Goal: Task Accomplishment & Management: Complete application form

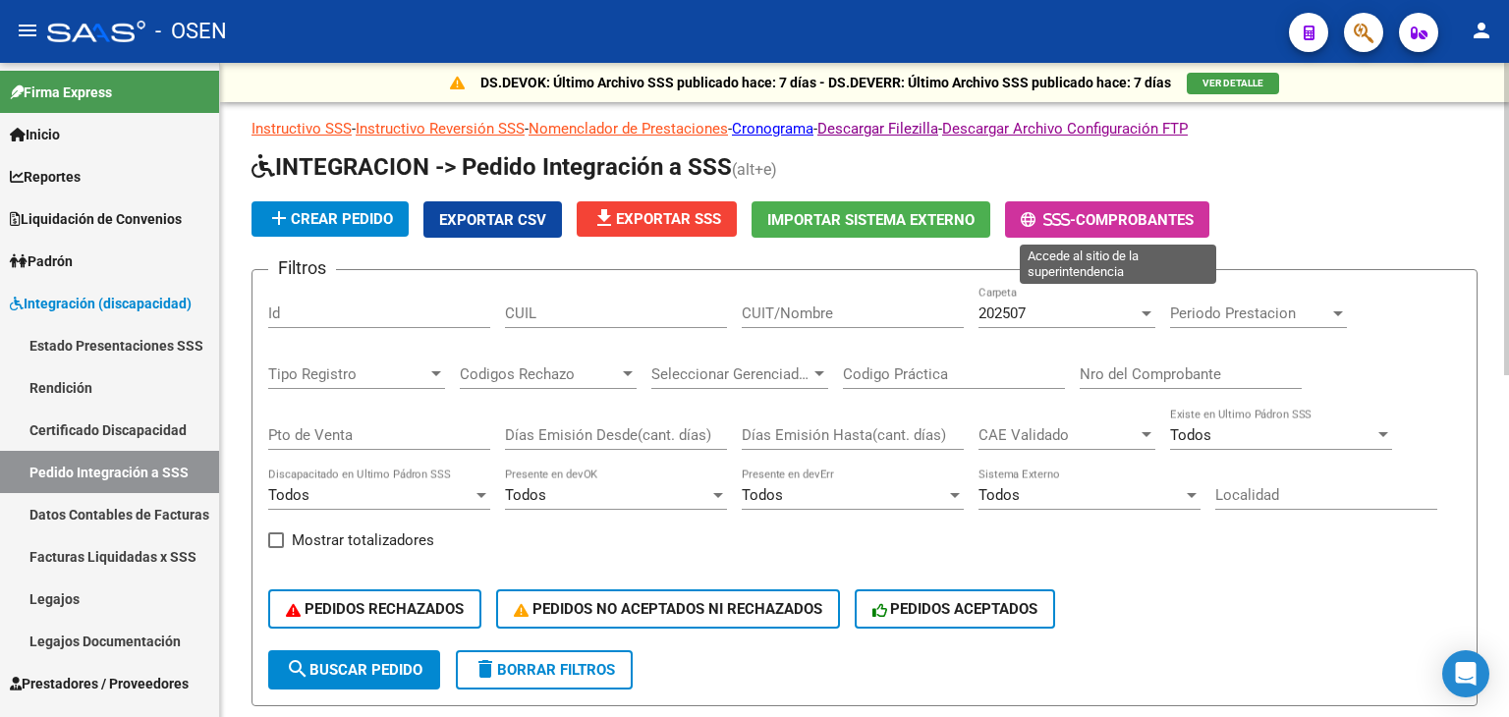
click at [1151, 210] on span "- Comprobantes" at bounding box center [1107, 219] width 173 height 18
click at [1116, 219] on span "Comprobantes" at bounding box center [1135, 220] width 118 height 18
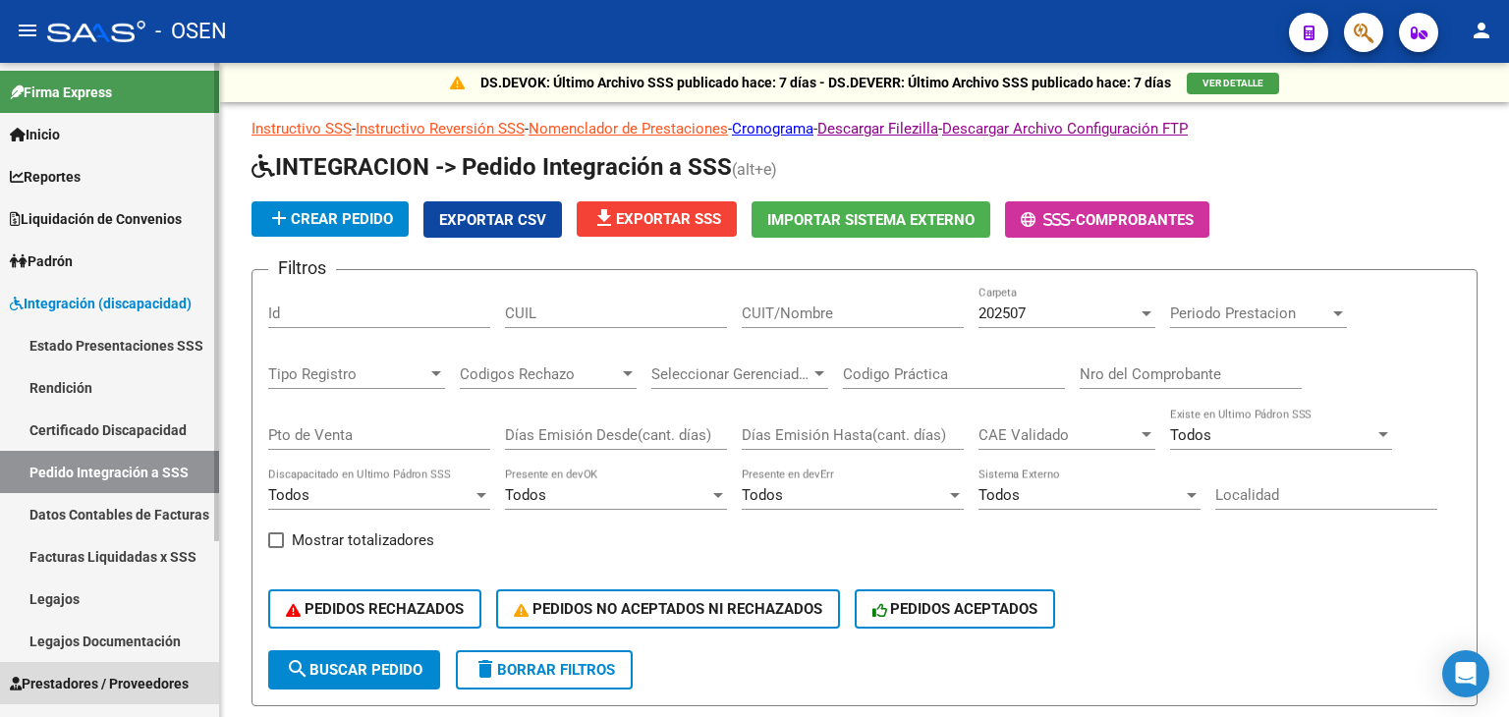
click at [71, 689] on span "Prestadores / Proveedores" at bounding box center [99, 684] width 179 height 22
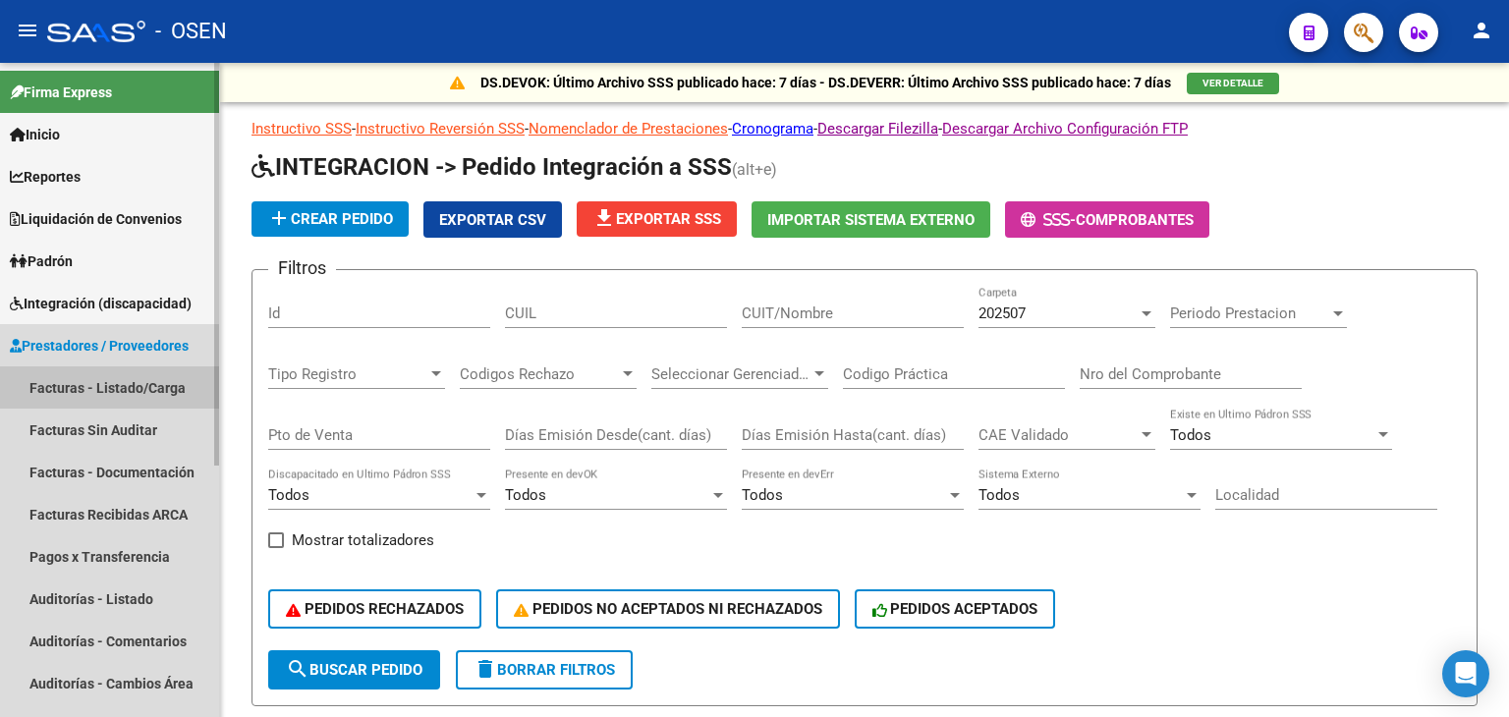
click at [115, 395] on link "Facturas - Listado/Carga" at bounding box center [109, 388] width 219 height 42
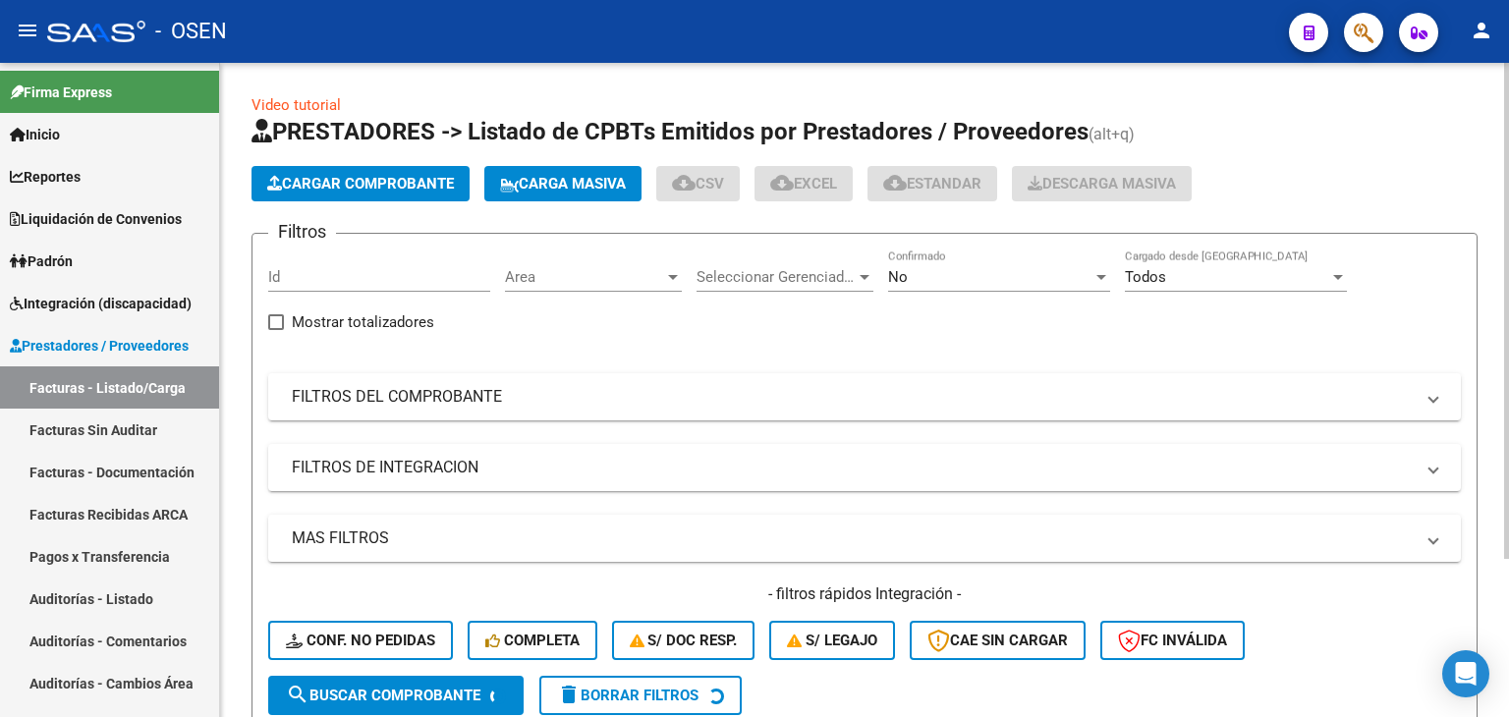
click at [347, 188] on span "Cargar Comprobante" at bounding box center [360, 184] width 187 height 18
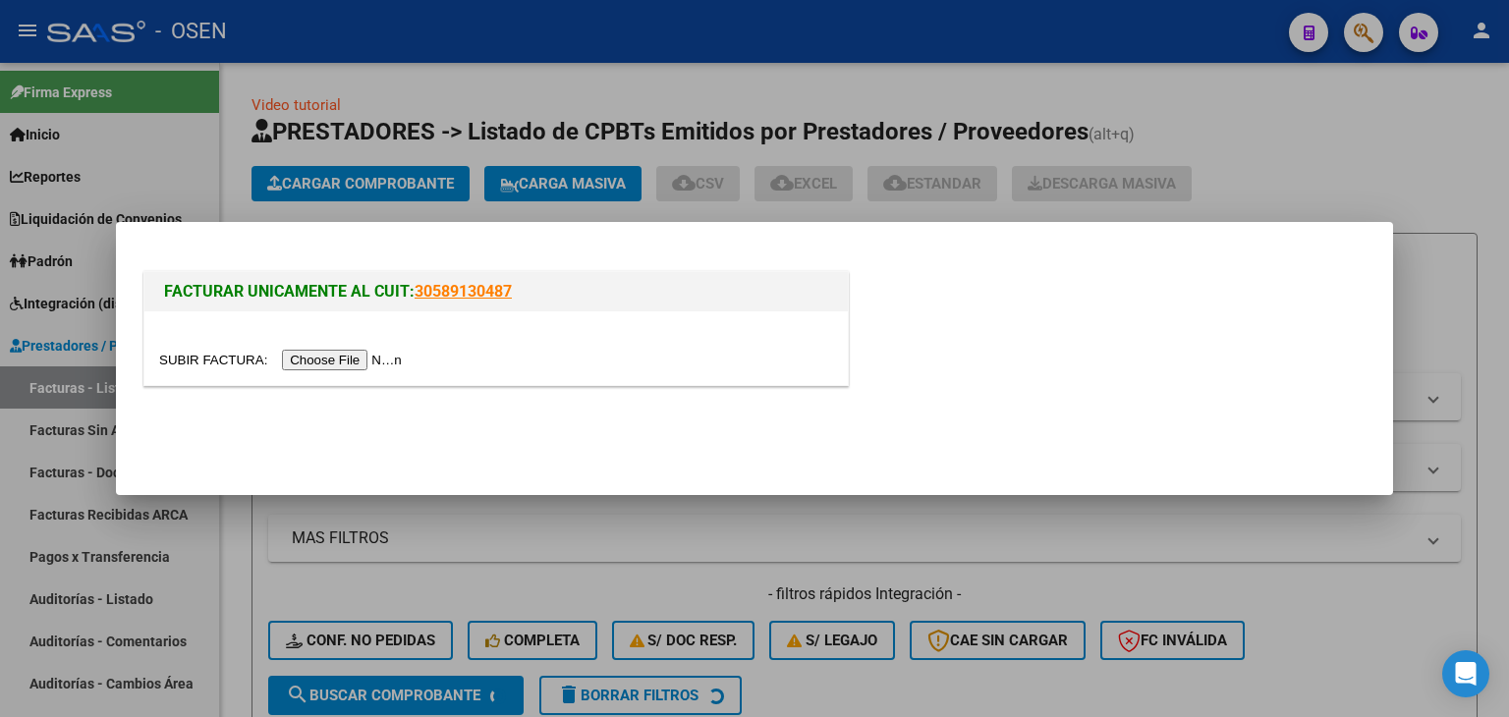
click at [338, 365] on input "file" at bounding box center [283, 360] width 249 height 21
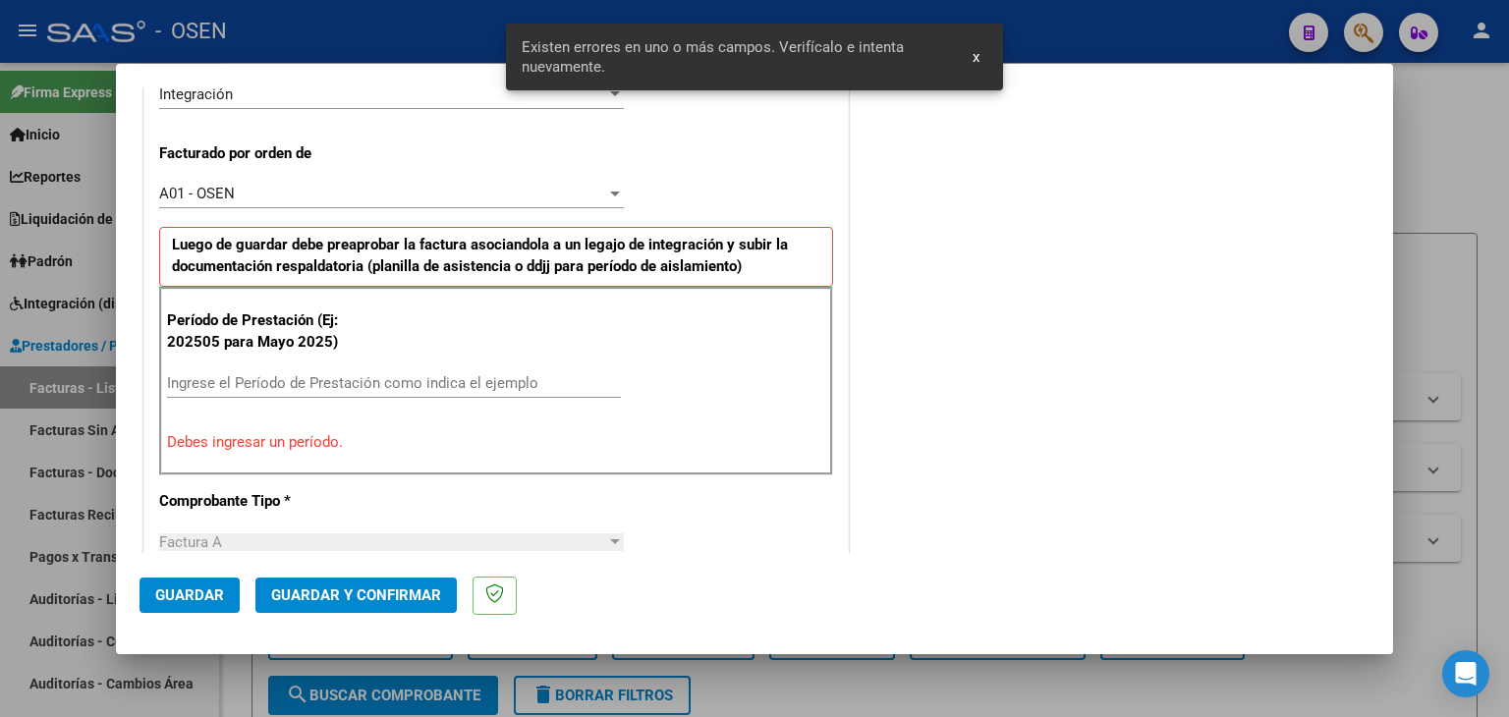
scroll to position [549, 0]
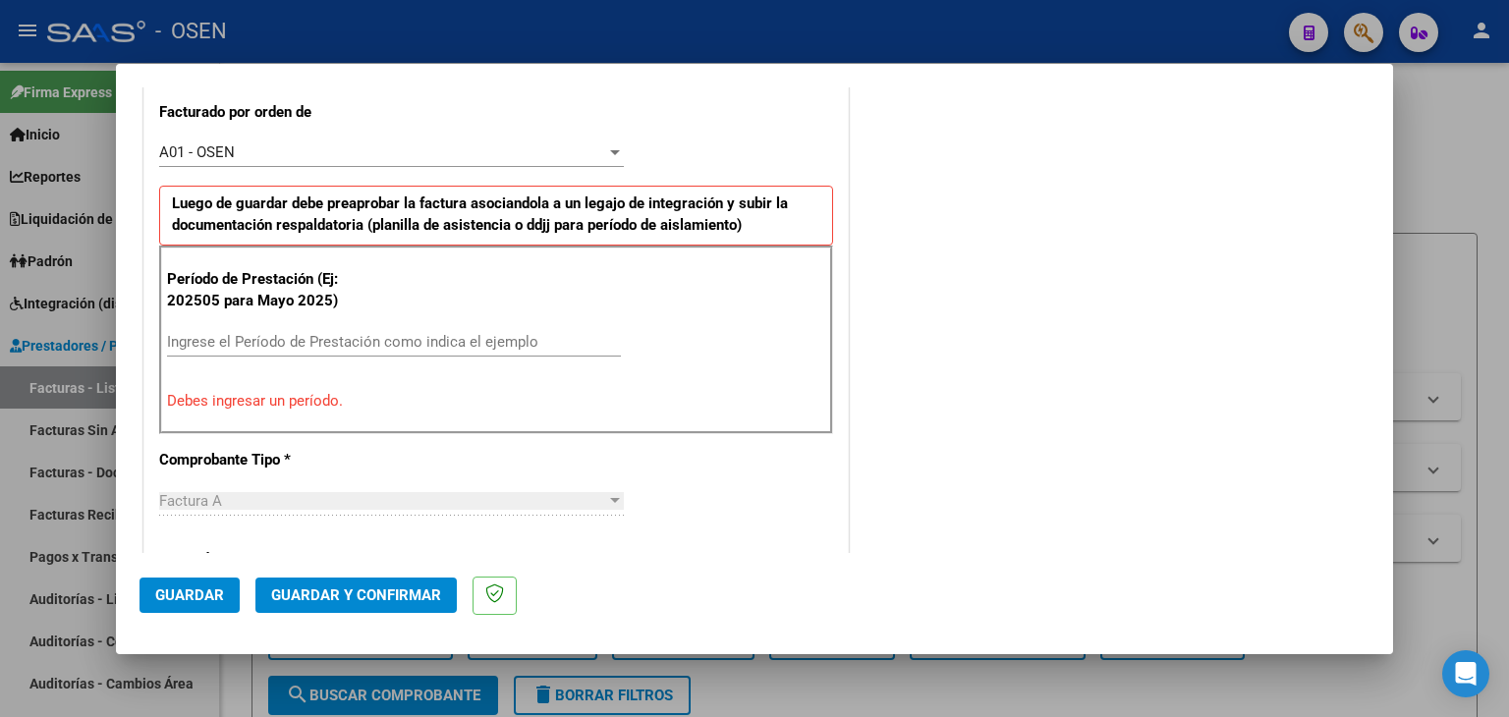
click at [304, 336] on input "Ingrese el Período de Prestación como indica el ejemplo" at bounding box center [394, 342] width 454 height 18
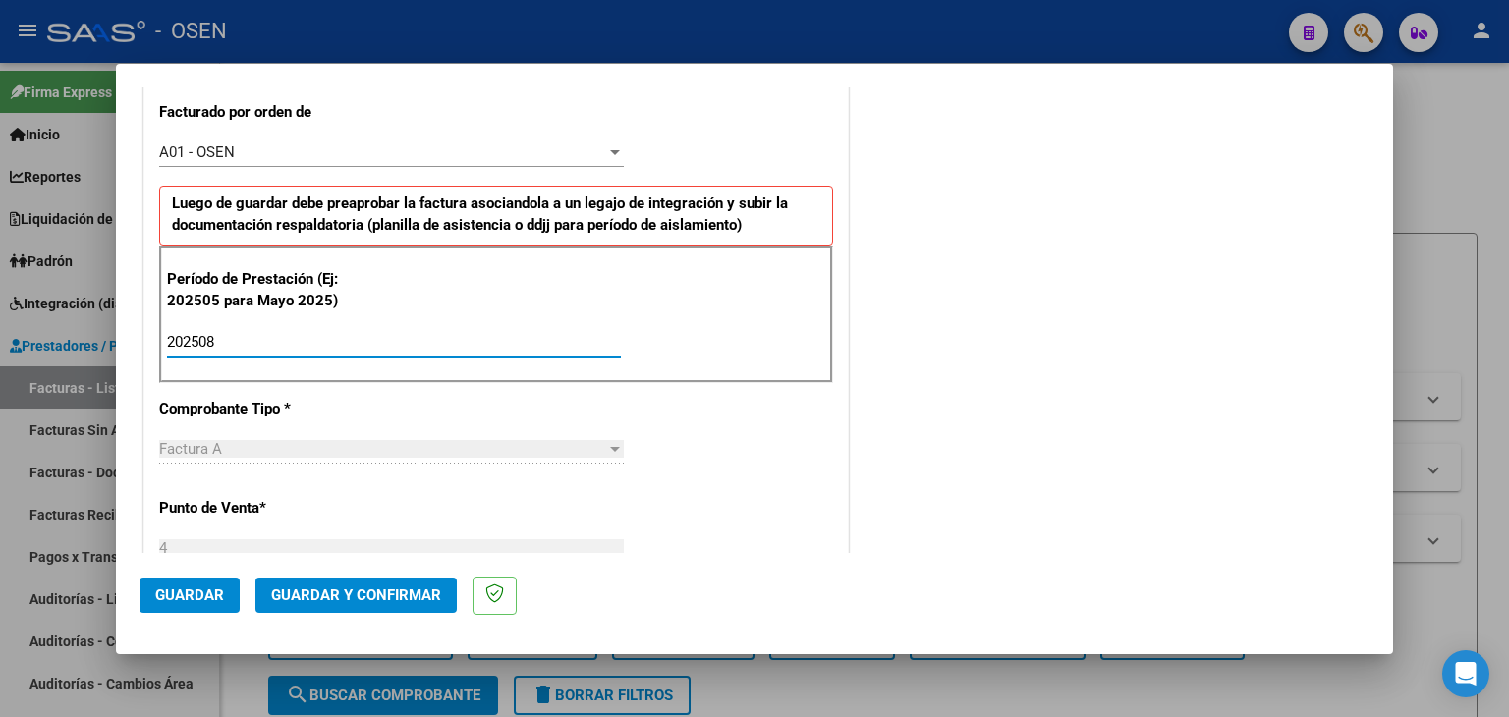
type input "202508"
click at [197, 582] on button "Guardar" at bounding box center [190, 595] width 100 height 35
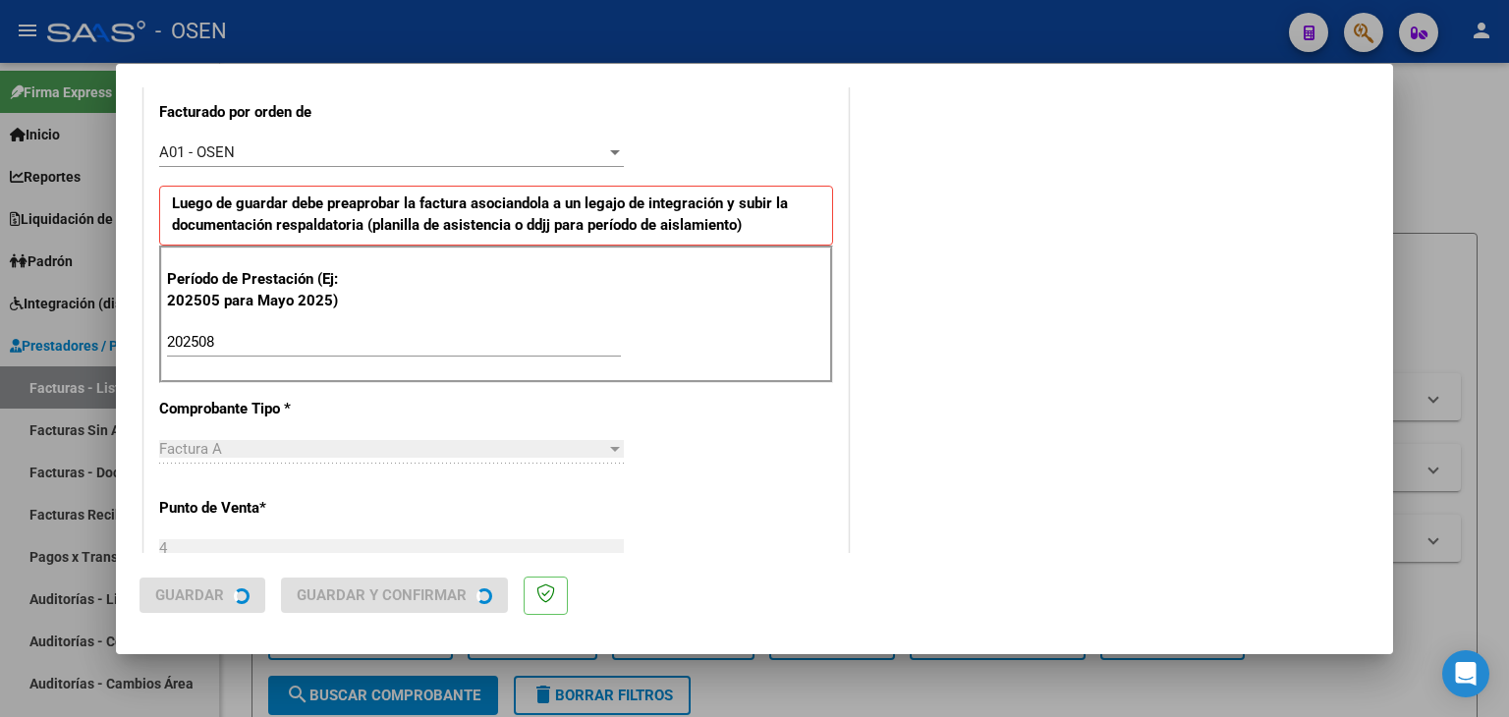
scroll to position [0, 0]
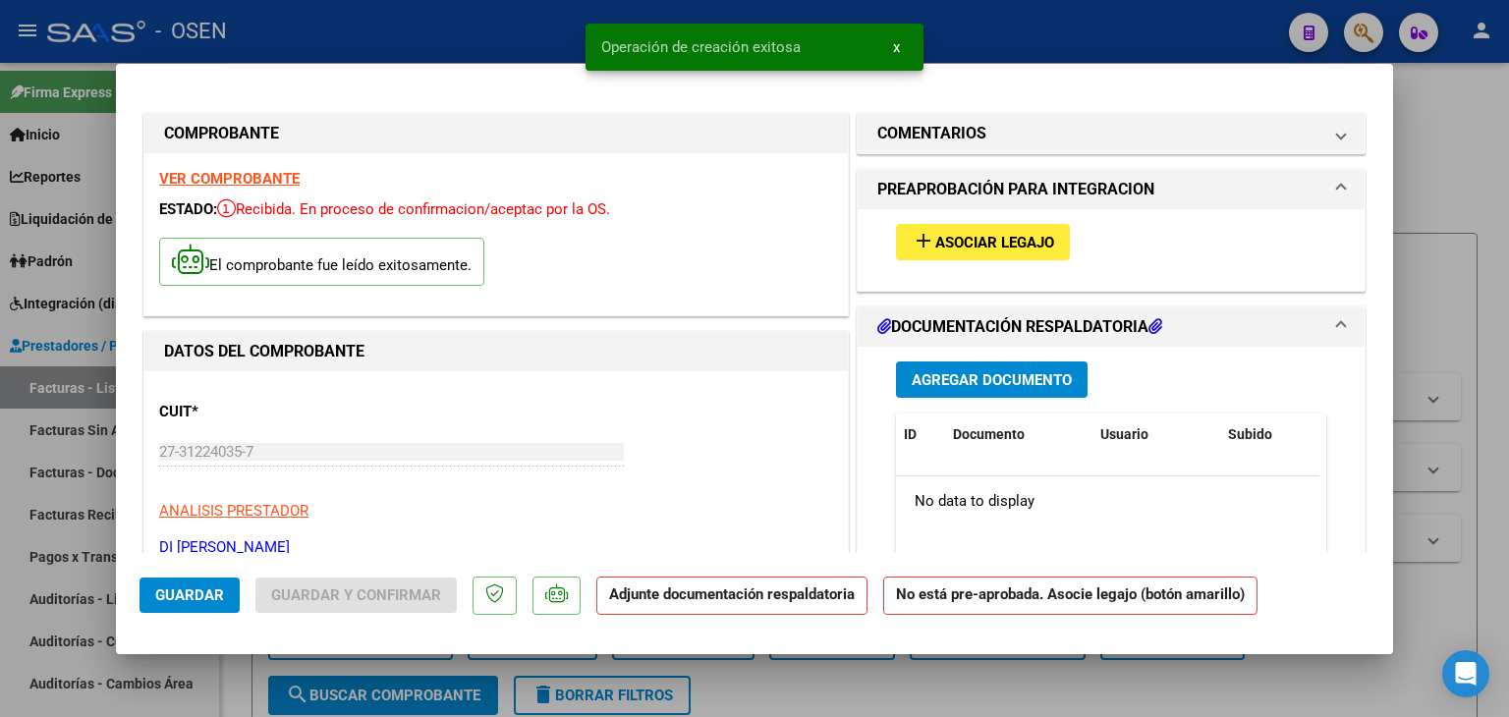
click at [935, 245] on span "Asociar Legajo" at bounding box center [994, 243] width 119 height 18
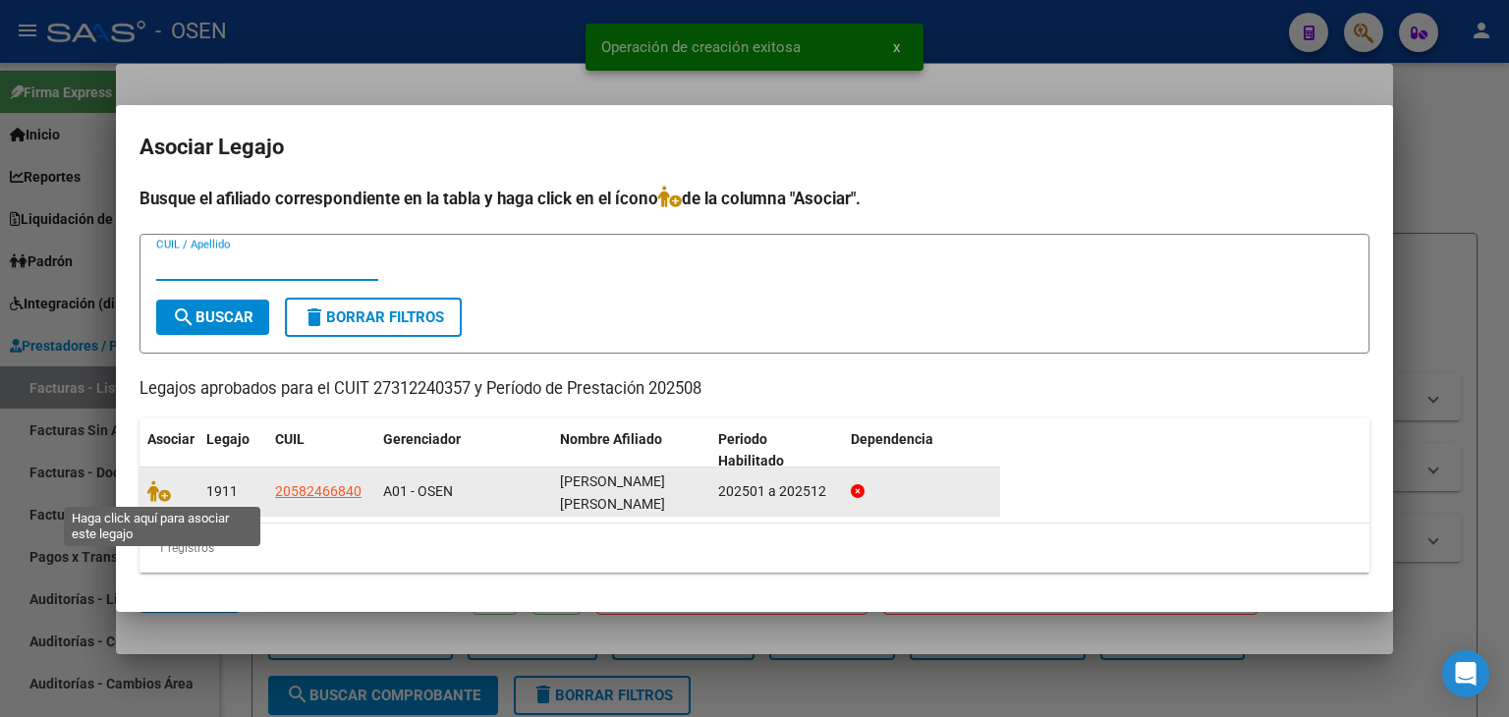
click at [144, 499] on datatable-body-cell at bounding box center [169, 492] width 59 height 48
click at [158, 490] on icon at bounding box center [159, 492] width 24 height 22
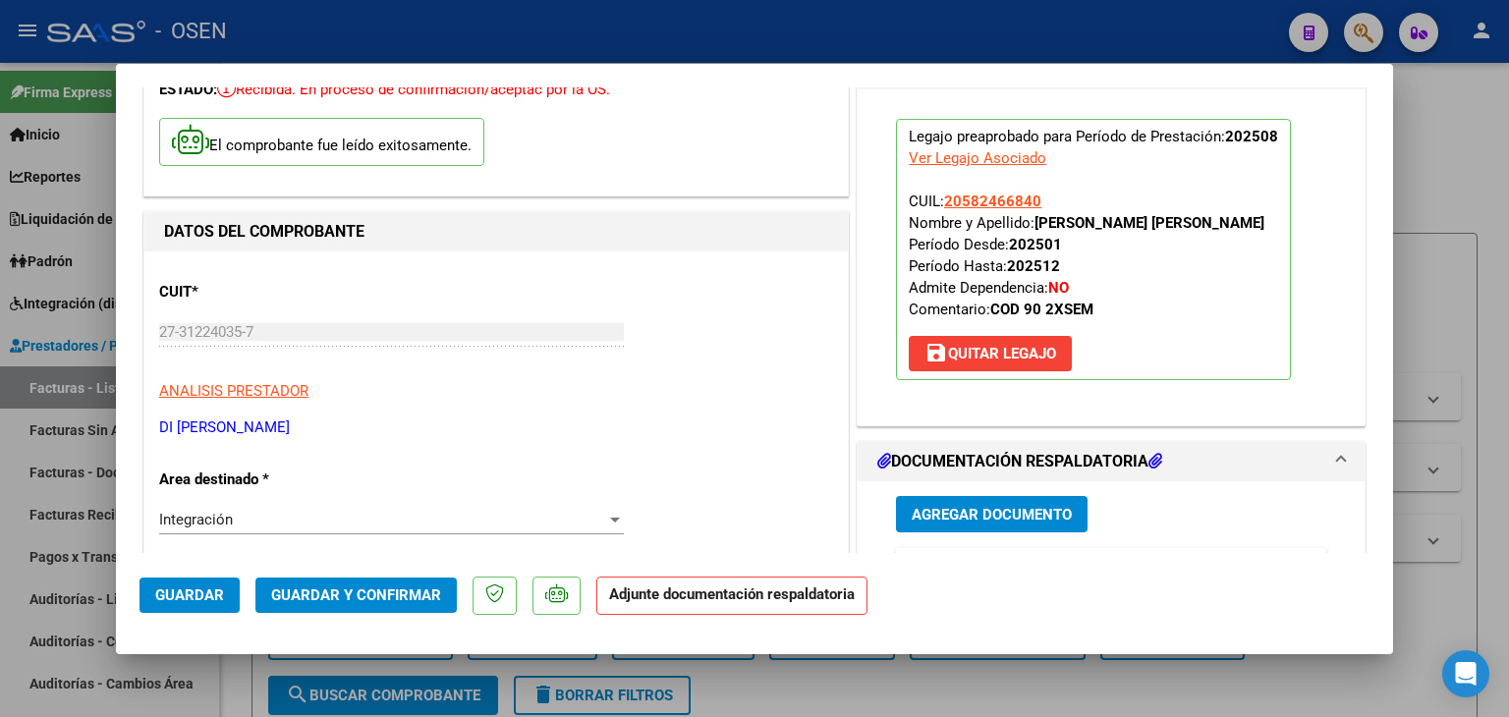
scroll to position [295, 0]
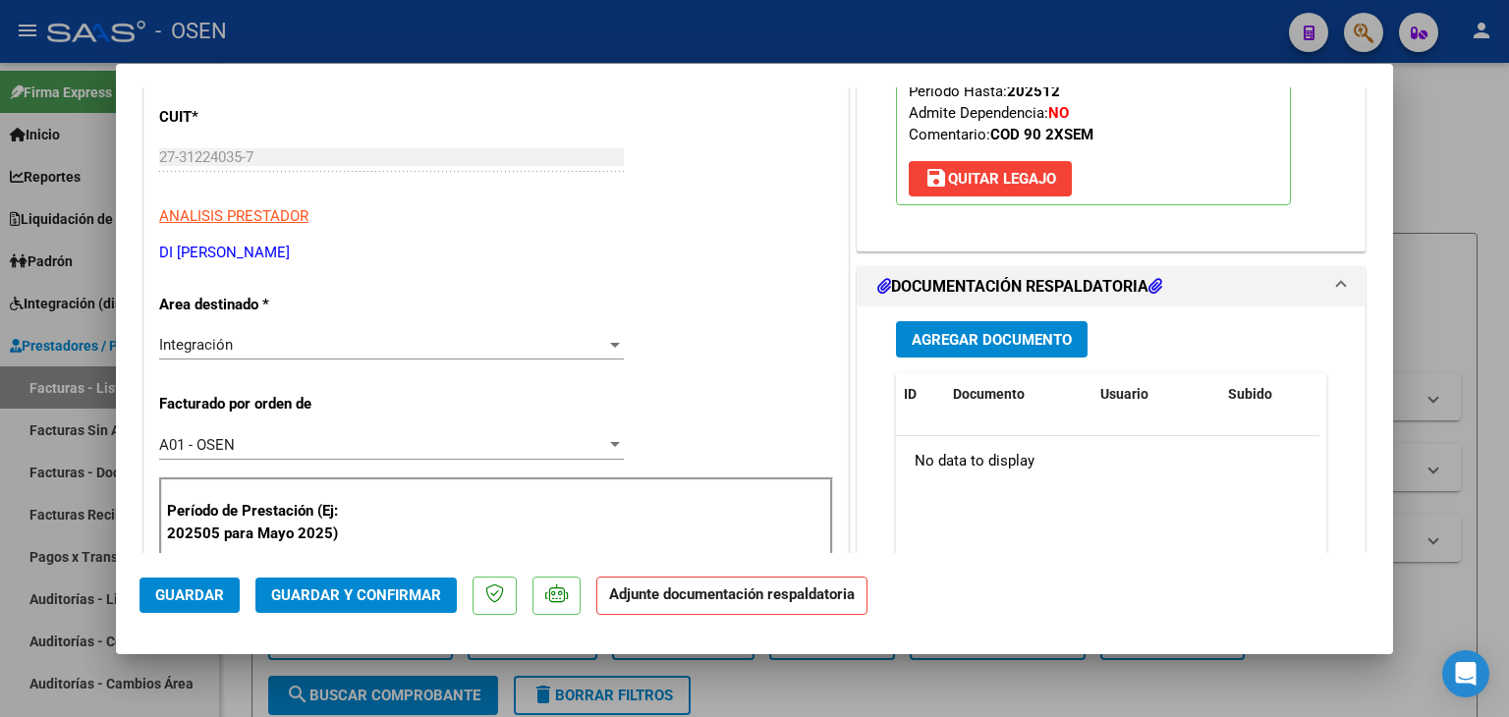
click at [955, 350] on button "Agregar Documento" at bounding box center [992, 339] width 192 height 36
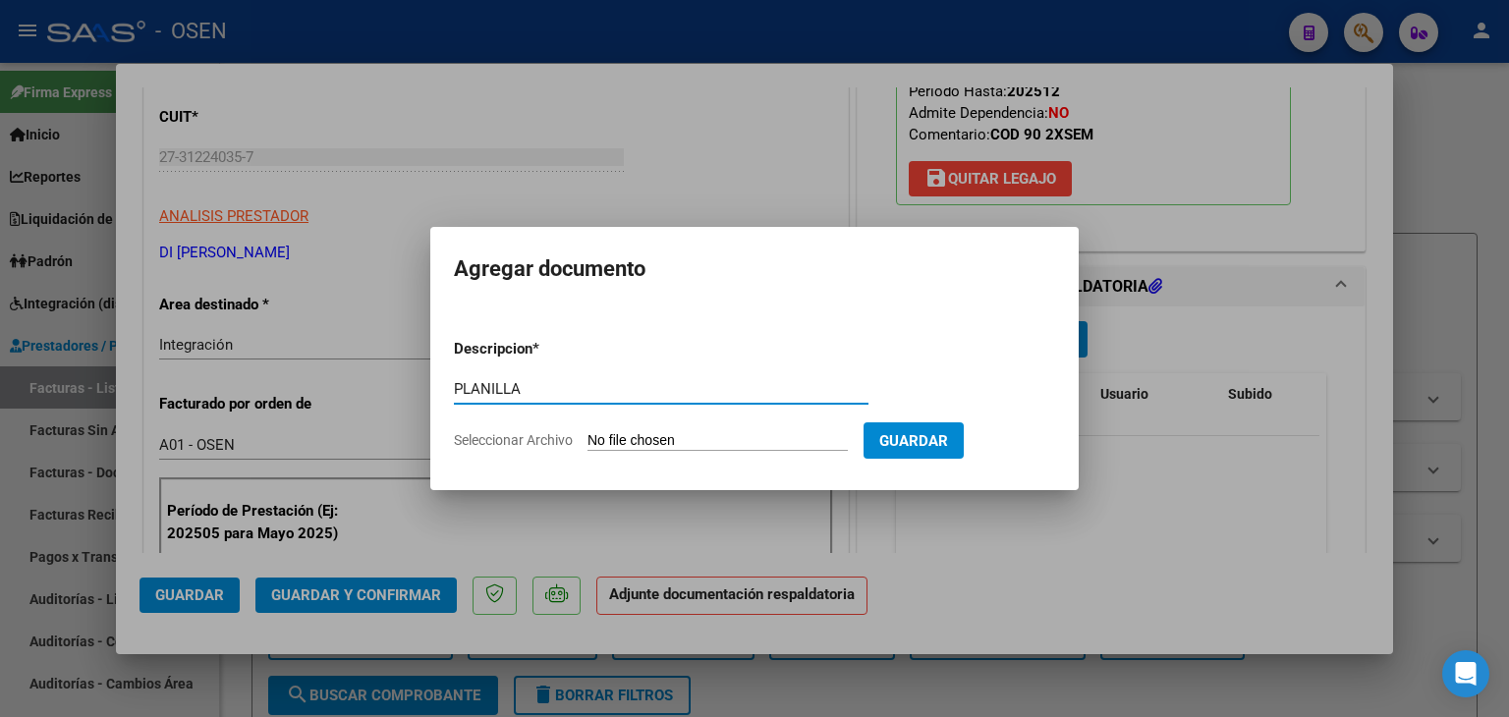
type input "PLANILLA"
click at [588, 432] on input "Seleccionar Archivo" at bounding box center [718, 441] width 260 height 19
type input "C:\fakepath\Planilla de asistencia [PERSON_NAME][GEOGRAPHIC_DATA]pdf_20250909_1…"
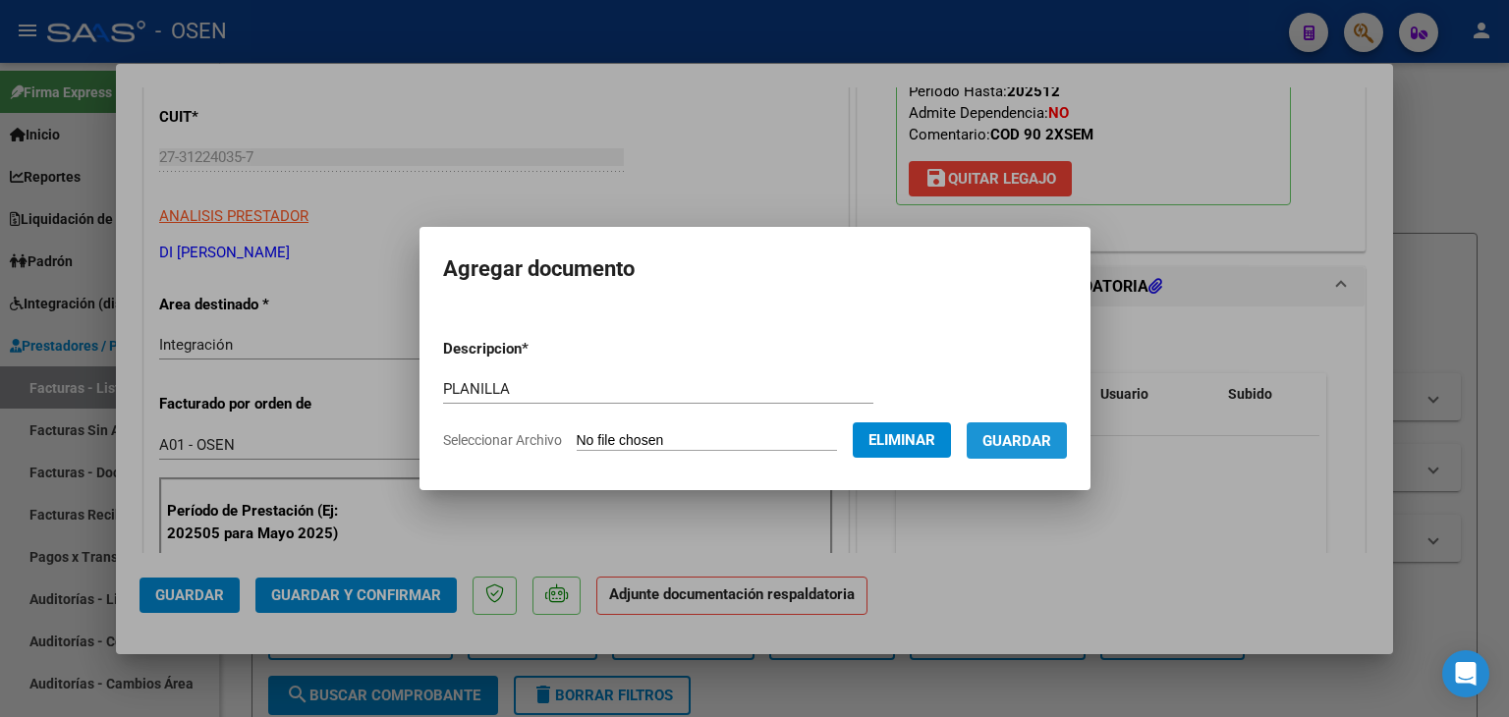
click at [1033, 437] on span "Guardar" at bounding box center [1017, 441] width 69 height 18
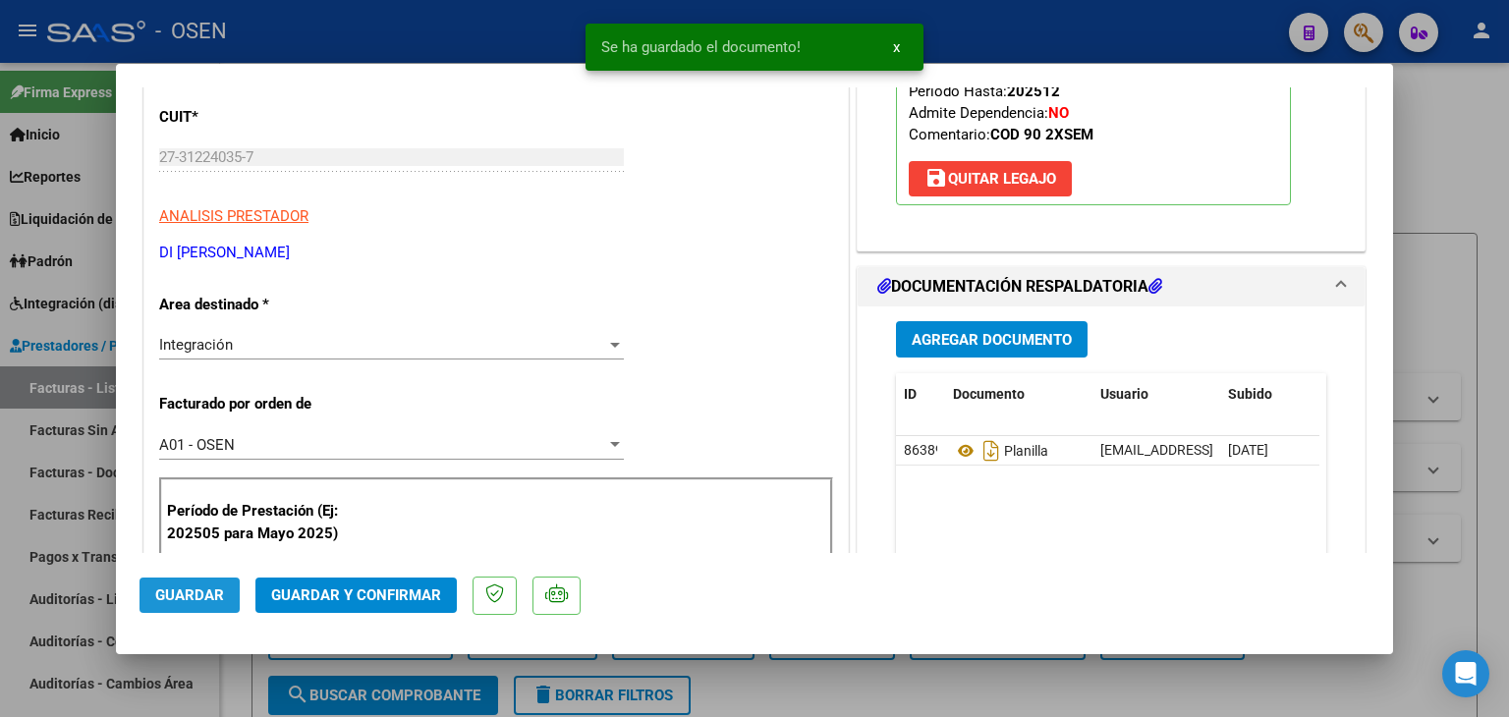
click at [189, 589] on span "Guardar" at bounding box center [189, 596] width 69 height 18
click at [228, 692] on div at bounding box center [754, 358] width 1509 height 717
type input "$ 0,00"
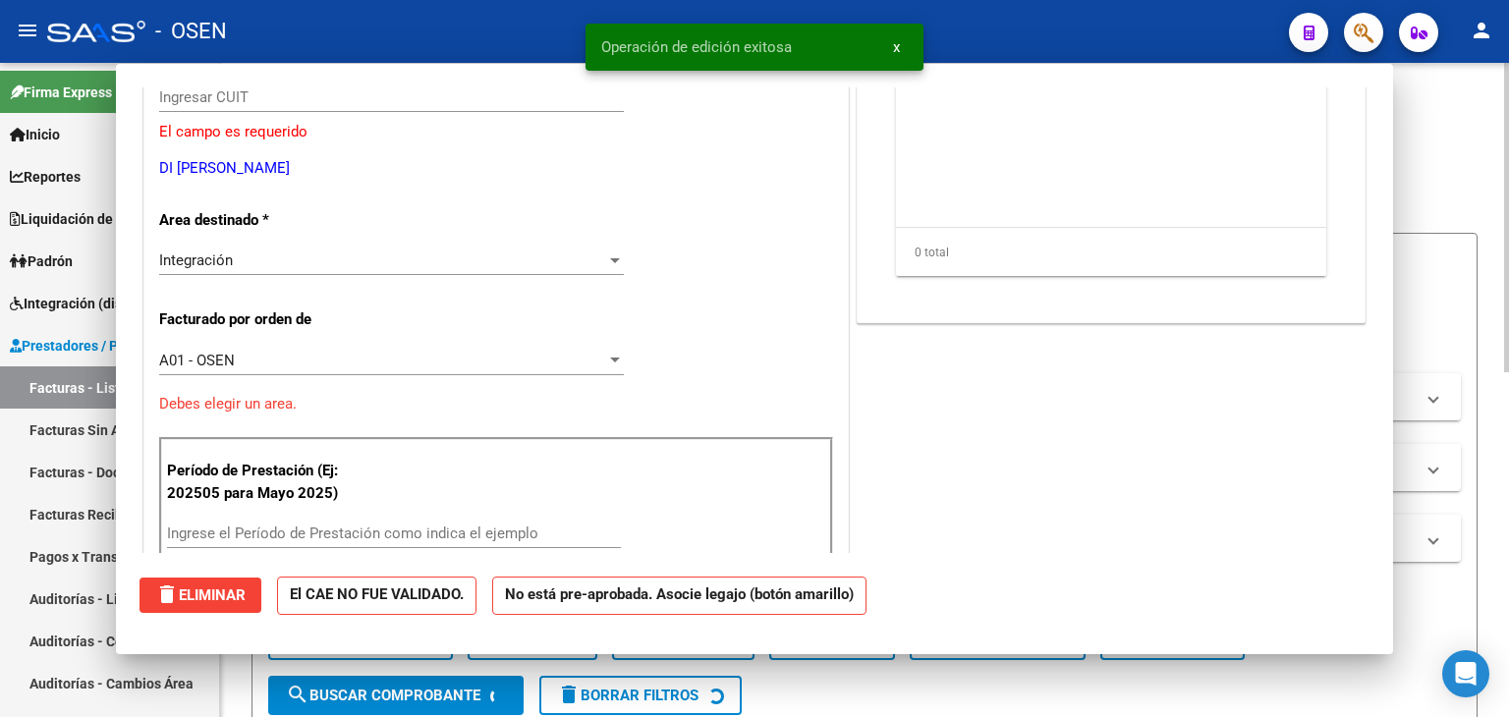
scroll to position [235, 0]
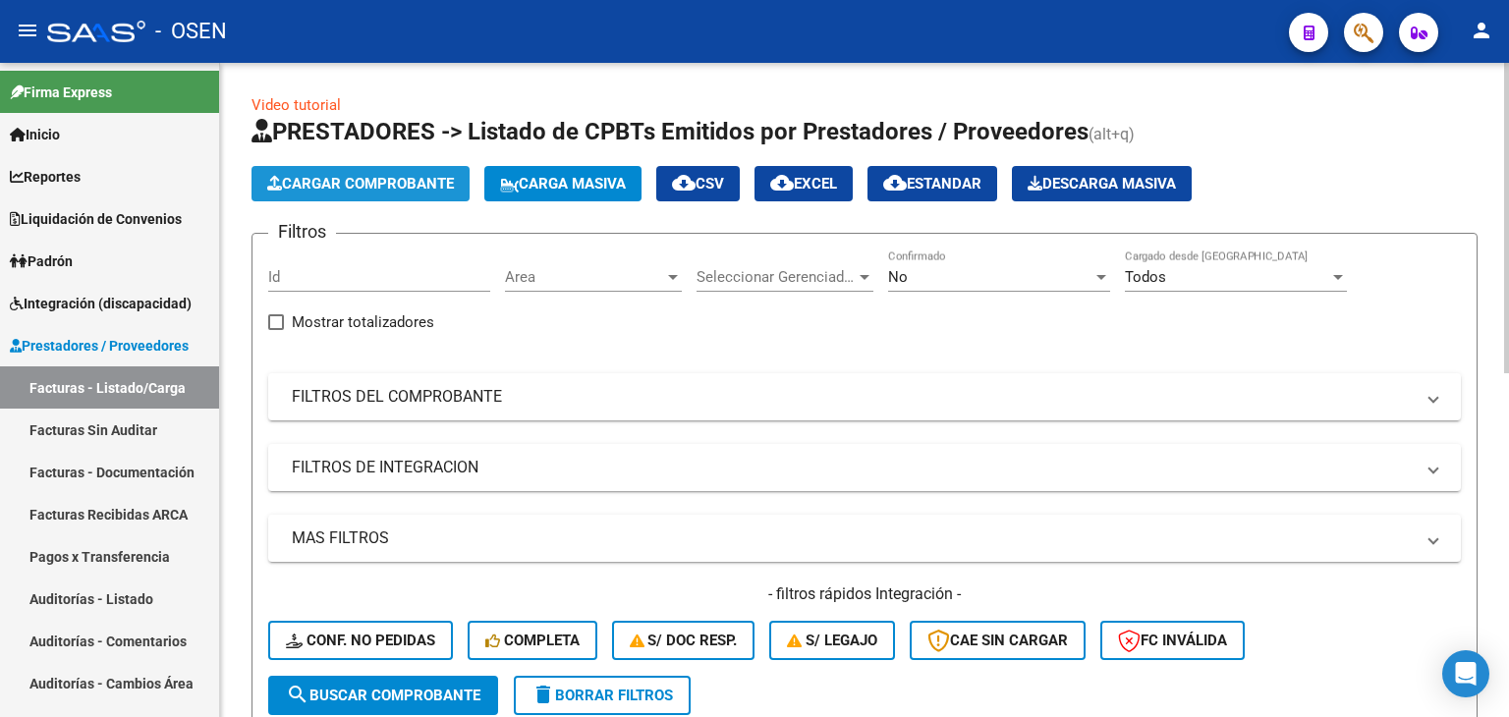
click at [340, 198] on button "Cargar Comprobante" at bounding box center [361, 183] width 218 height 35
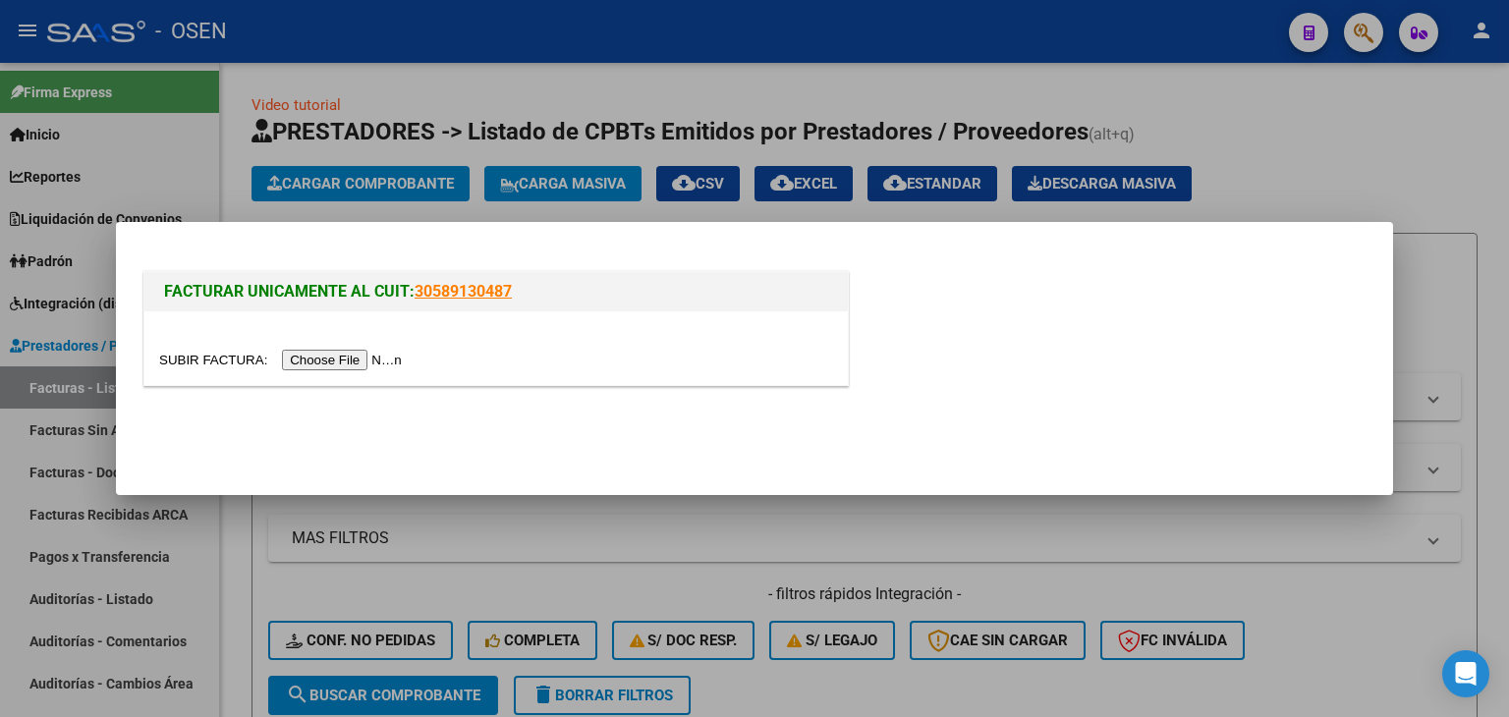
click at [339, 356] on input "file" at bounding box center [283, 360] width 249 height 21
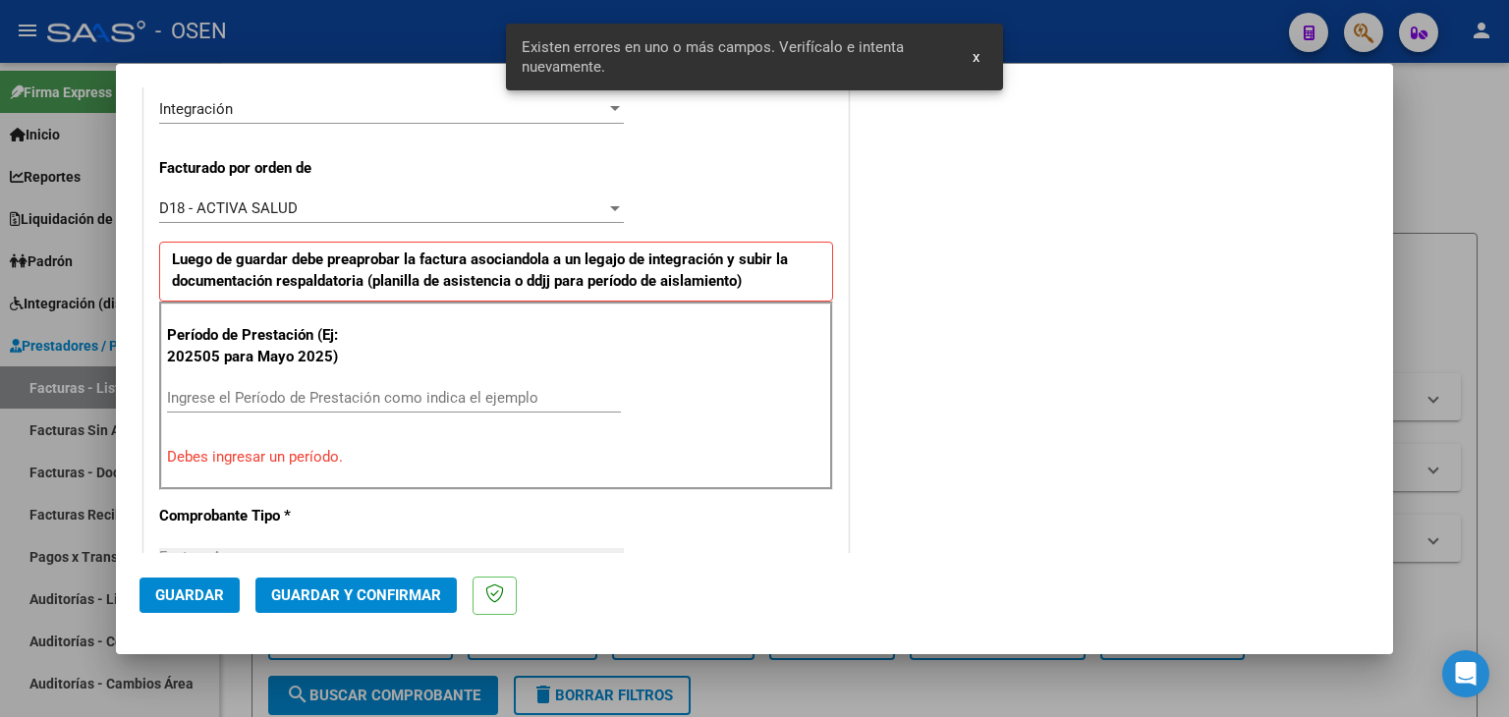
scroll to position [512, 0]
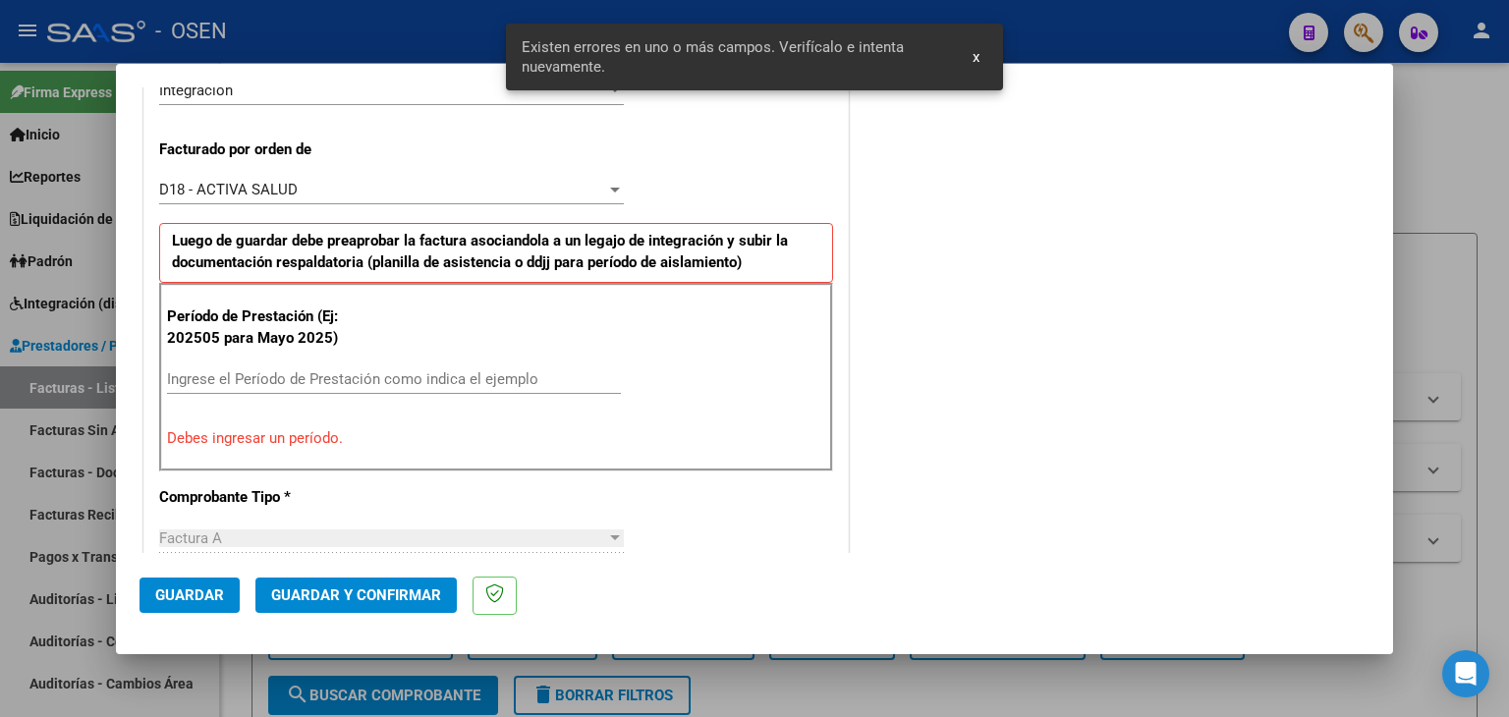
click at [283, 378] on input "Ingrese el Período de Prestación como indica el ejemplo" at bounding box center [394, 379] width 454 height 18
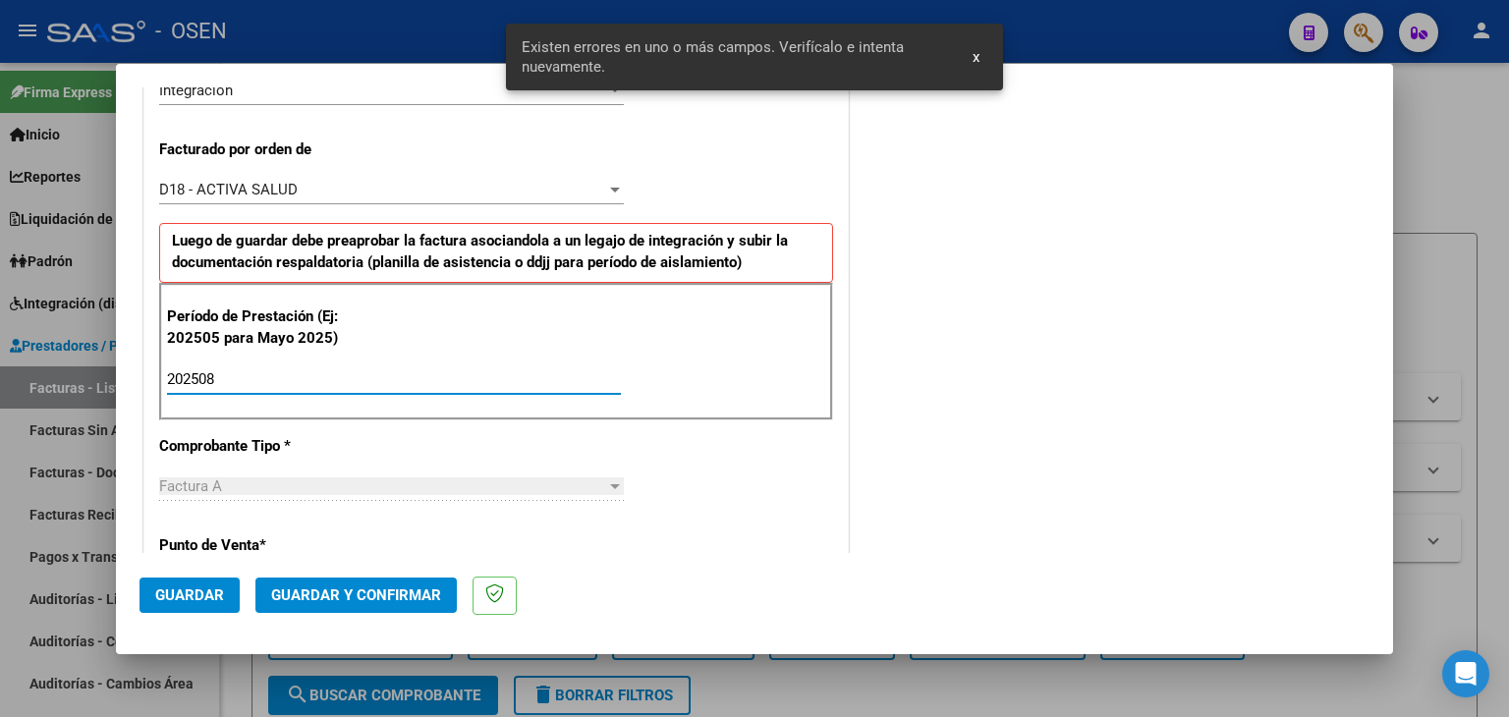
type input "202508"
click at [185, 589] on span "Guardar" at bounding box center [189, 596] width 69 height 18
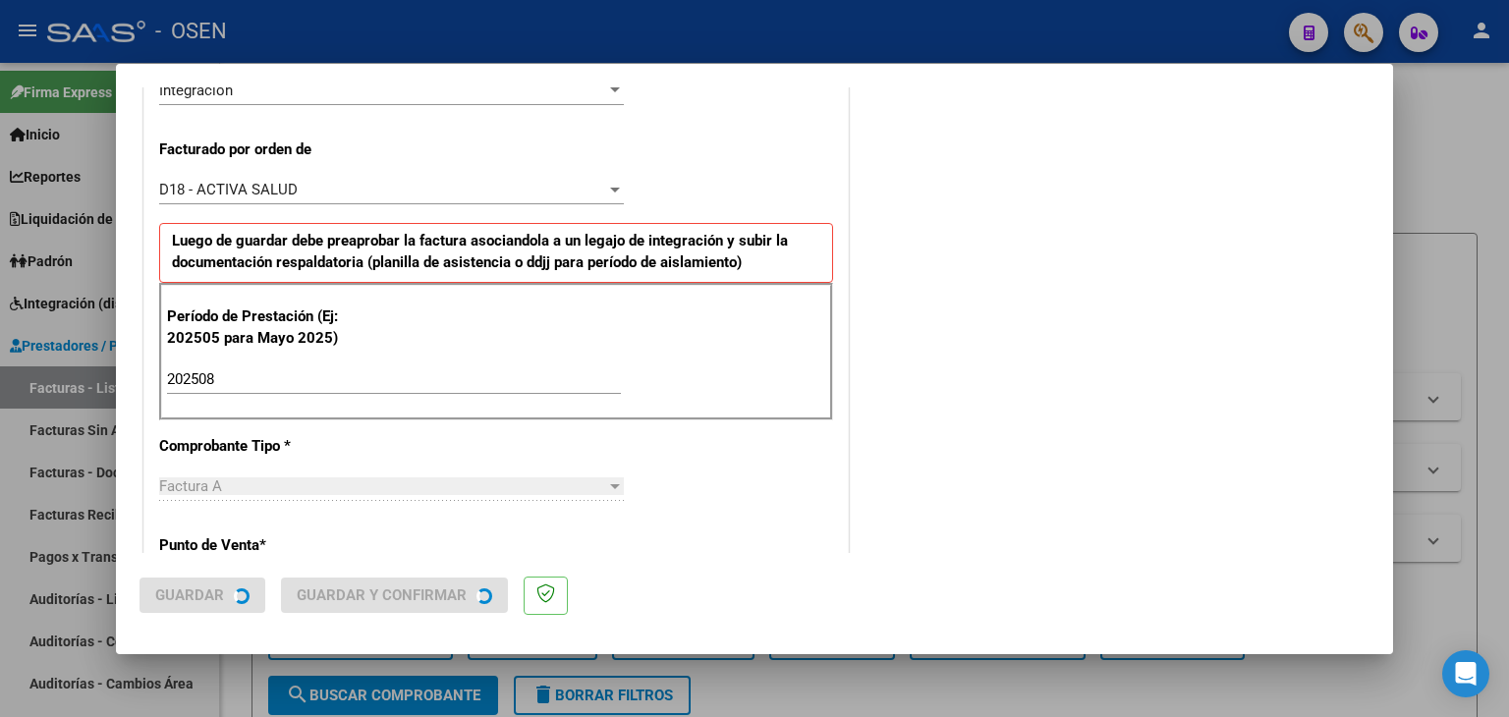
scroll to position [0, 0]
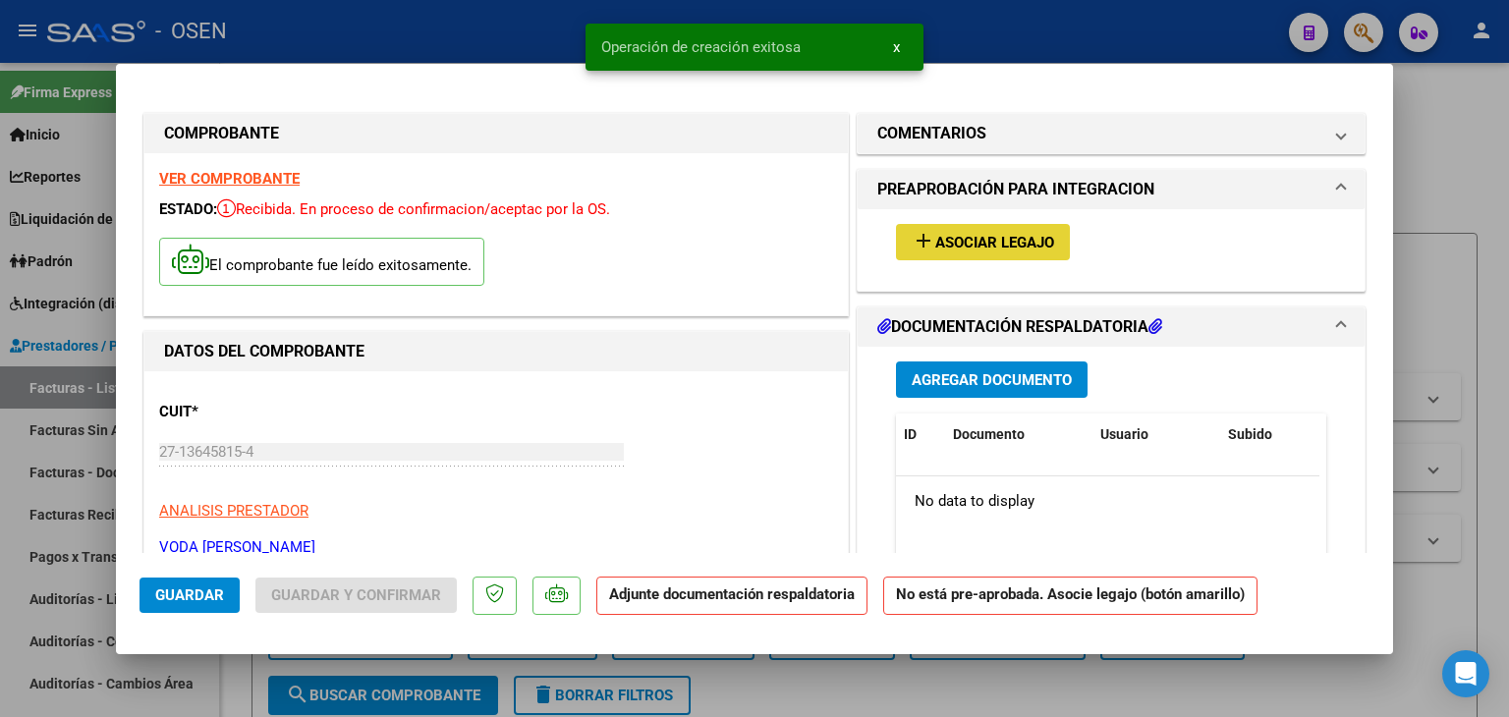
click at [930, 255] on button "add Asociar Legajo" at bounding box center [983, 242] width 174 height 36
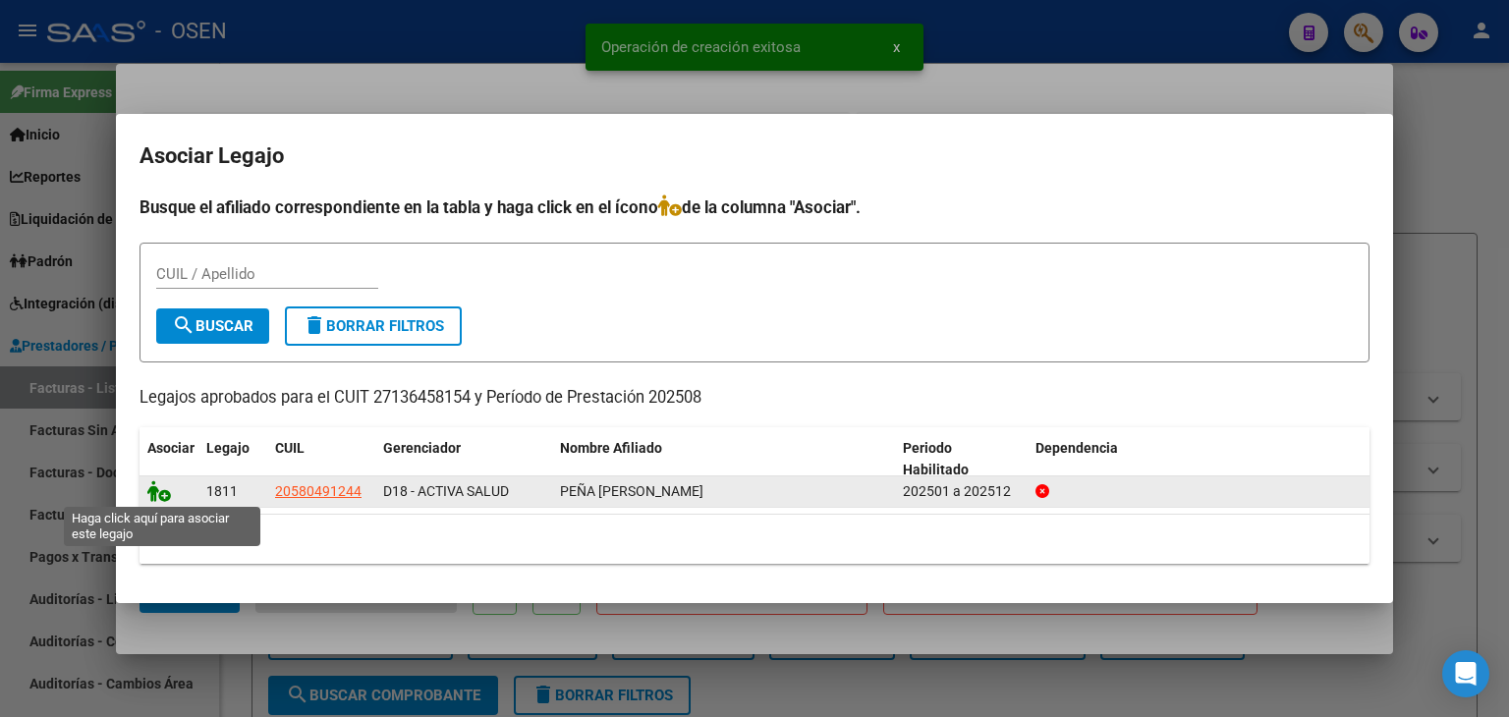
click at [156, 490] on icon at bounding box center [159, 492] width 24 height 22
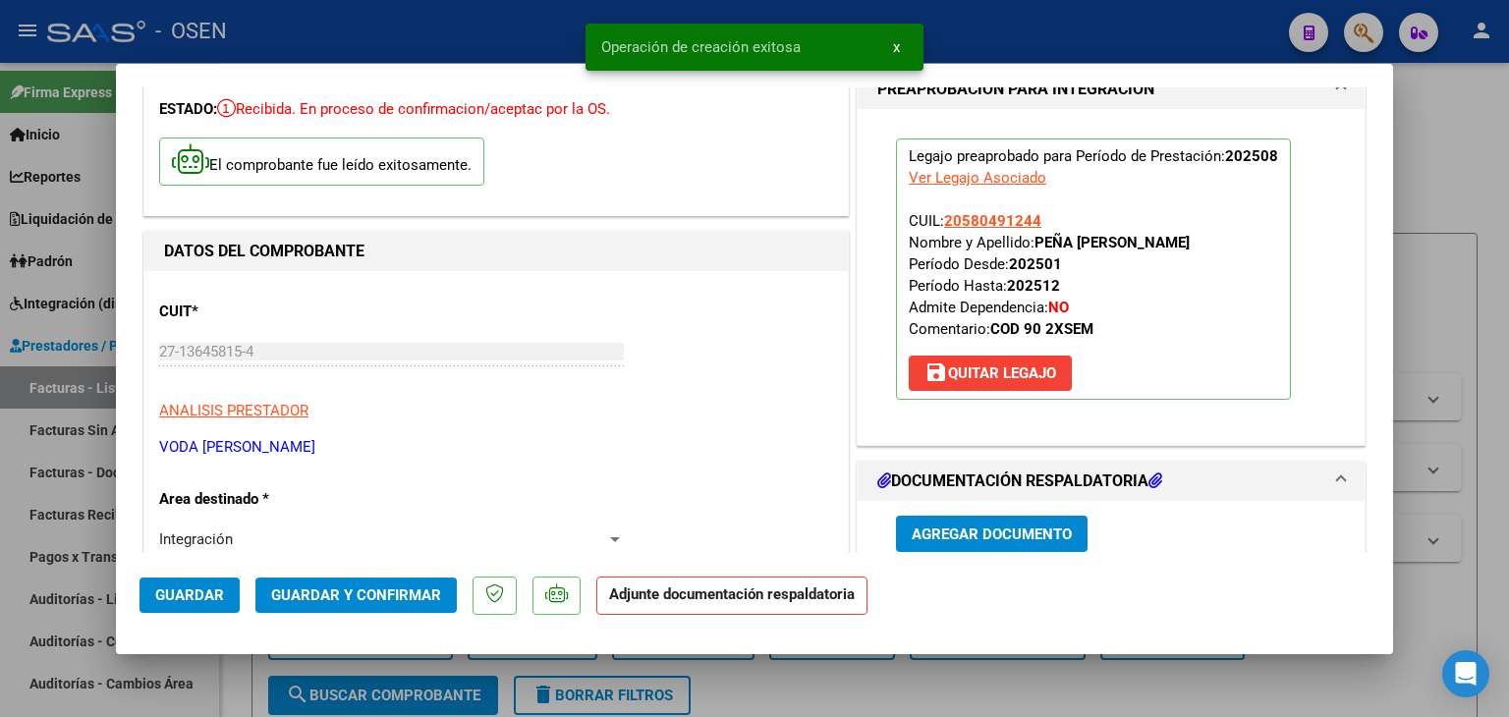
scroll to position [295, 0]
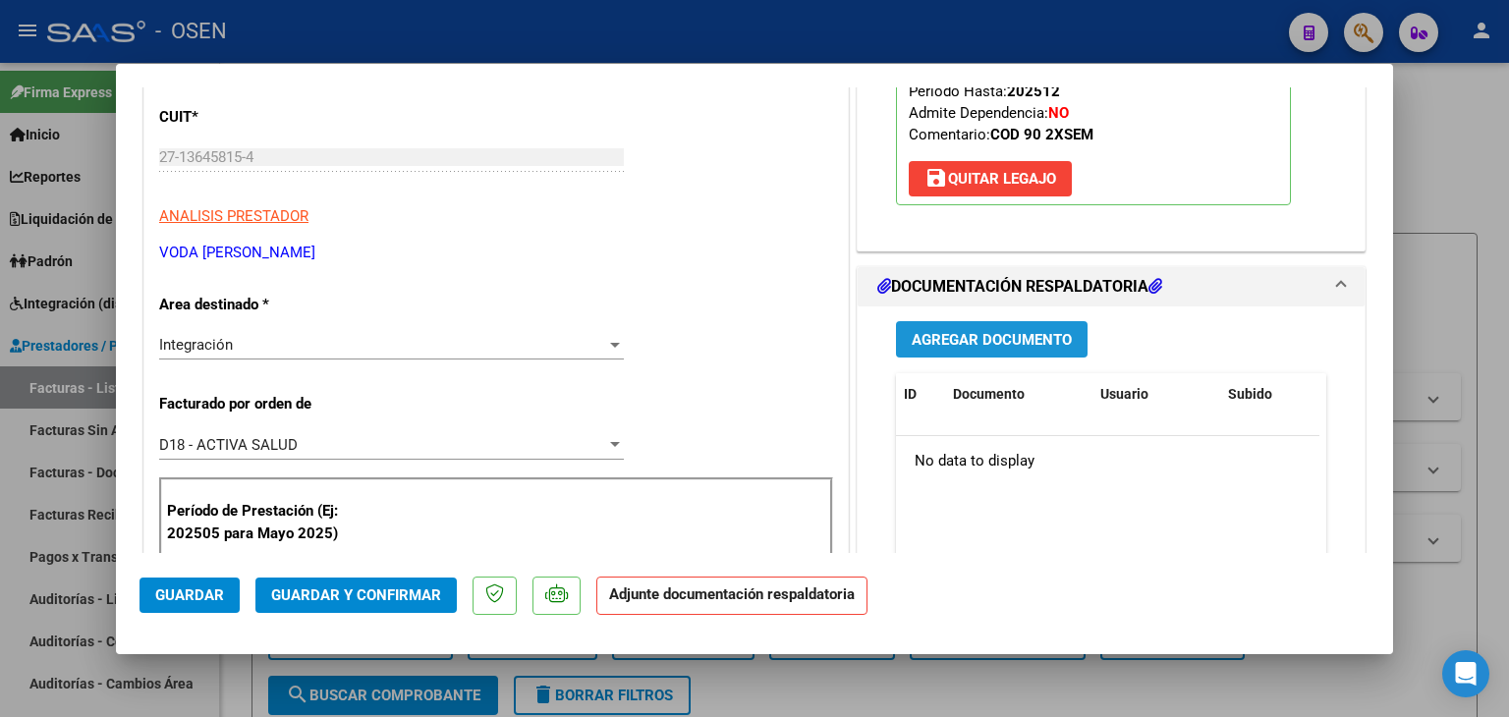
click at [979, 338] on span "Agregar Documento" at bounding box center [992, 340] width 160 height 18
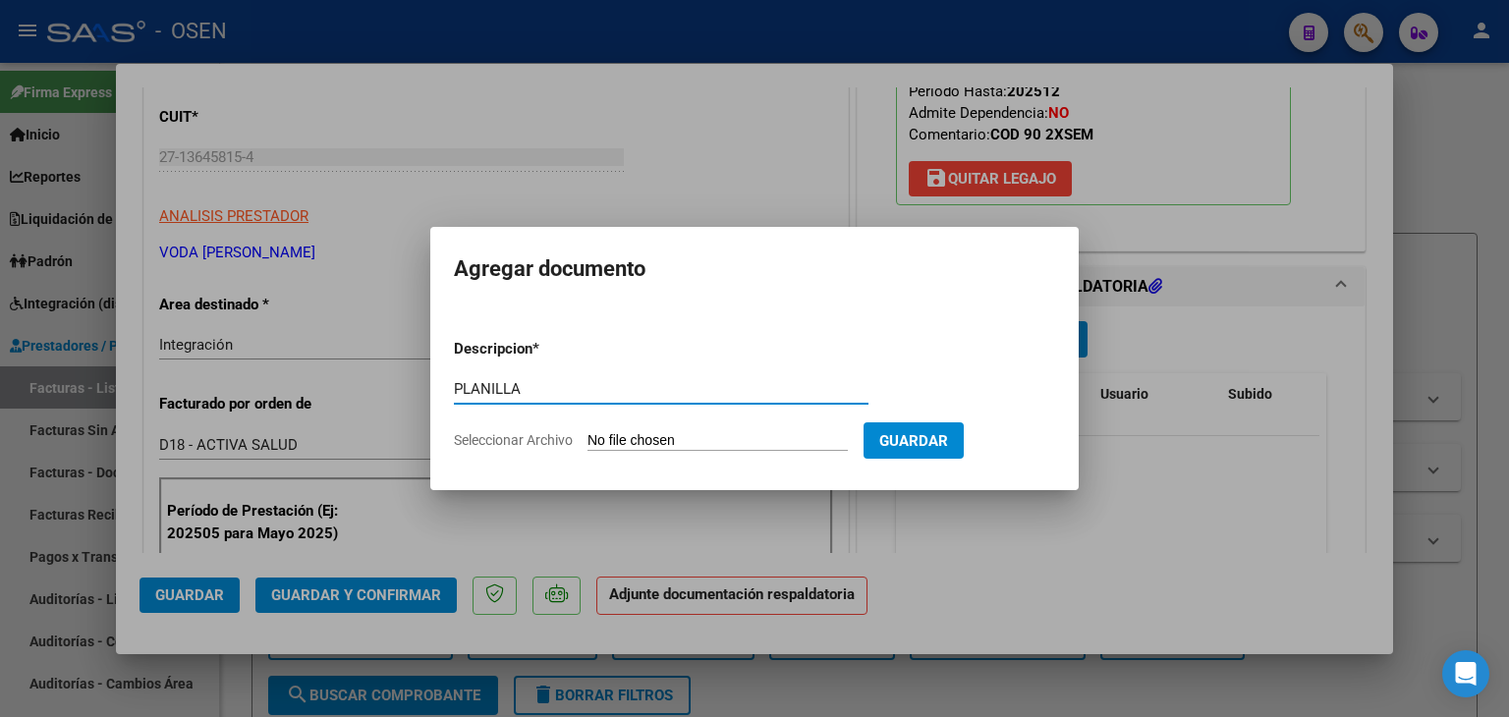
type input "PLANILLA"
click at [588, 432] on input "Seleccionar Archivo" at bounding box center [718, 441] width 260 height 19
type input "C:\fakepath\[PERSON_NAME] asistencia 4.pdf"
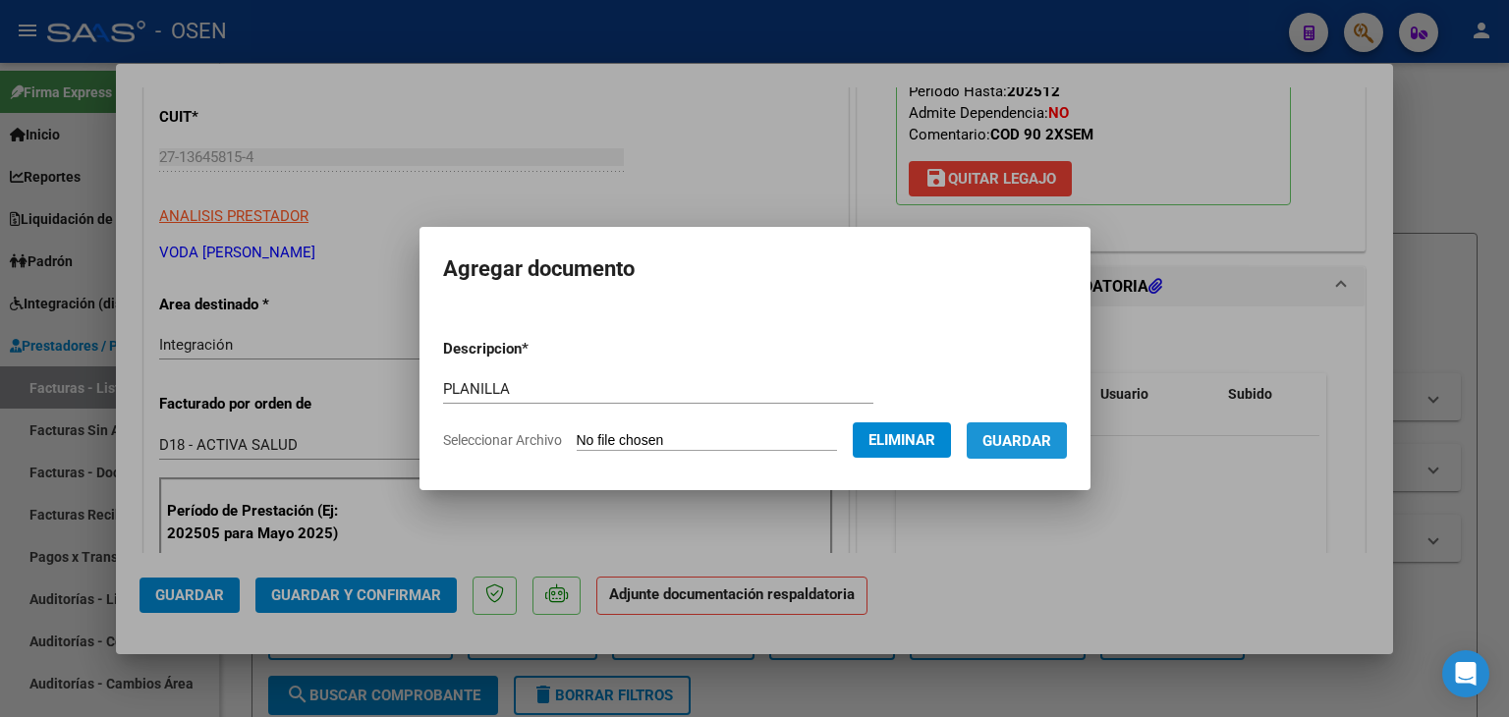
click at [1019, 445] on span "Guardar" at bounding box center [1017, 441] width 69 height 18
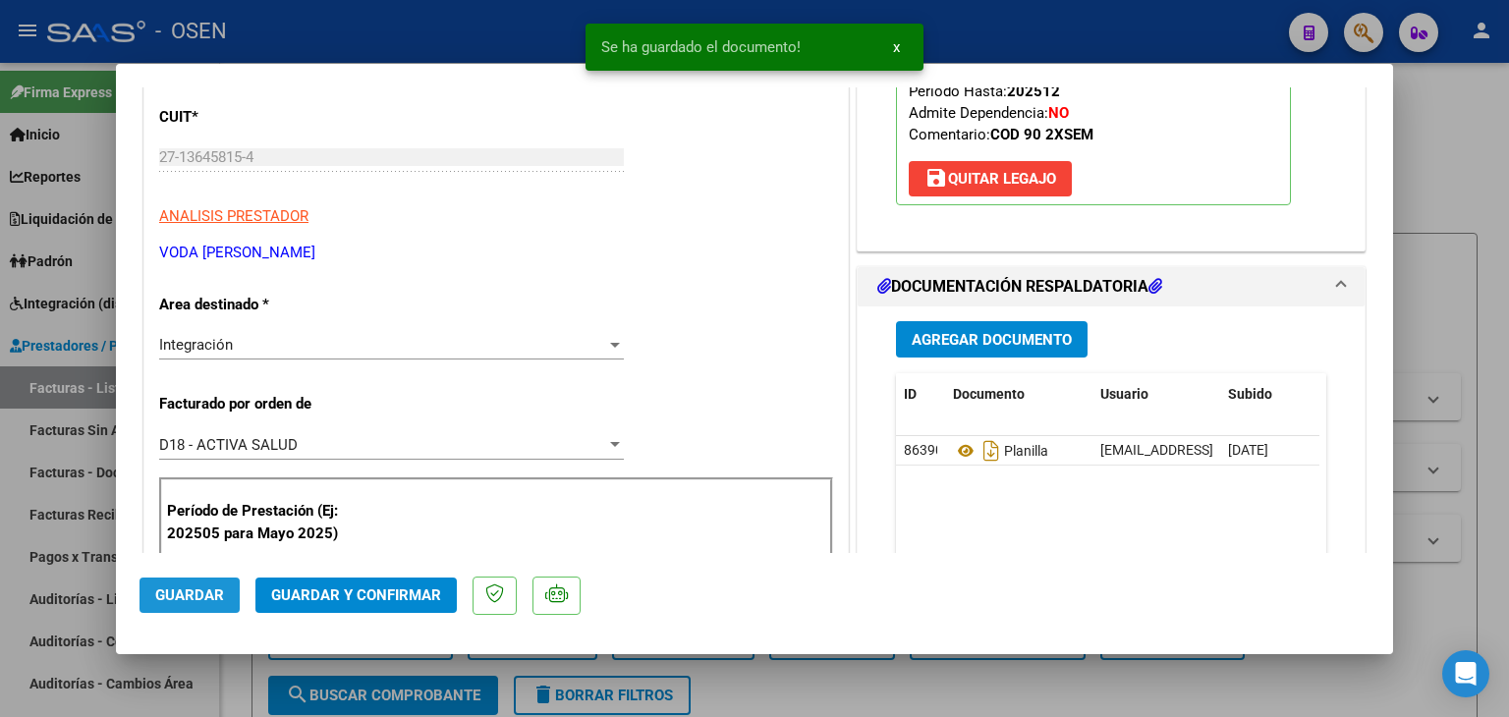
click at [202, 592] on span "Guardar" at bounding box center [189, 596] width 69 height 18
click at [229, 692] on div at bounding box center [754, 358] width 1509 height 717
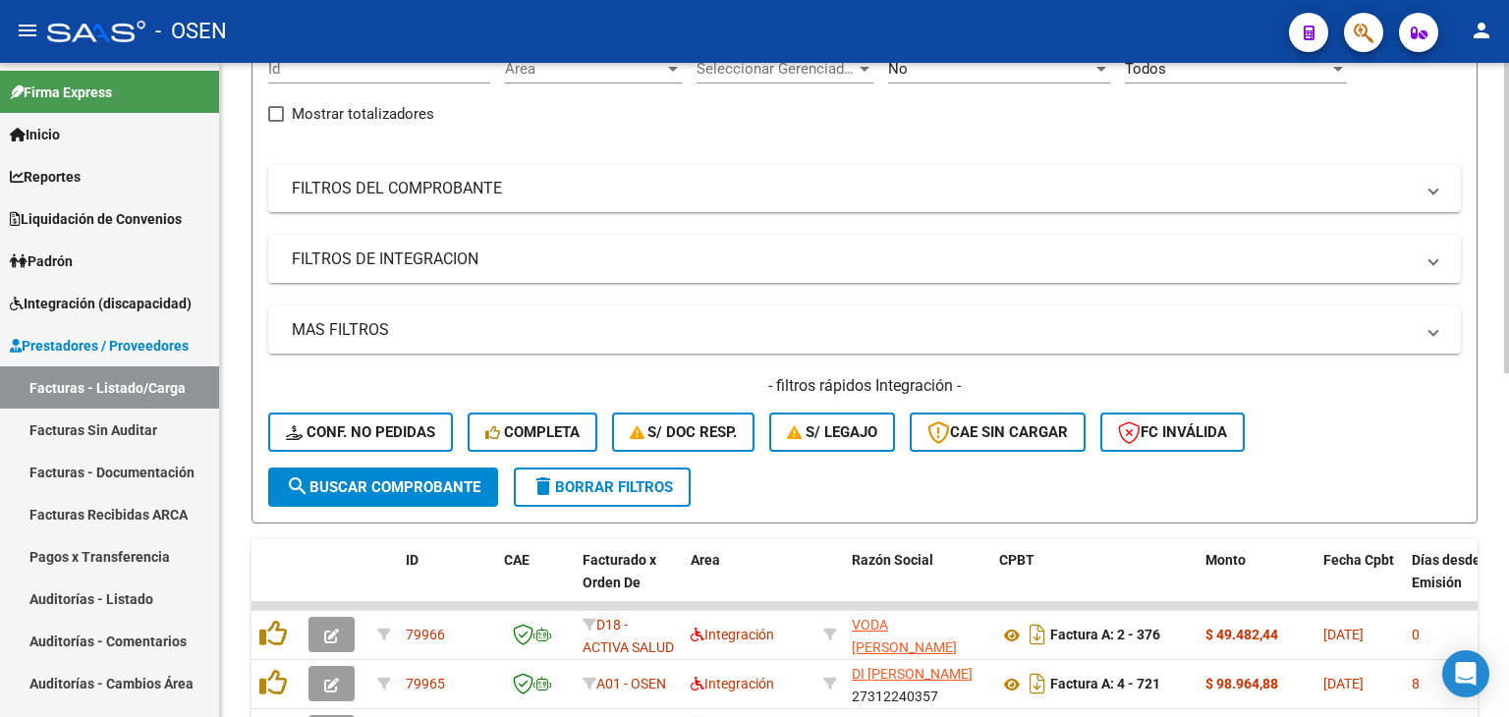
scroll to position [0, 0]
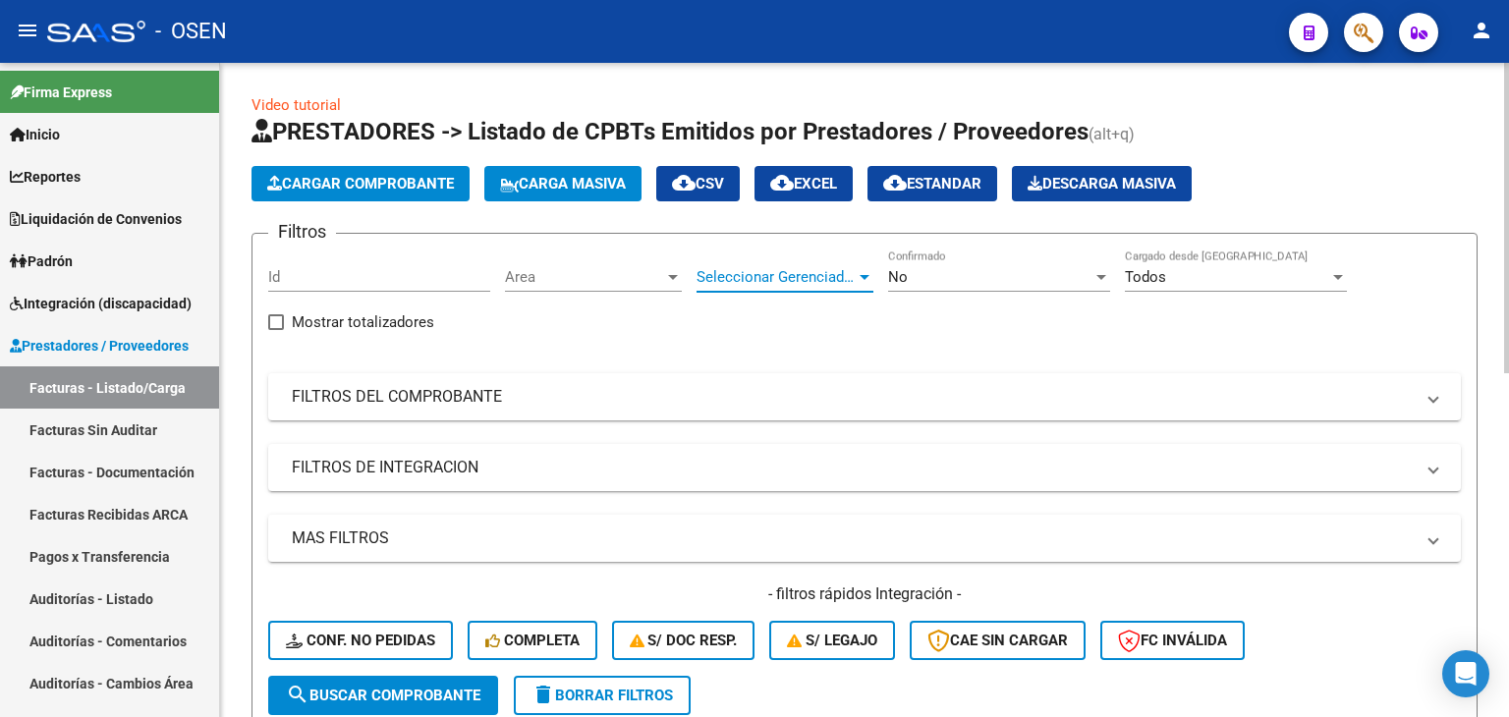
click at [738, 273] on span "Seleccionar Gerenciador" at bounding box center [776, 277] width 159 height 18
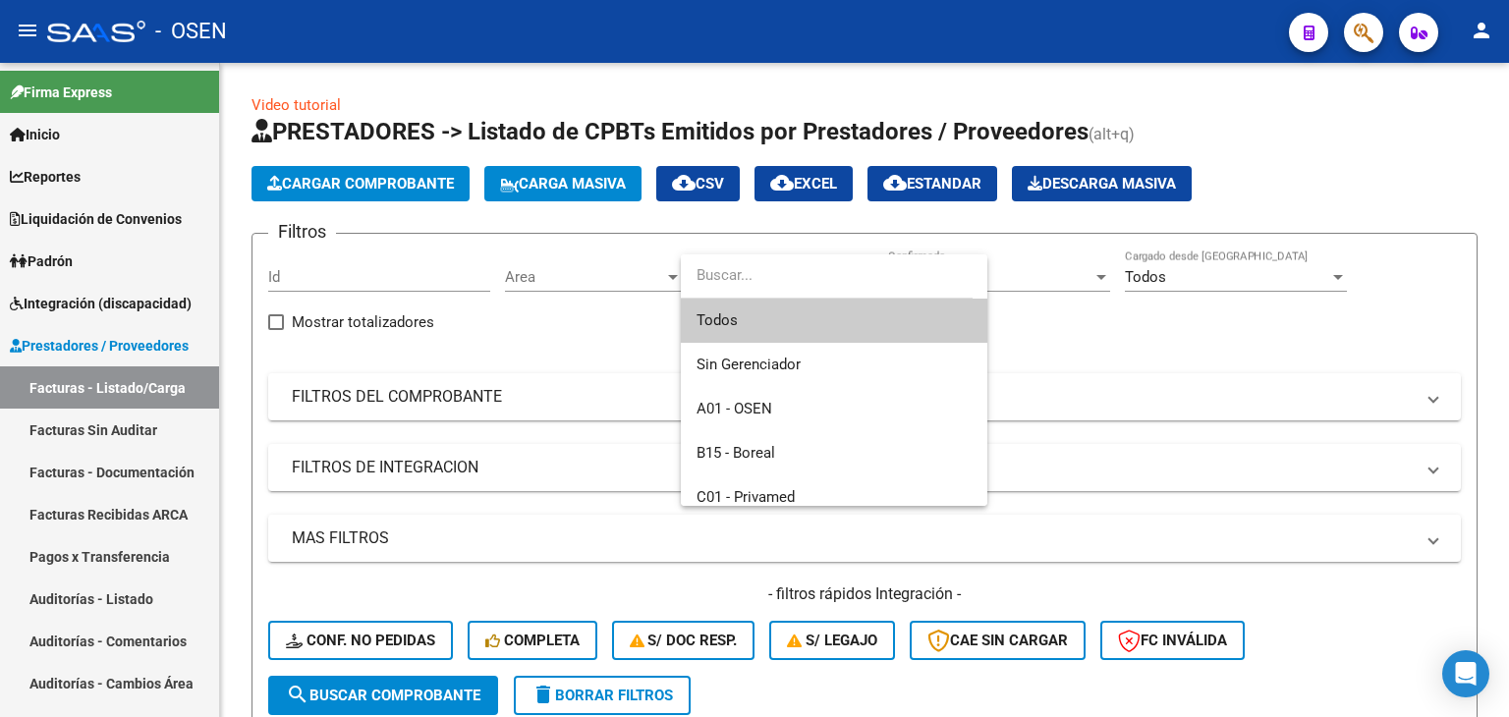
click at [593, 274] on div at bounding box center [754, 358] width 1509 height 717
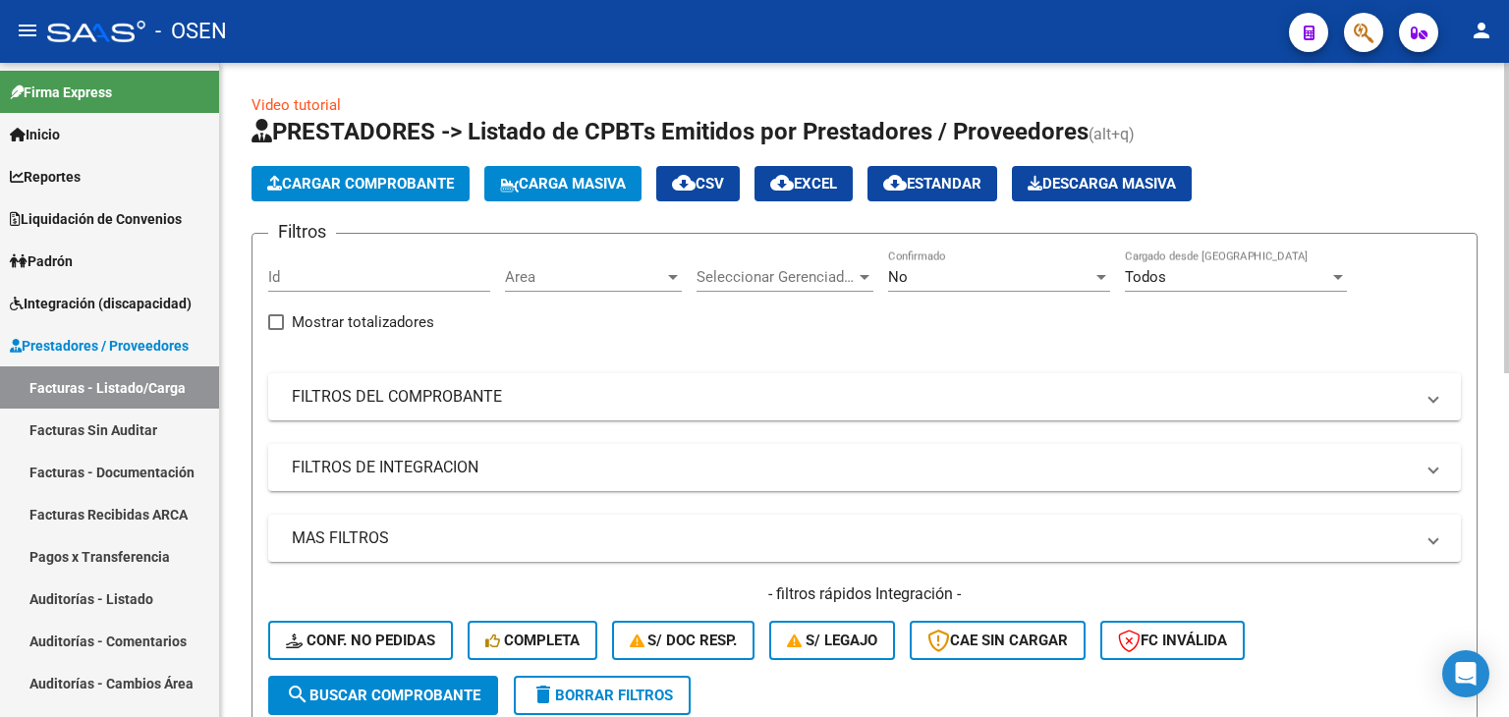
click at [570, 275] on span "Area" at bounding box center [584, 277] width 159 height 18
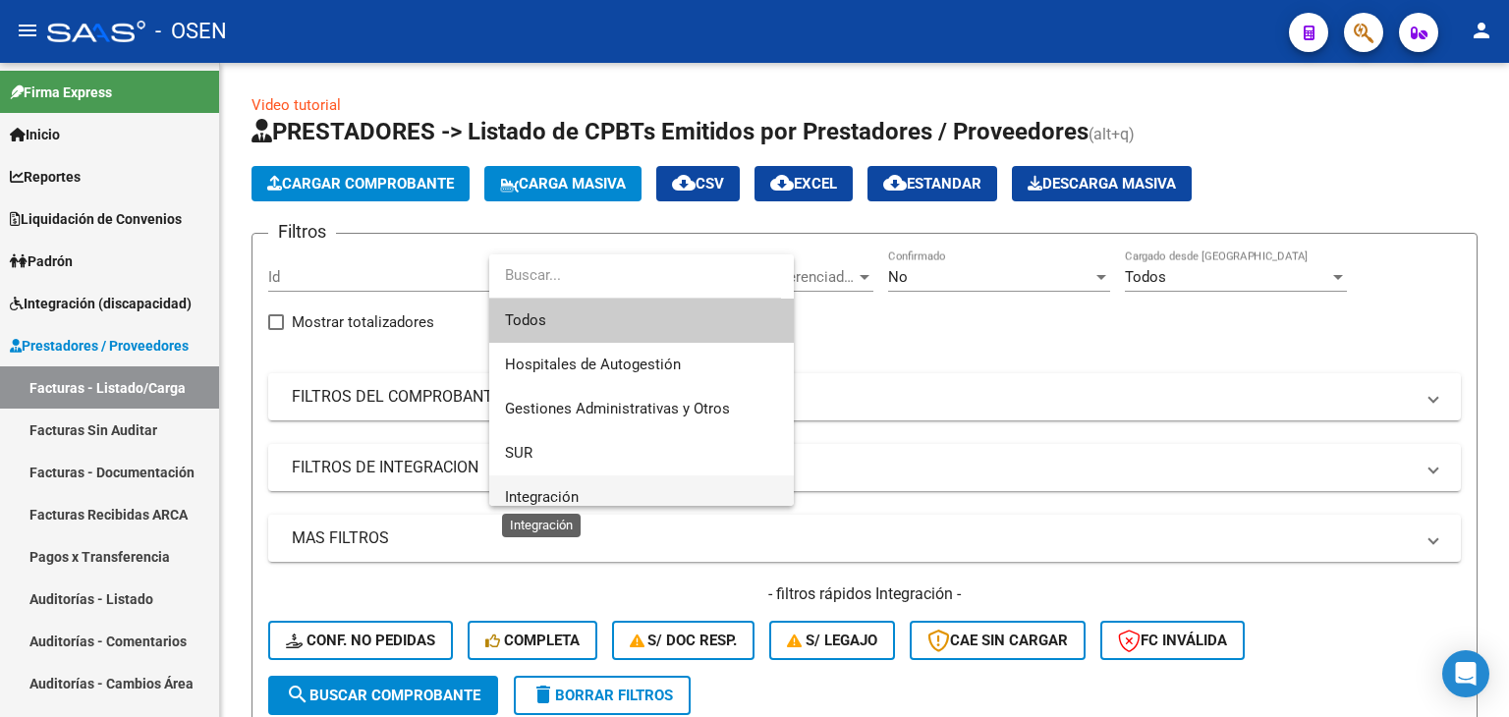
click at [574, 494] on span "Integración" at bounding box center [542, 497] width 74 height 18
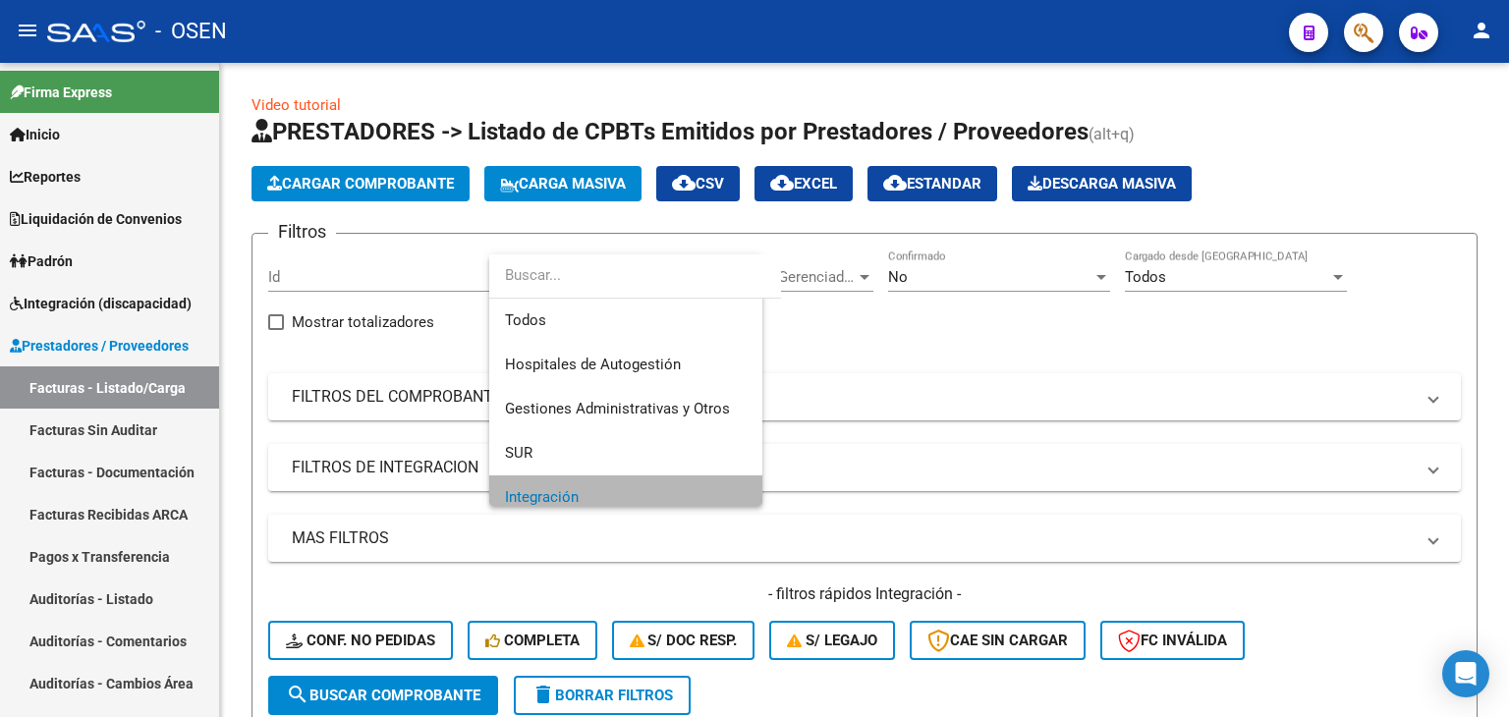
scroll to position [12, 0]
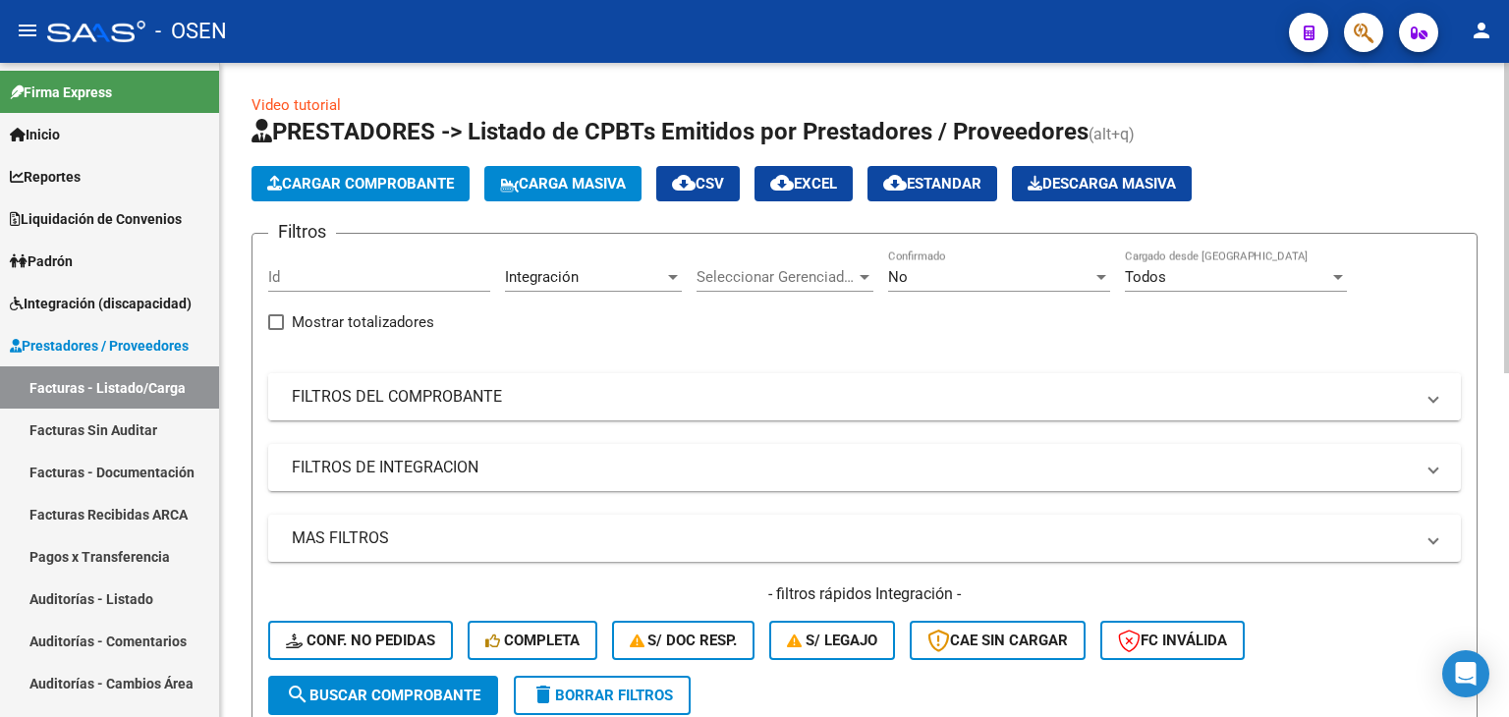
click at [497, 393] on mat-panel-title "FILTROS DEL COMPROBANTE" at bounding box center [853, 397] width 1122 height 22
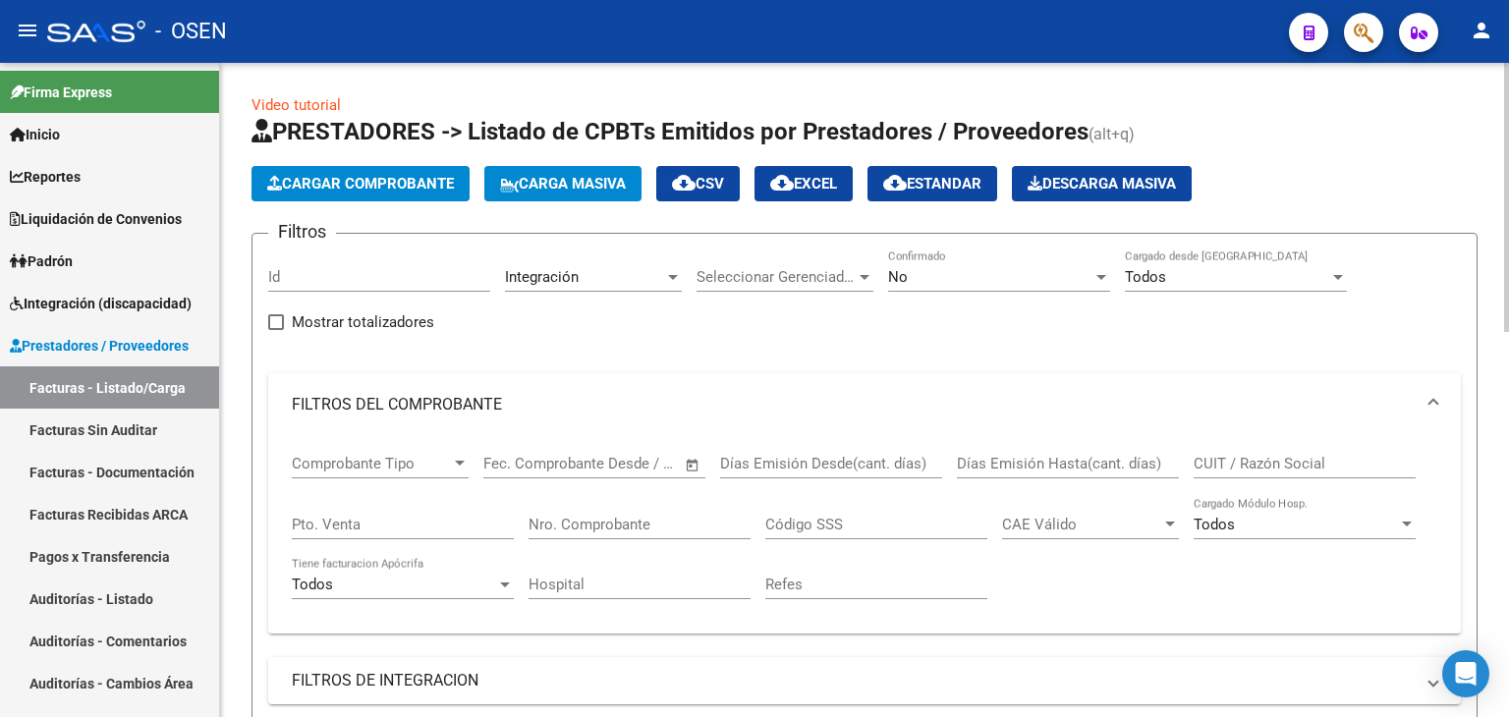
click at [497, 394] on mat-panel-title "FILTROS DEL COMPROBANTE" at bounding box center [853, 405] width 1122 height 22
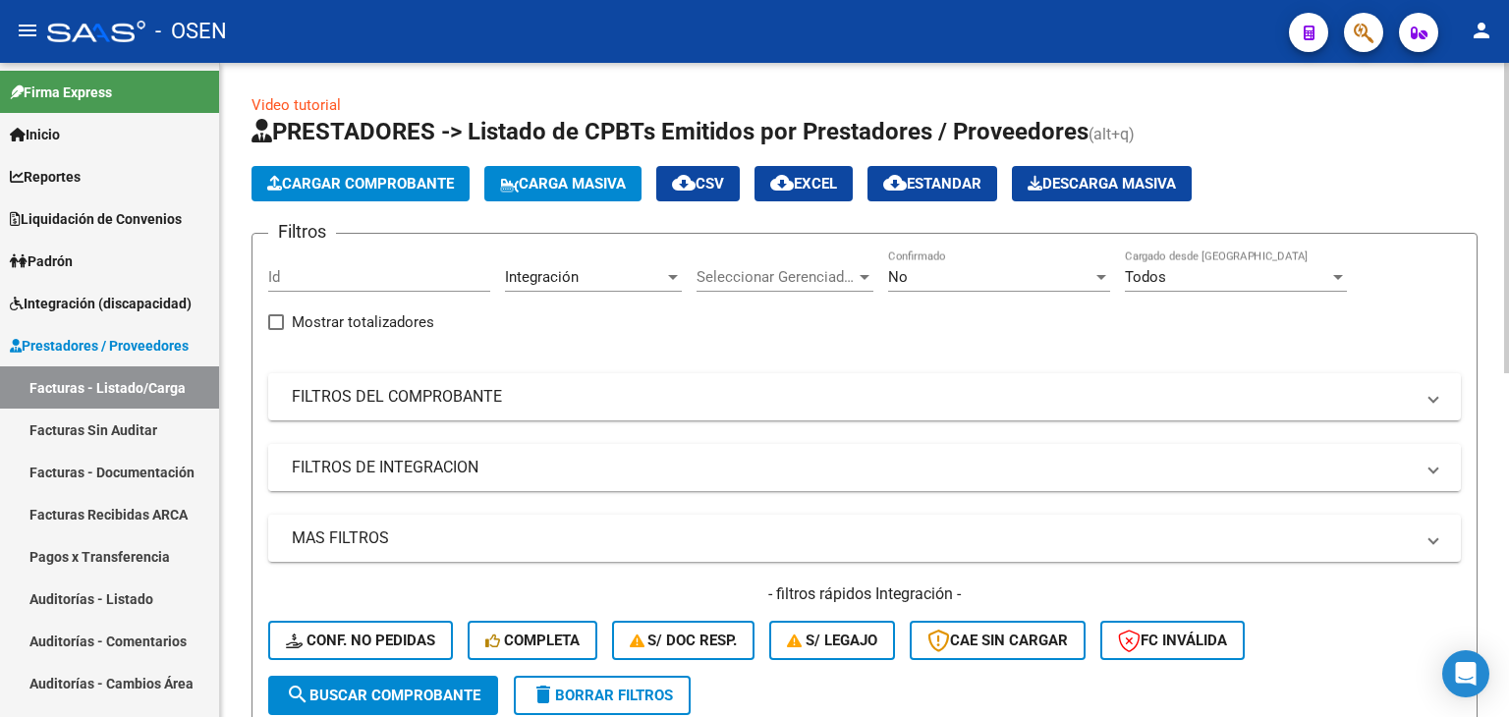
click at [448, 463] on mat-panel-title "FILTROS DE INTEGRACION" at bounding box center [853, 468] width 1122 height 22
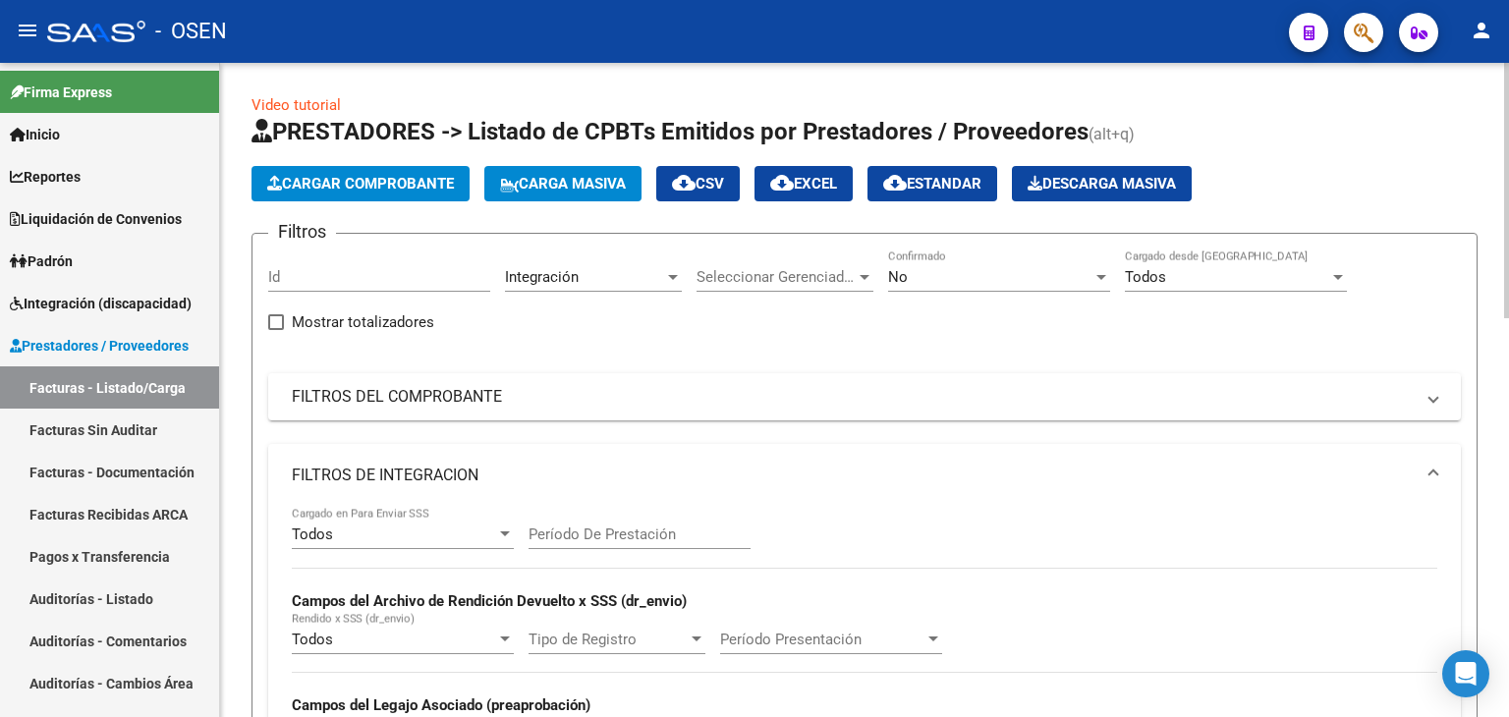
click at [424, 541] on div "Todos" at bounding box center [394, 535] width 204 height 18
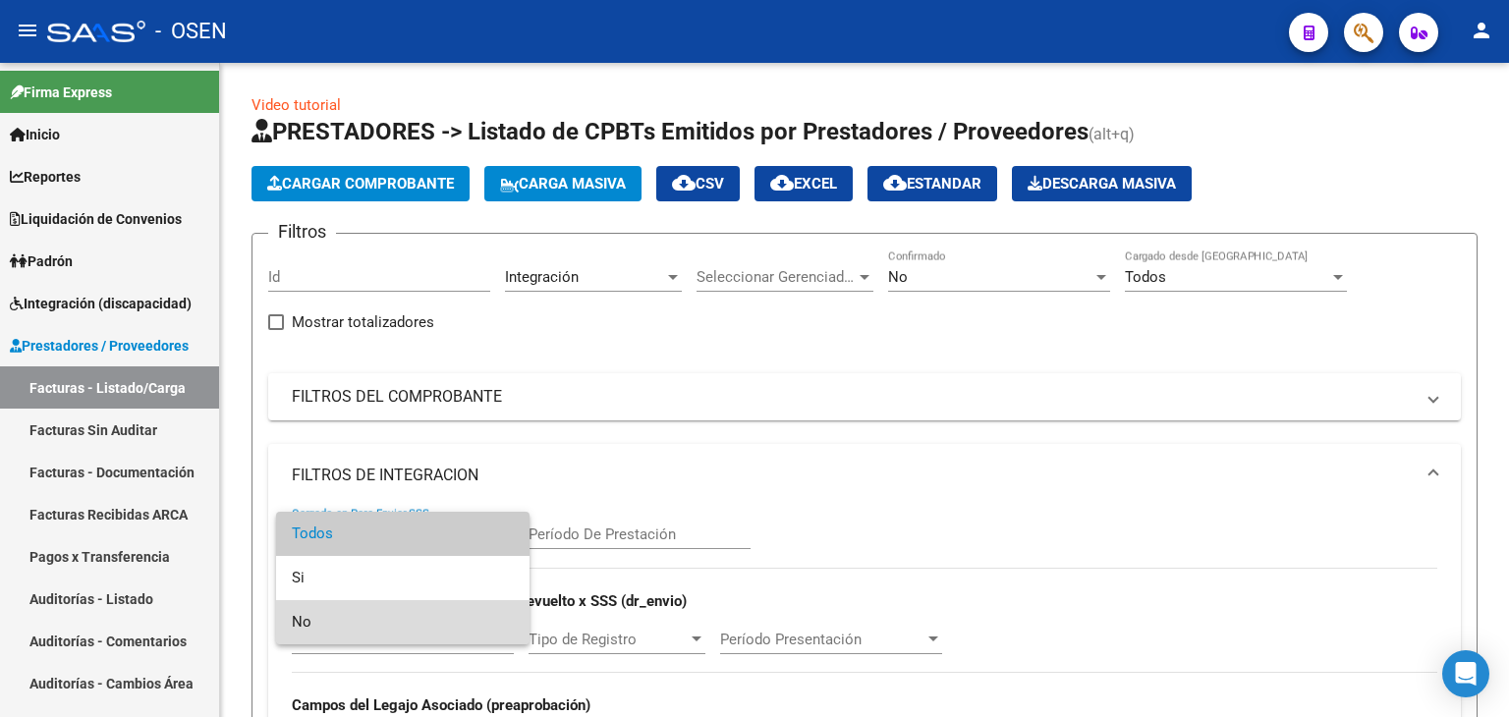
click at [397, 622] on span "No" at bounding box center [403, 622] width 222 height 44
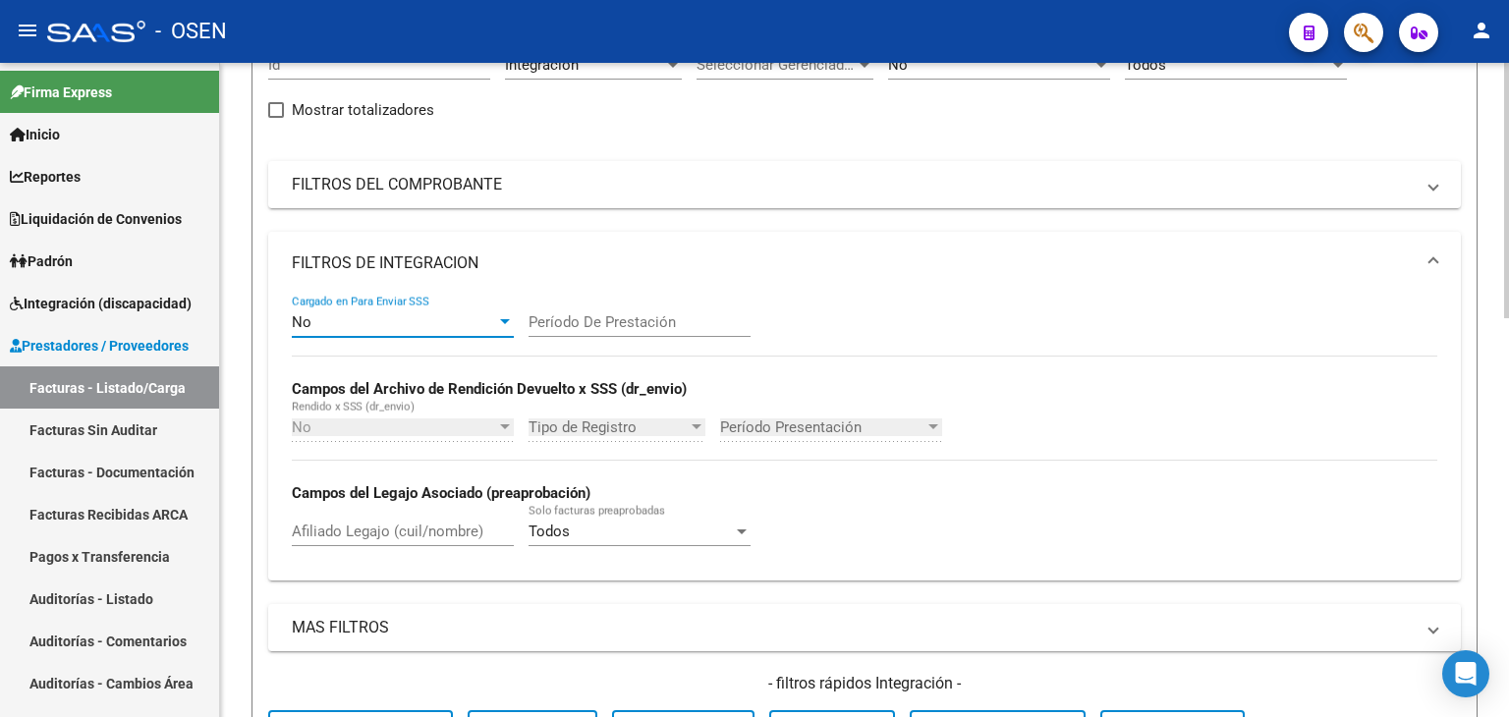
scroll to position [393, 0]
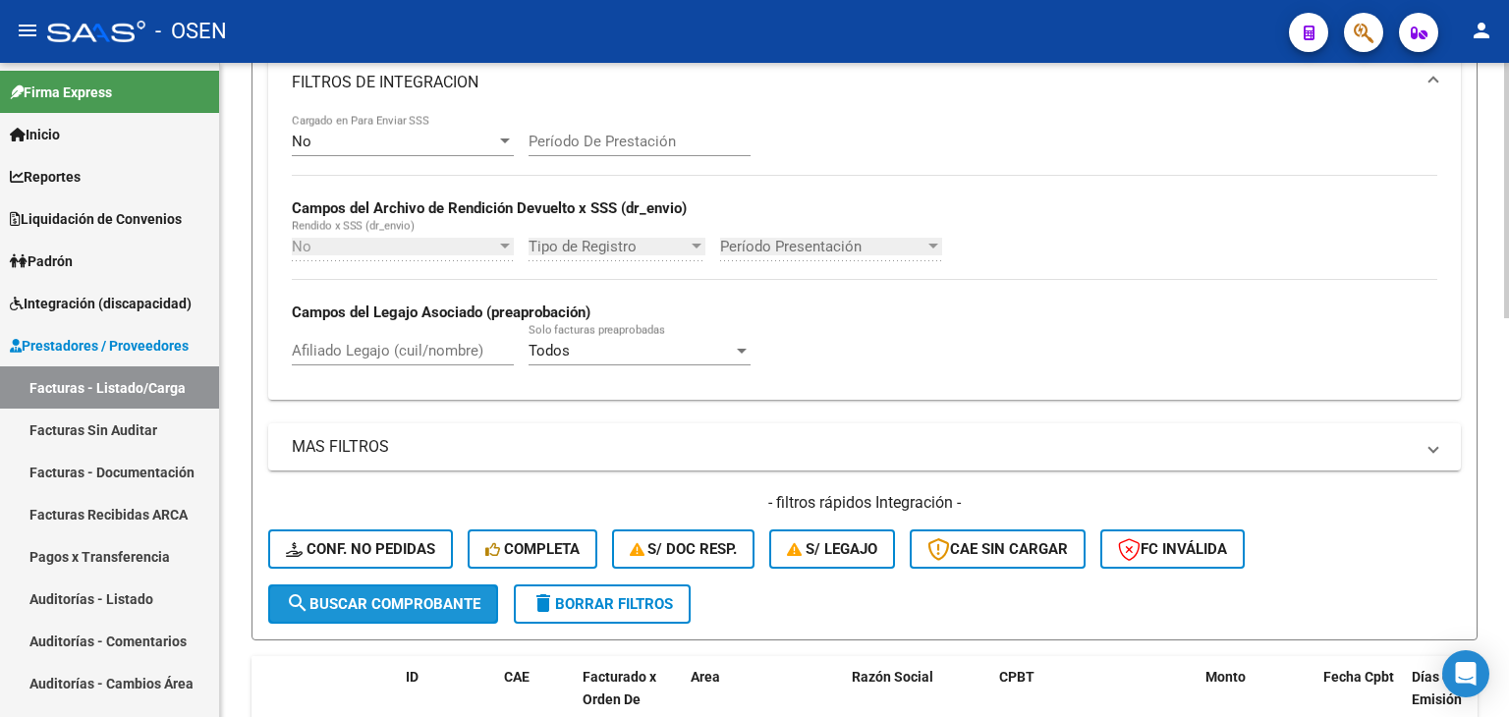
click at [377, 602] on span "search Buscar Comprobante" at bounding box center [383, 604] width 195 height 18
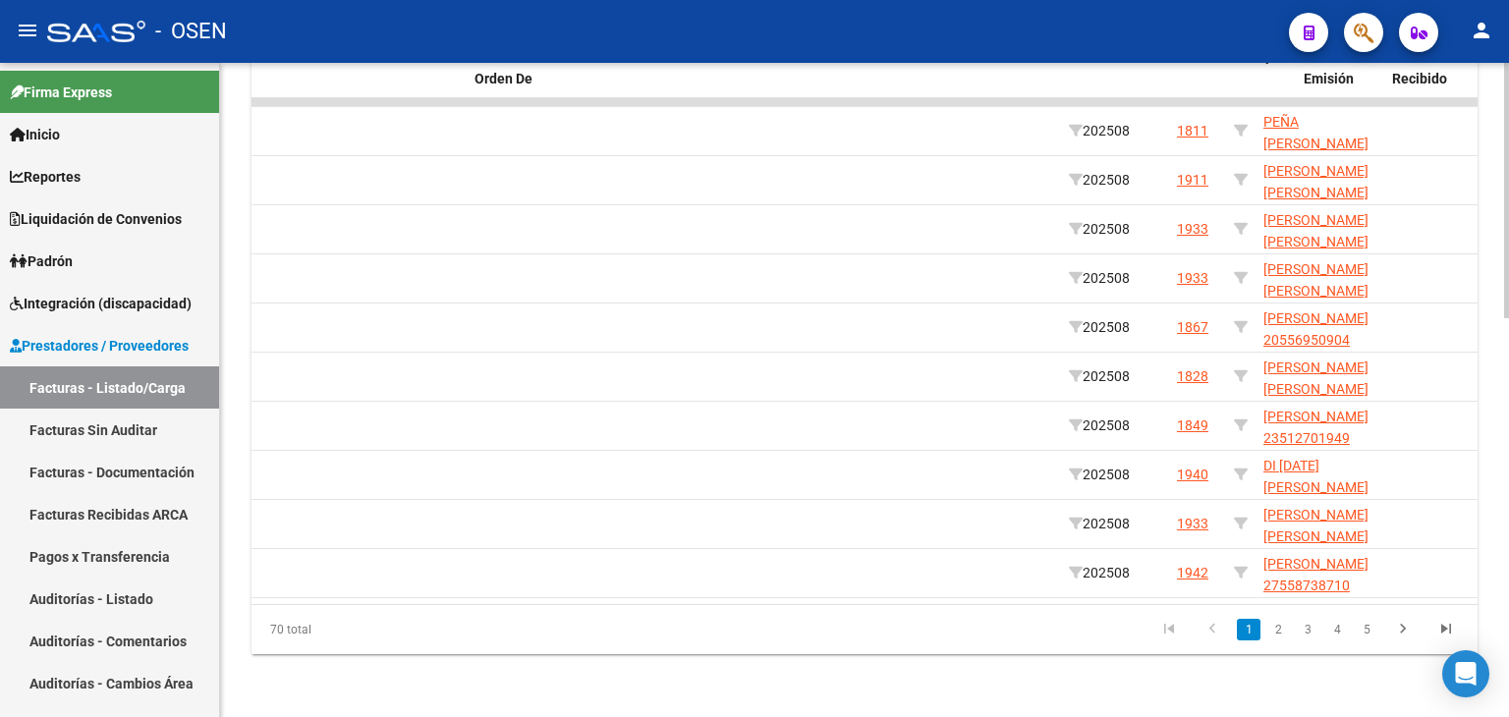
scroll to position [0, 51]
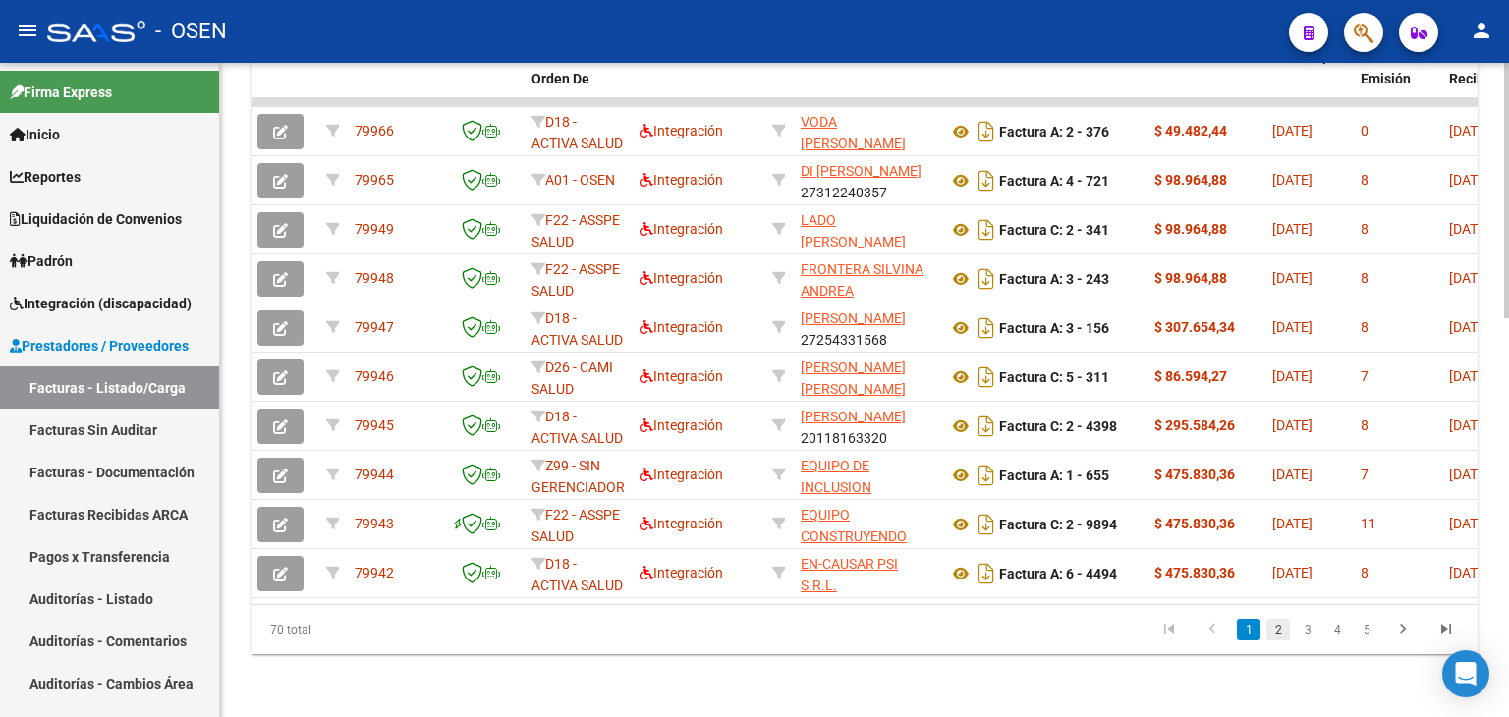
click at [1276, 631] on link "2" at bounding box center [1279, 630] width 24 height 22
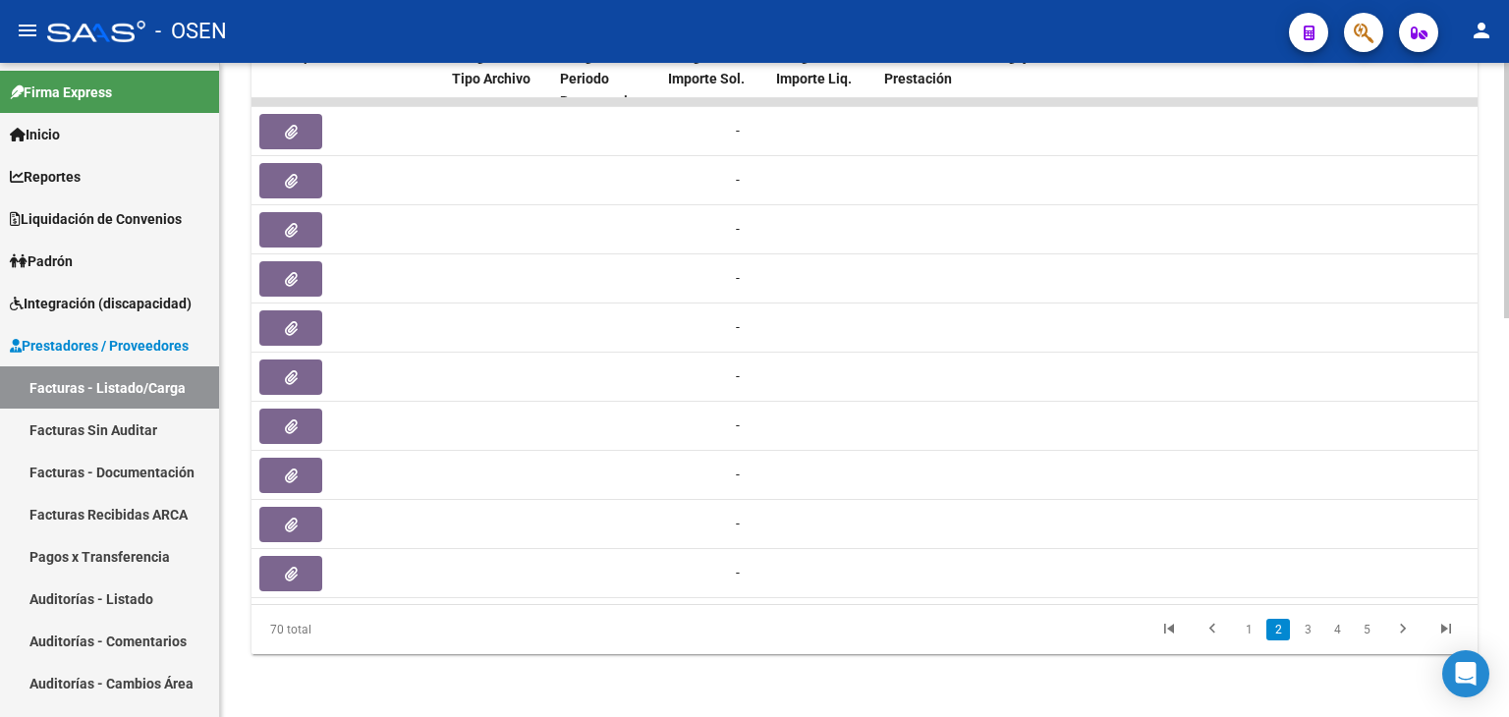
scroll to position [0, 2085]
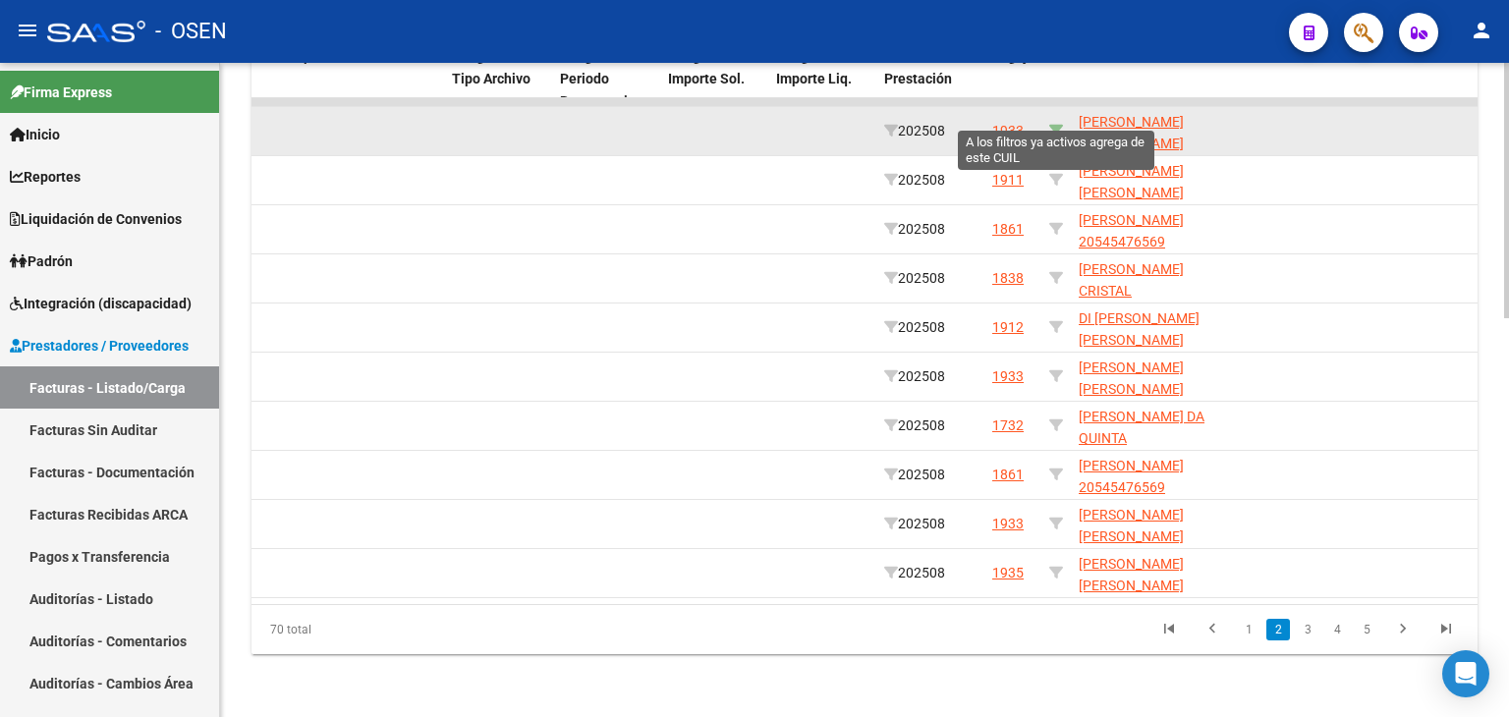
click at [1053, 124] on icon at bounding box center [1056, 131] width 14 height 14
type input "20547948018"
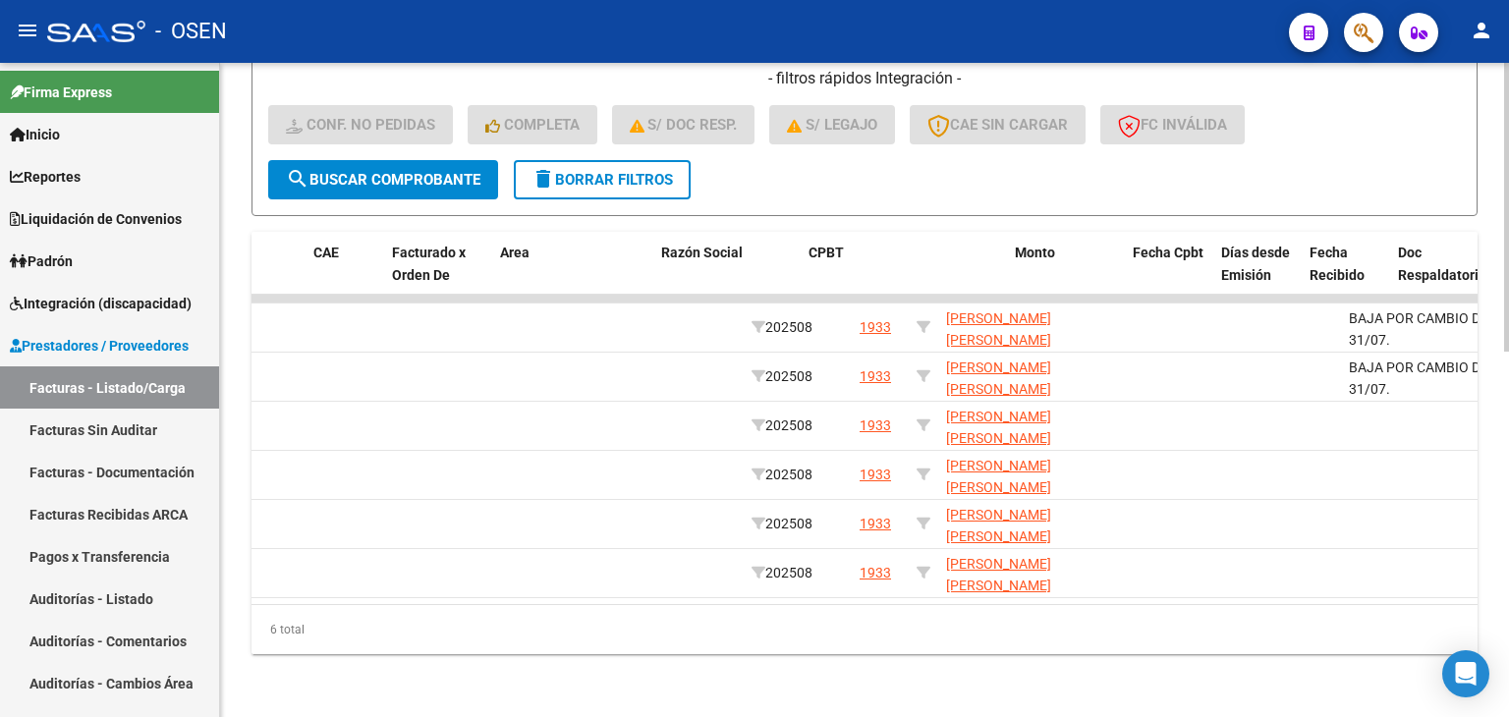
scroll to position [0, 45]
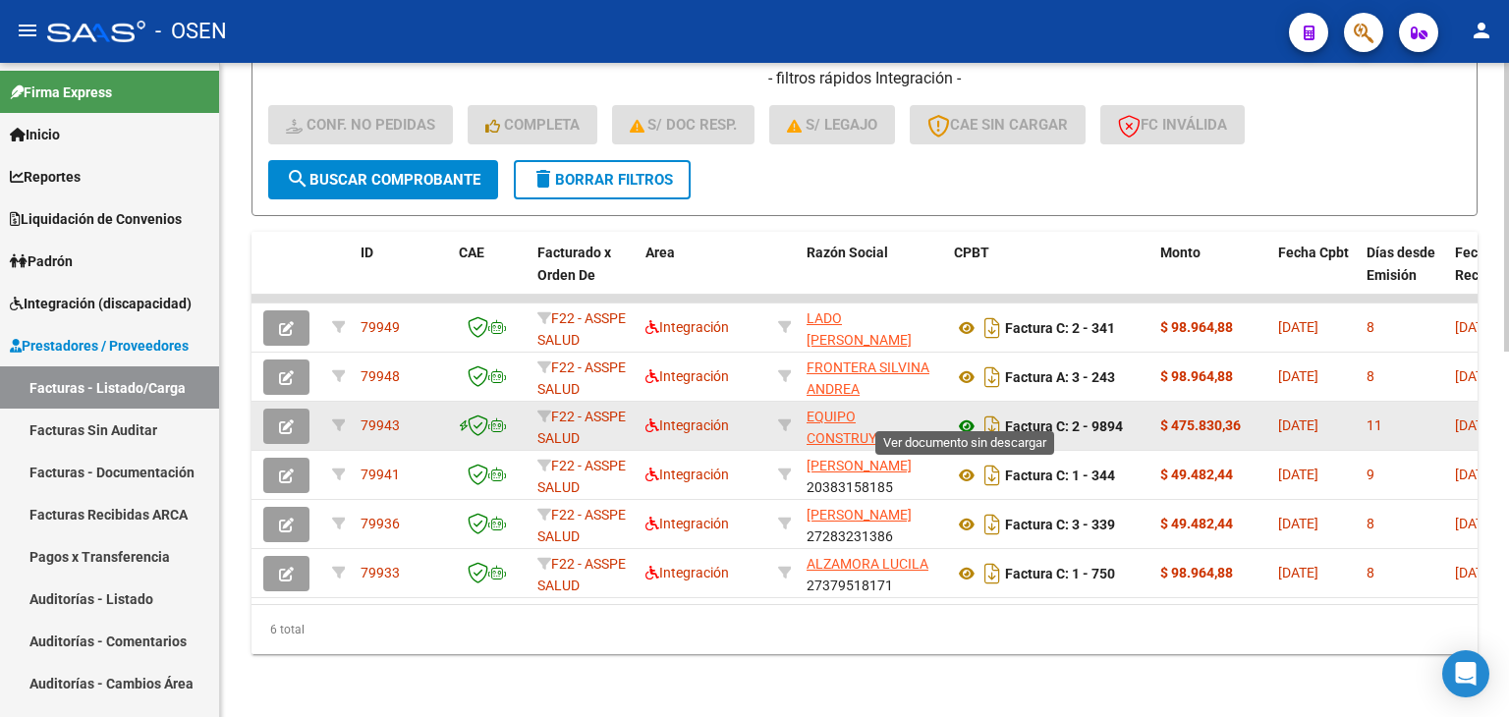
click at [966, 415] on icon at bounding box center [967, 427] width 26 height 24
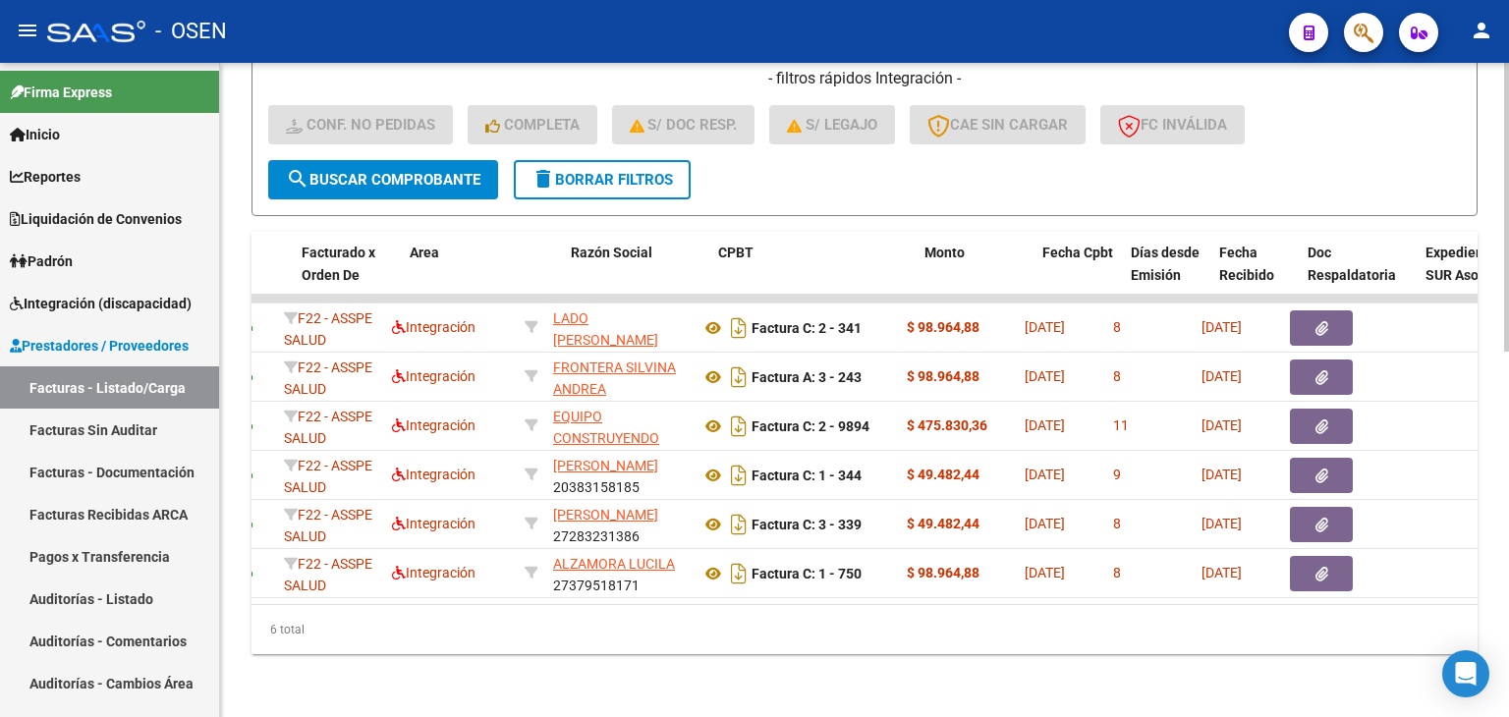
scroll to position [0, 236]
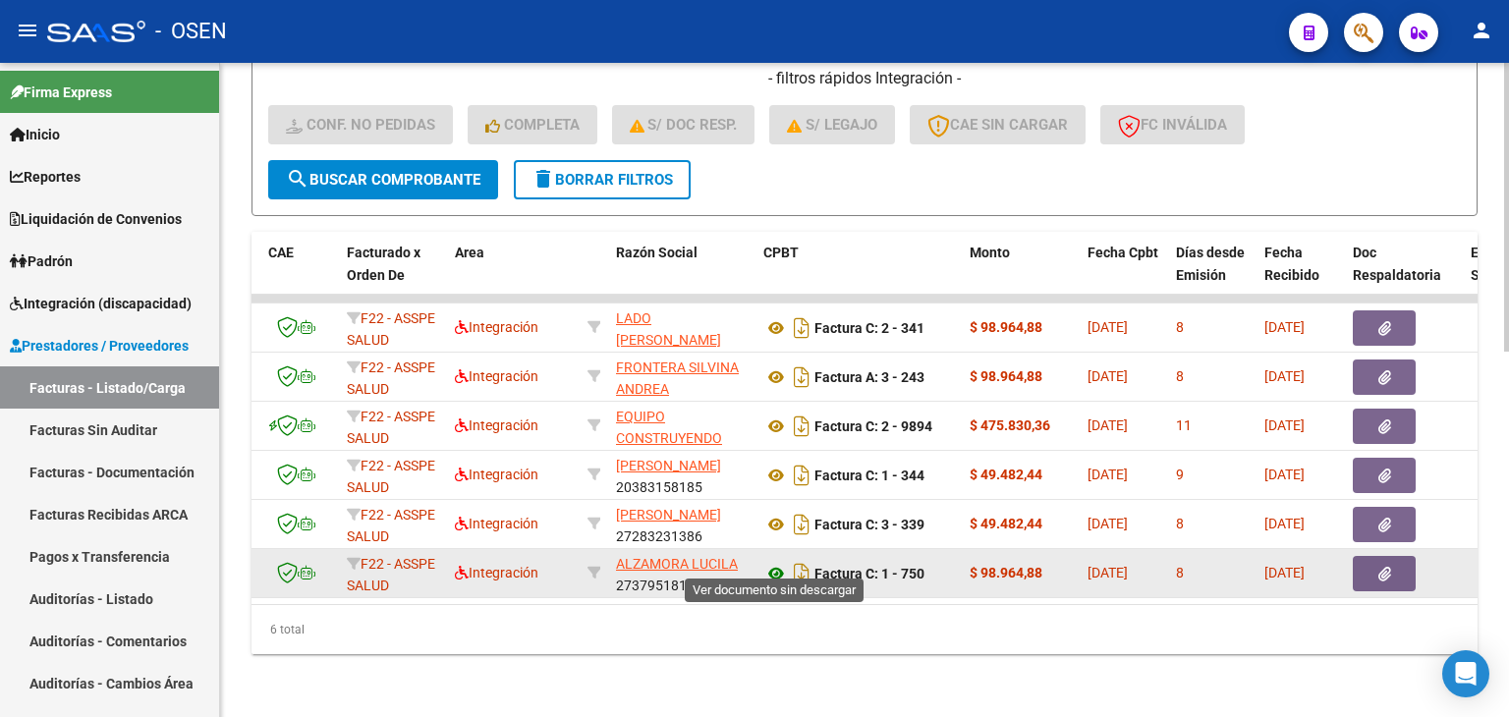
click at [777, 562] on icon at bounding box center [777, 574] width 26 height 24
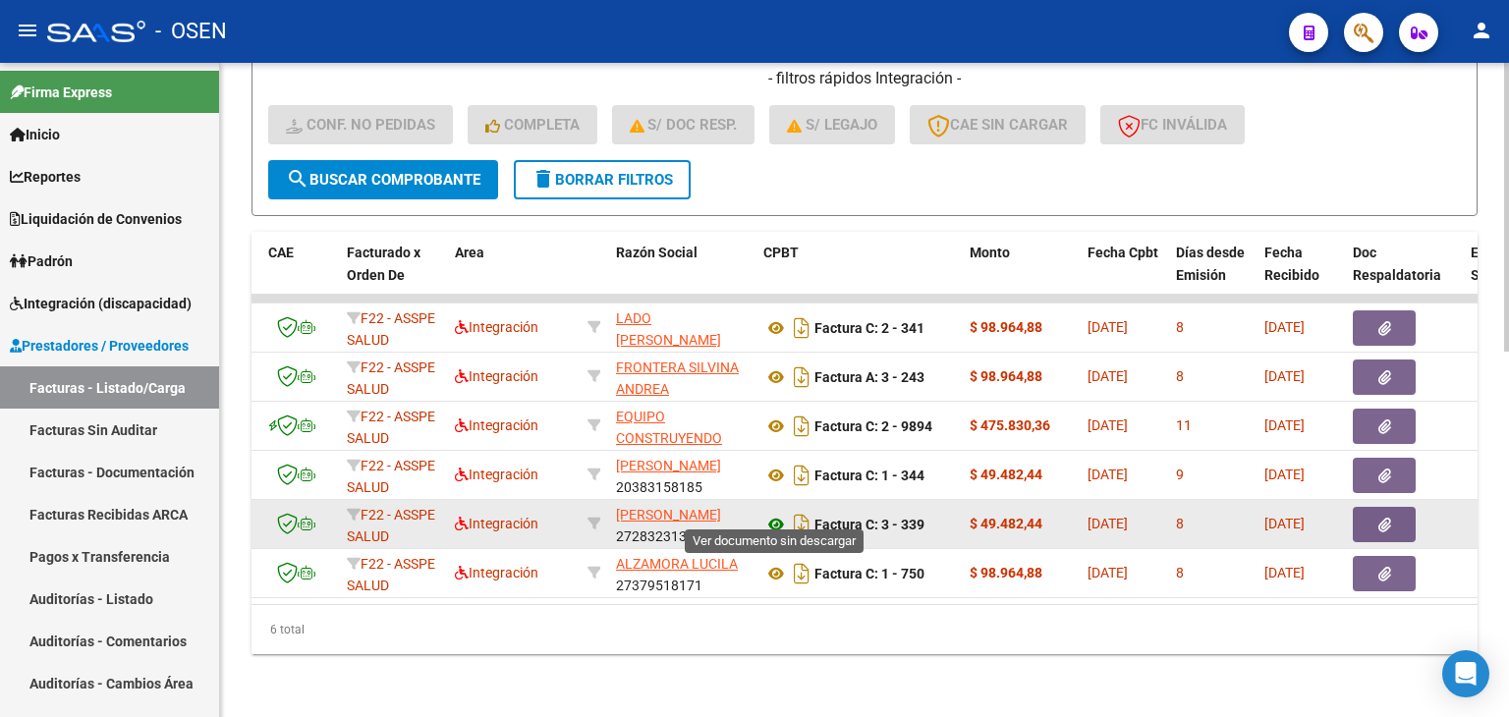
click at [769, 513] on icon at bounding box center [777, 525] width 26 height 24
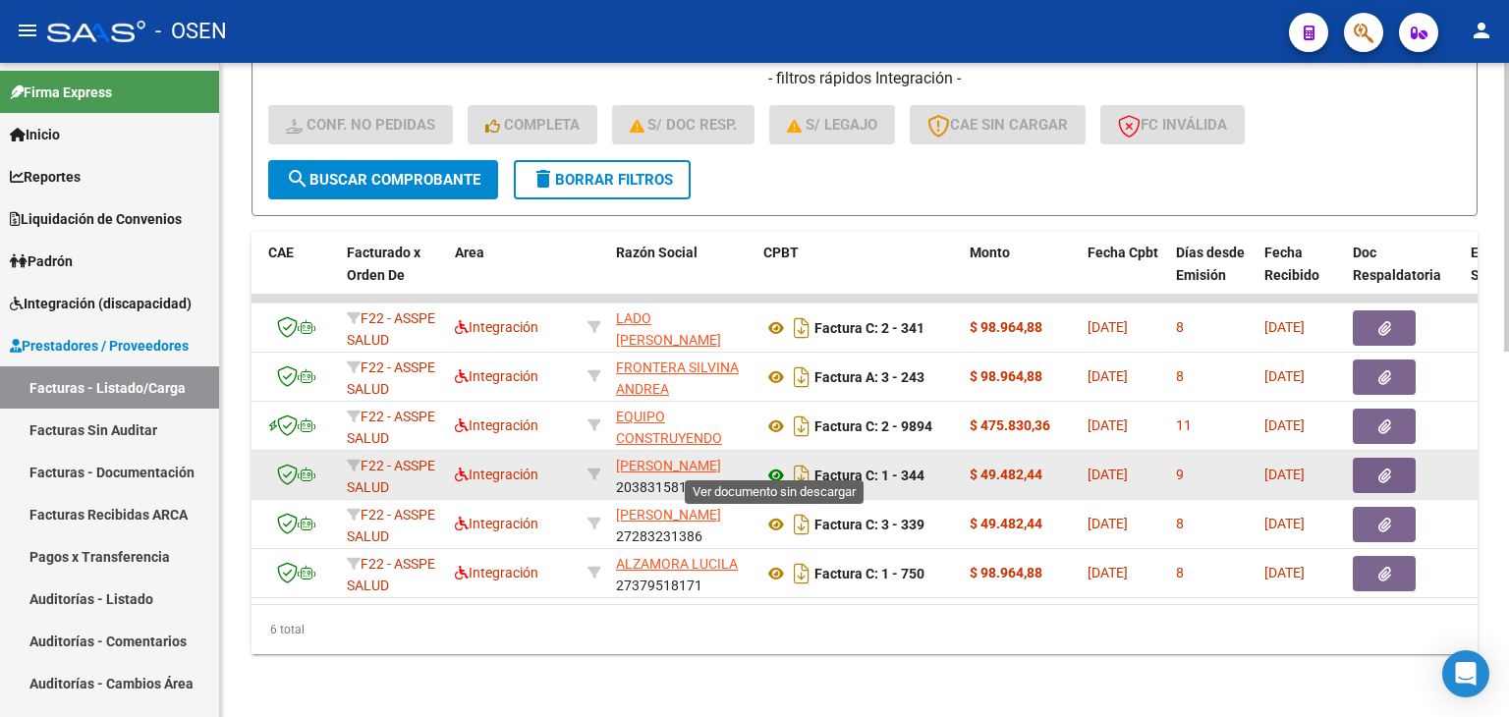
click at [774, 464] on icon at bounding box center [777, 476] width 26 height 24
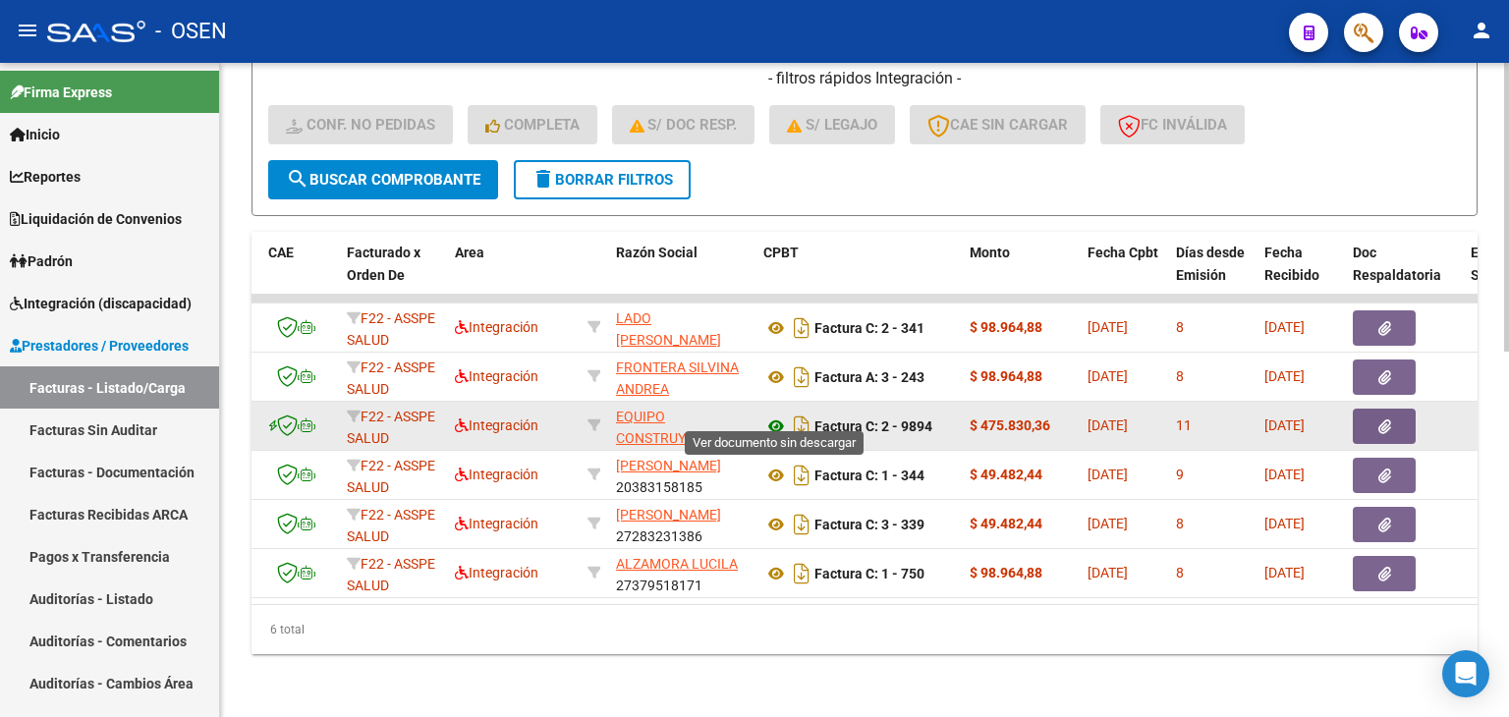
click at [774, 416] on icon at bounding box center [777, 427] width 26 height 24
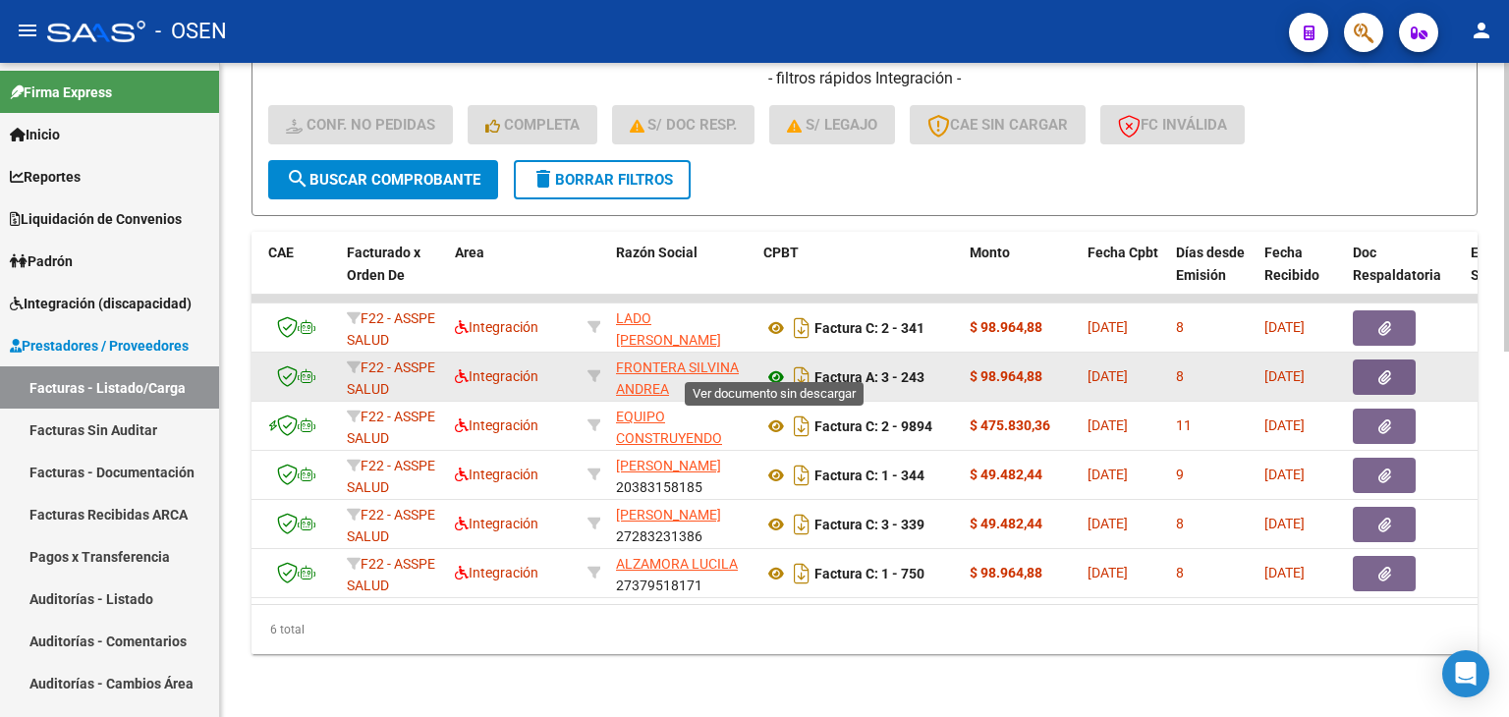
click at [774, 366] on icon at bounding box center [777, 378] width 26 height 24
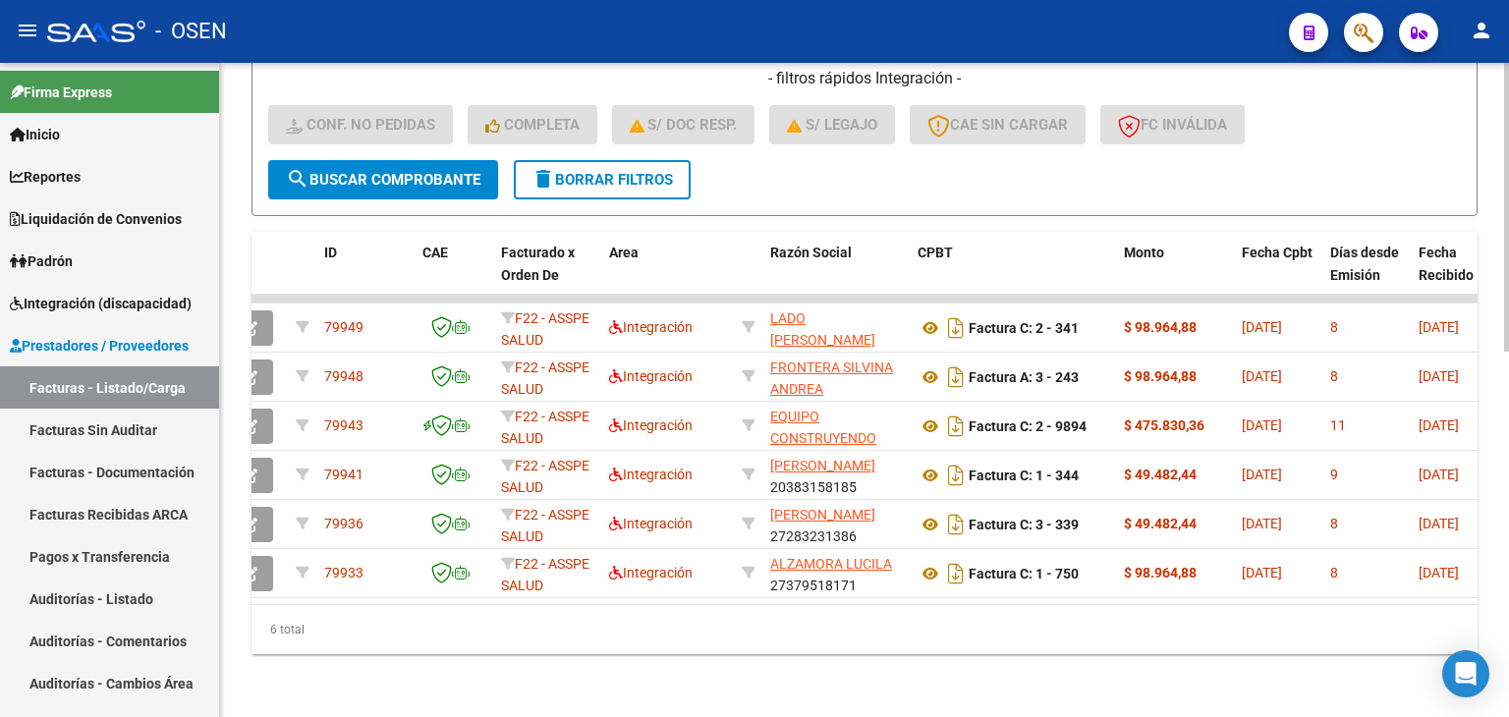
scroll to position [0, 51]
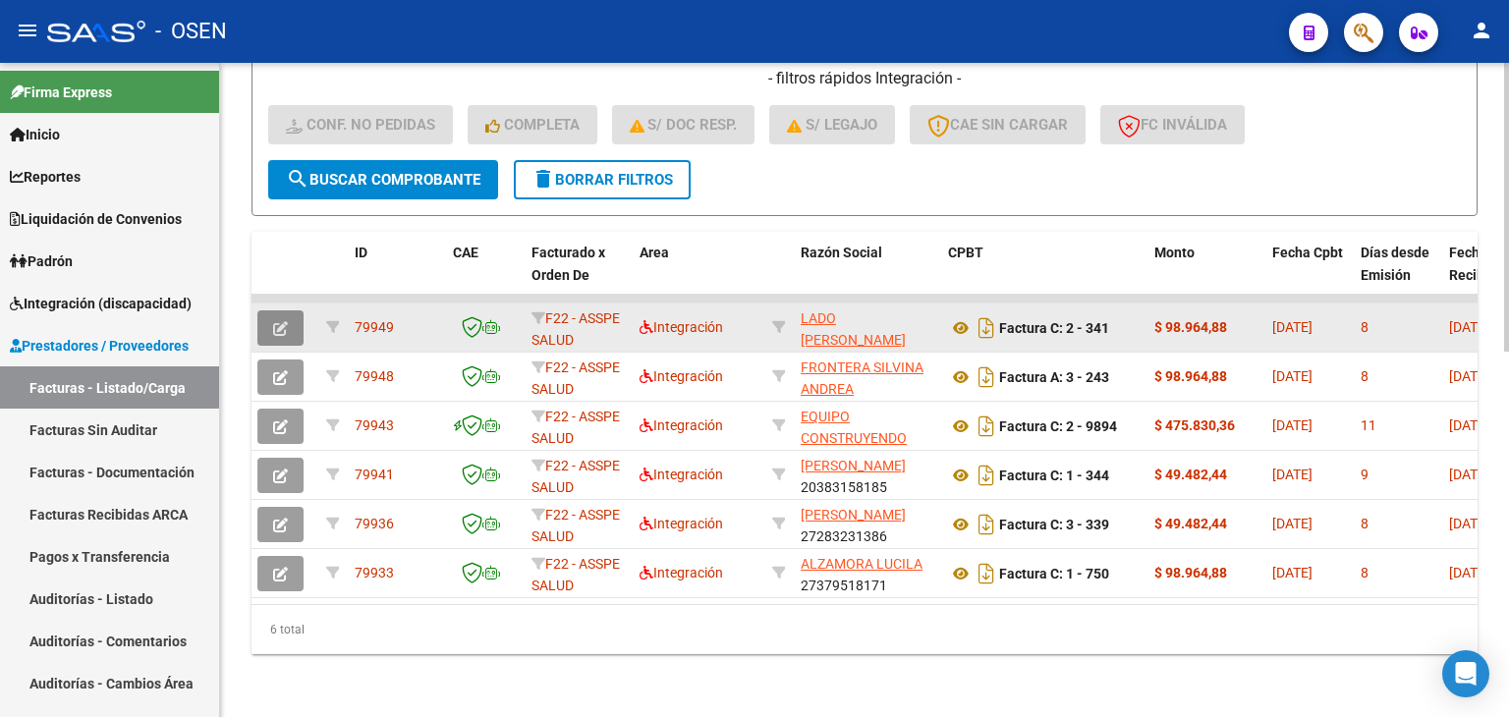
click at [278, 321] on icon "button" at bounding box center [280, 328] width 15 height 15
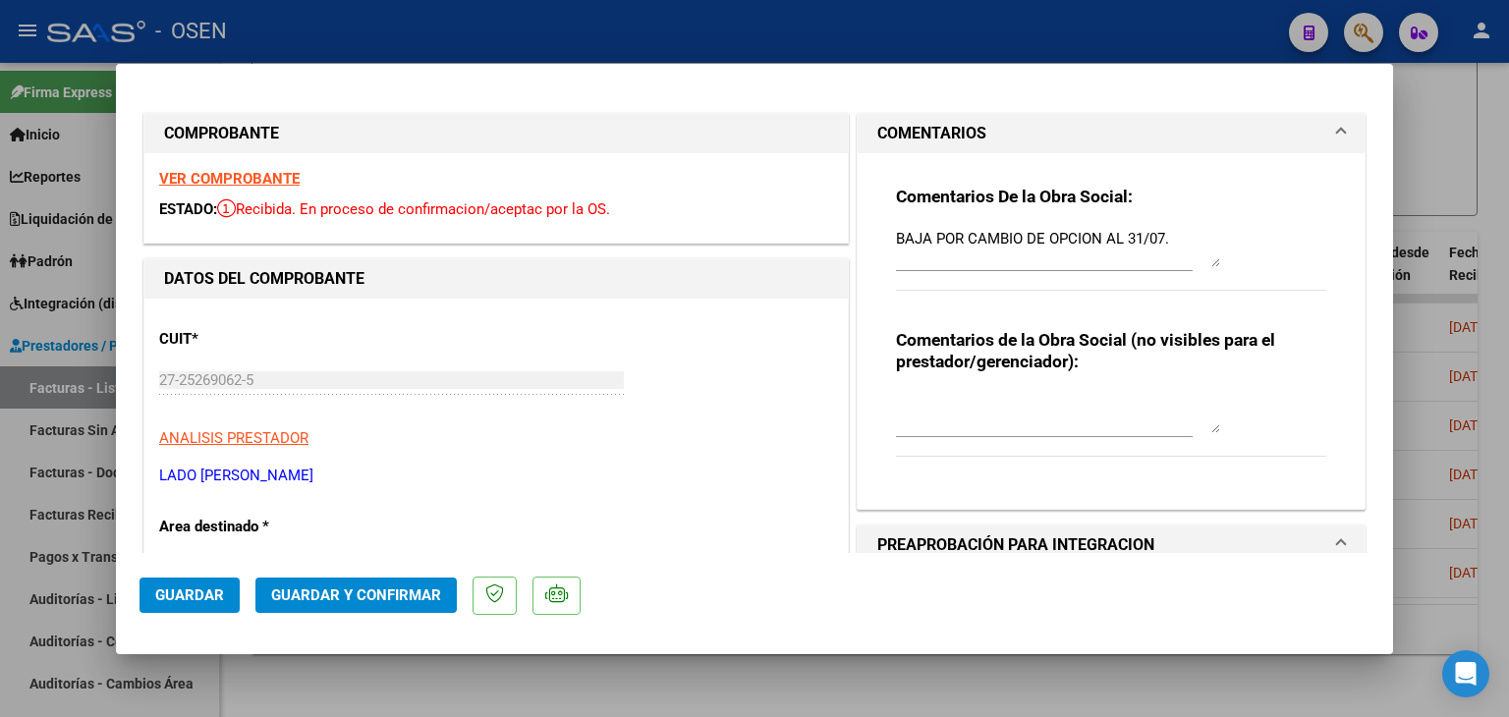
click at [1187, 237] on textarea "BAJA POR CAMBIO DE OPCION AL 31/07." at bounding box center [1058, 247] width 324 height 39
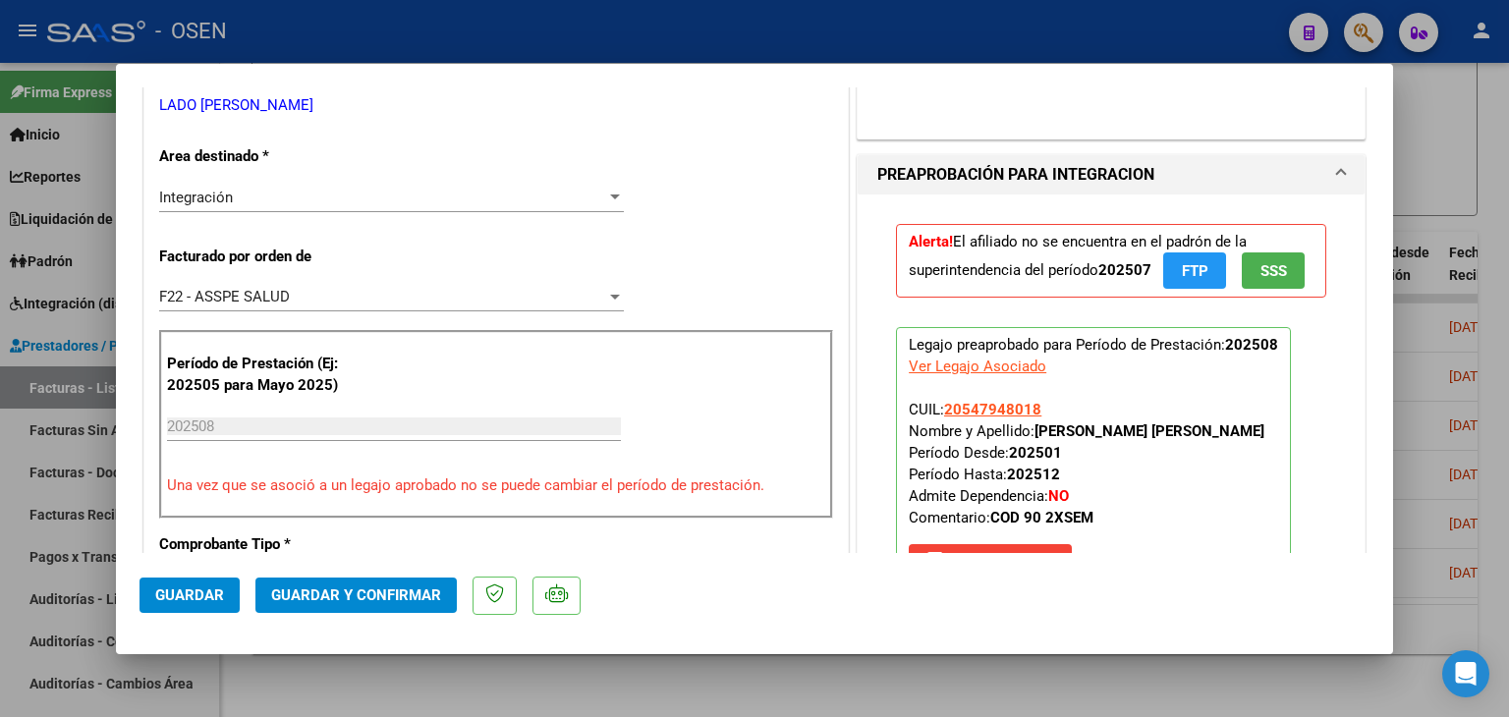
scroll to position [393, 0]
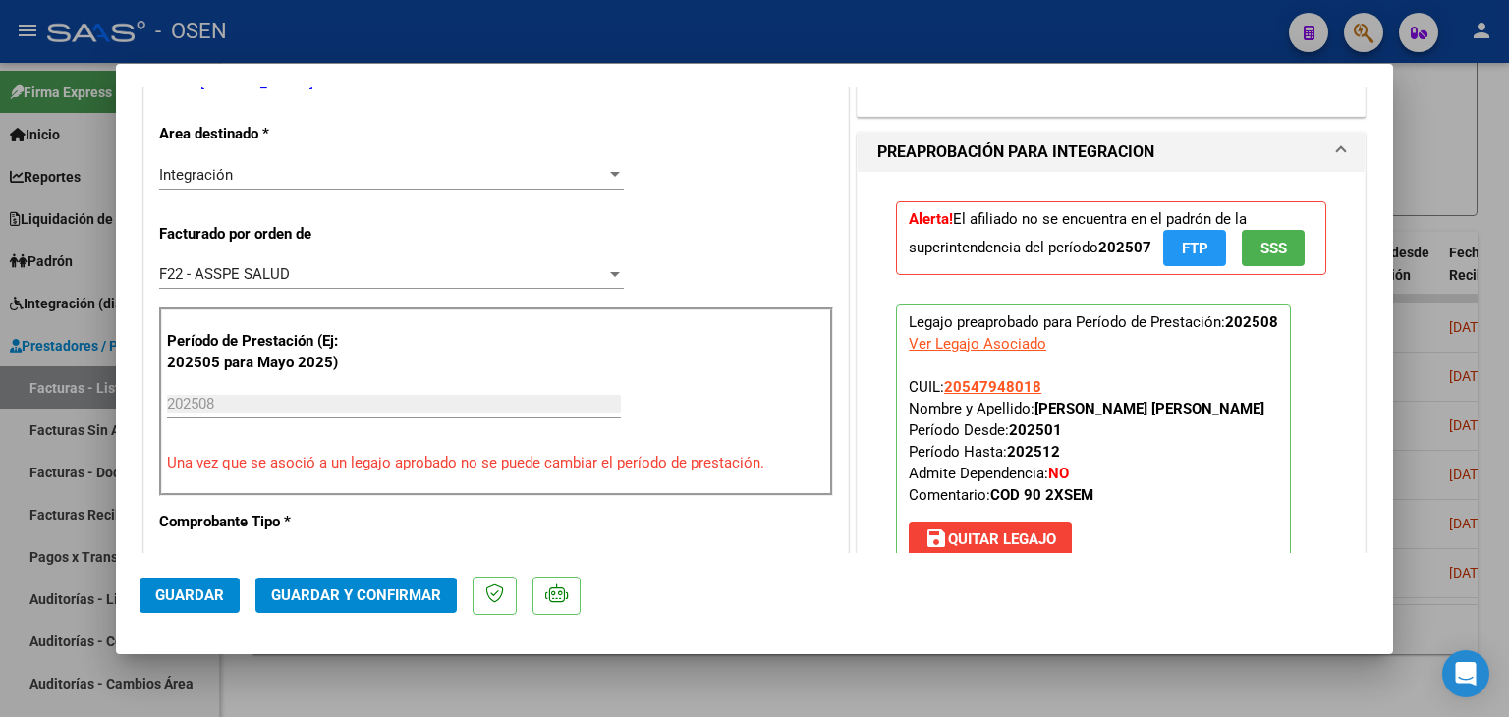
type textarea "BAJA POR CAMBIO DE OPCION AL 31/07. 09-09 SE PIDE NC"
click at [1018, 536] on span "save [PERSON_NAME]" at bounding box center [991, 540] width 132 height 18
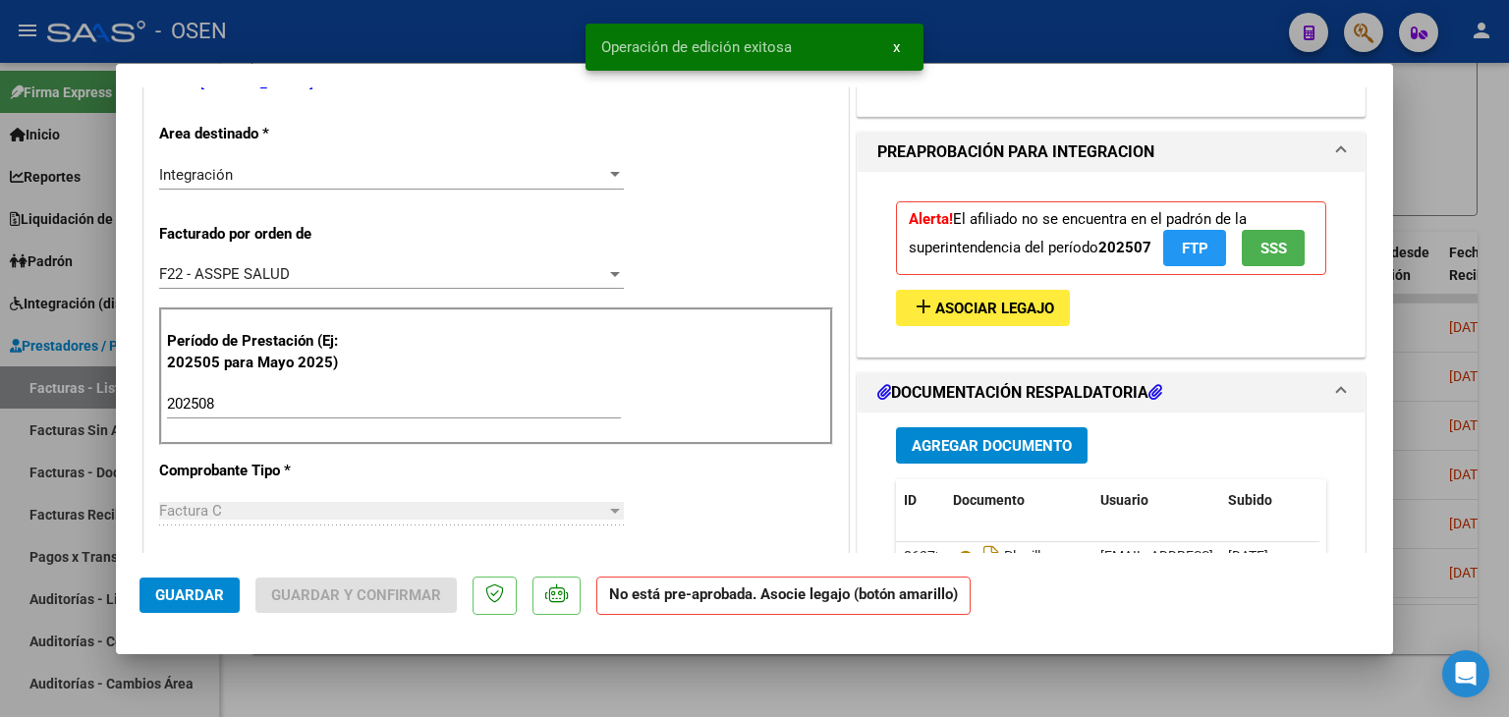
click at [183, 593] on span "Guardar" at bounding box center [189, 596] width 69 height 18
click at [291, 696] on div at bounding box center [754, 358] width 1509 height 717
type input "$ 0,00"
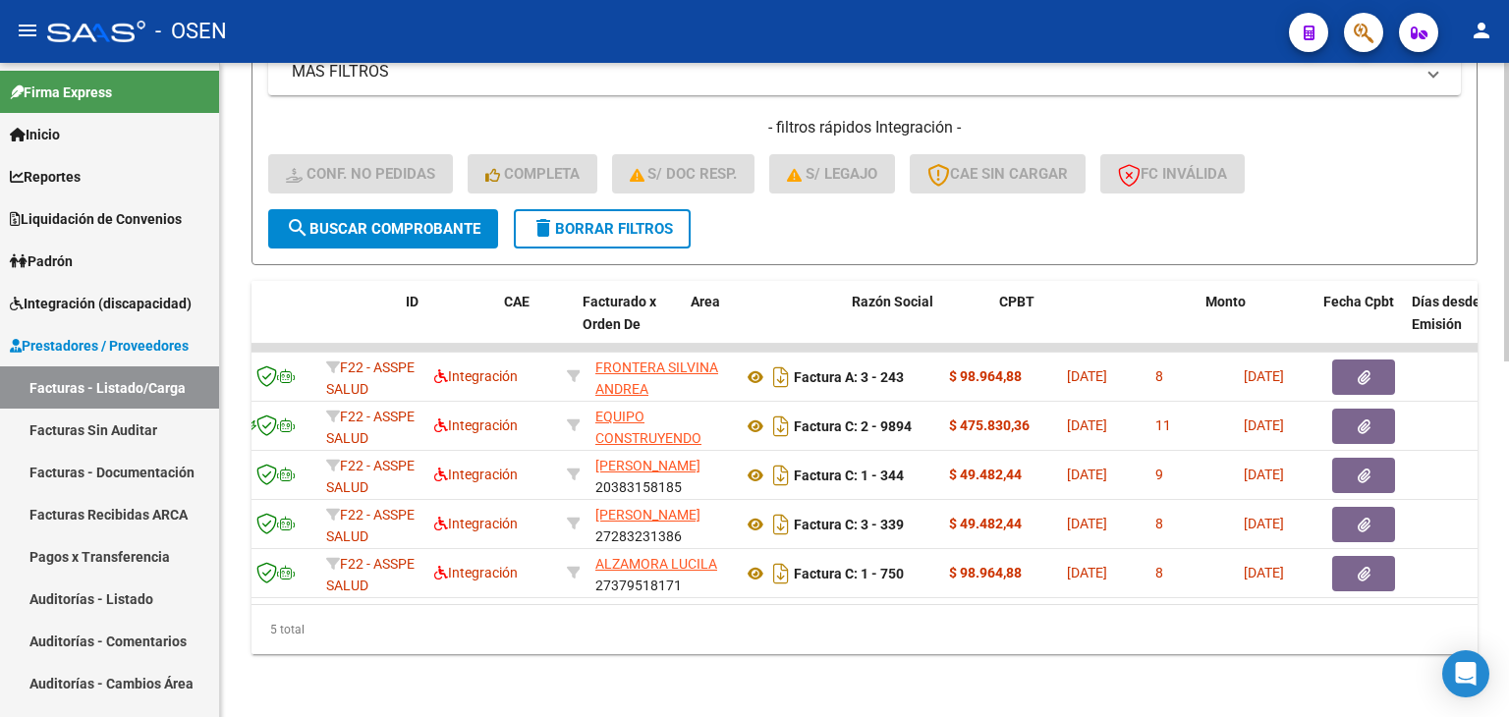
scroll to position [0, 0]
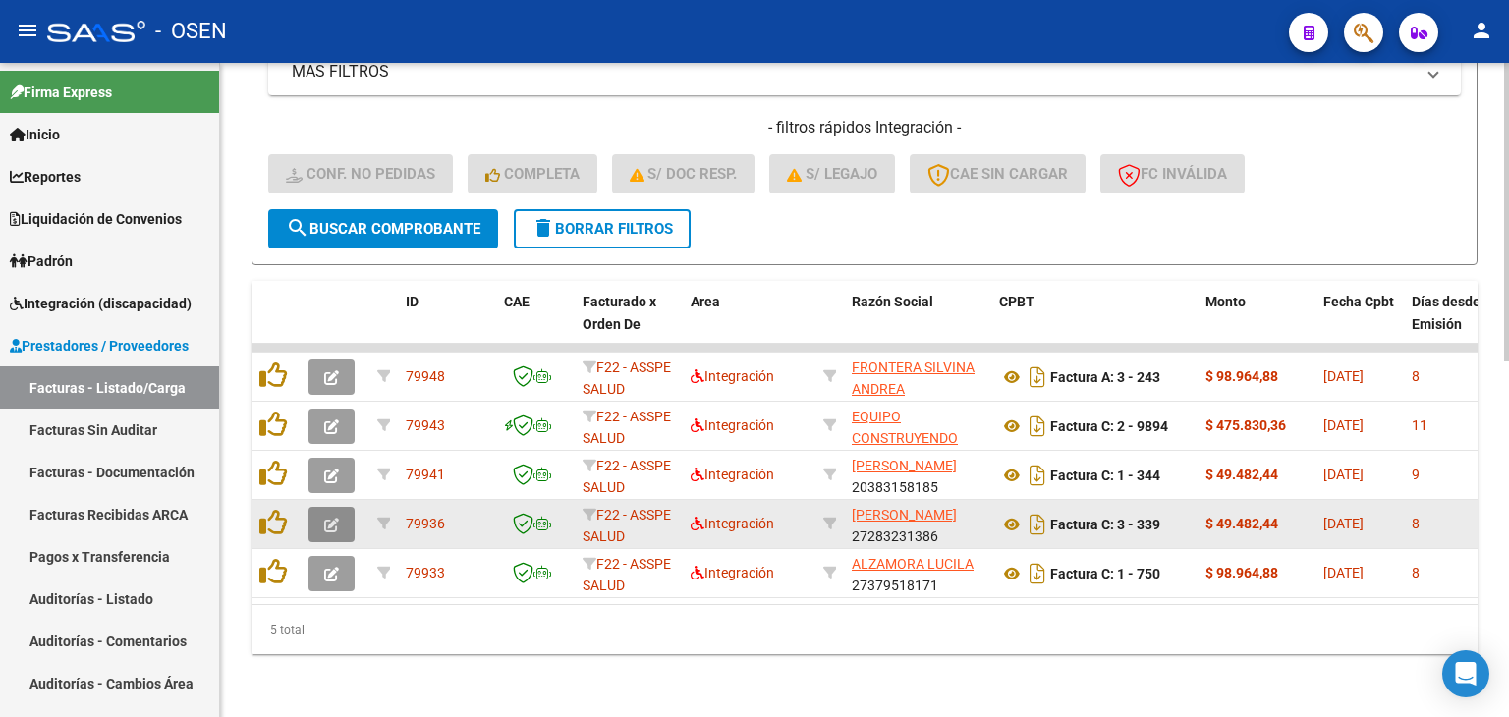
click at [334, 518] on icon "button" at bounding box center [331, 525] width 15 height 15
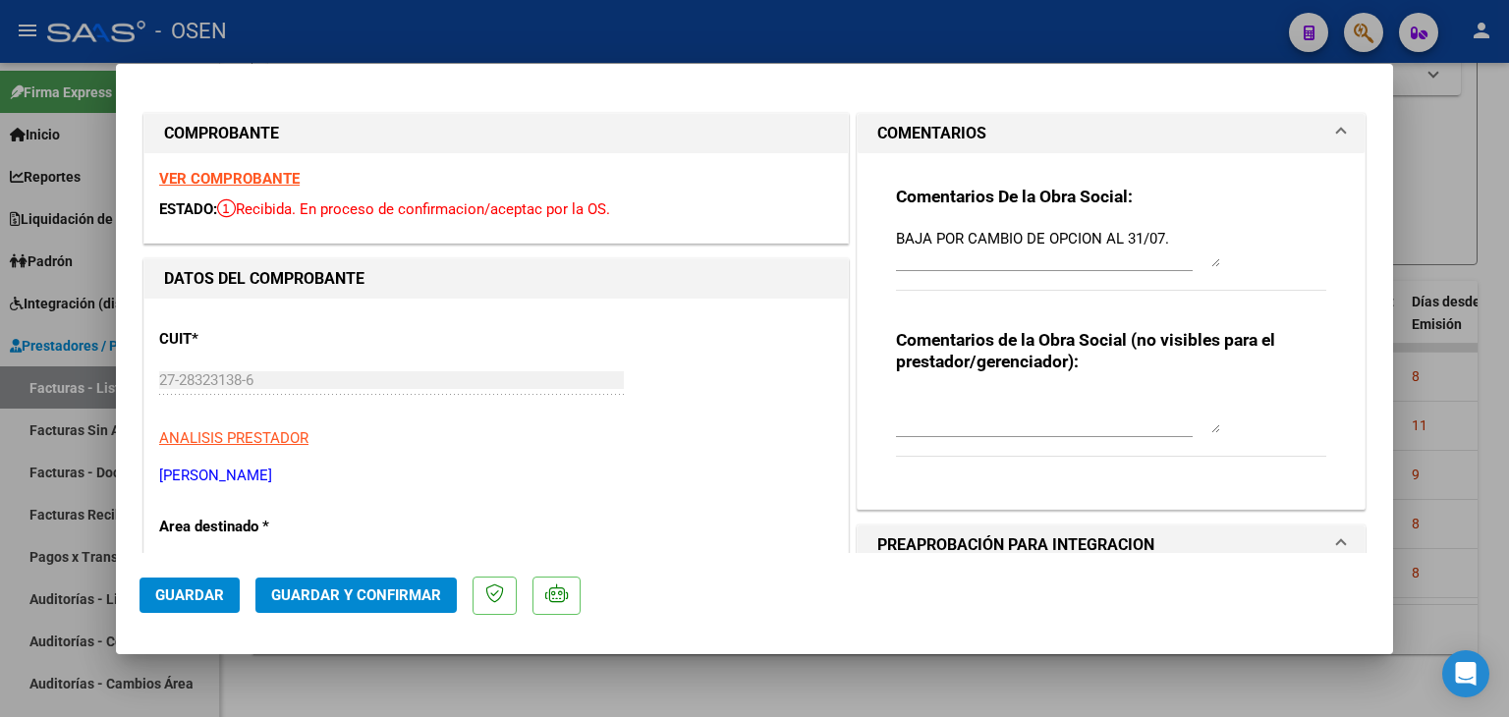
click at [1168, 238] on textarea "BAJA POR CAMBIO DE OPCION AL 31/07." at bounding box center [1058, 247] width 324 height 39
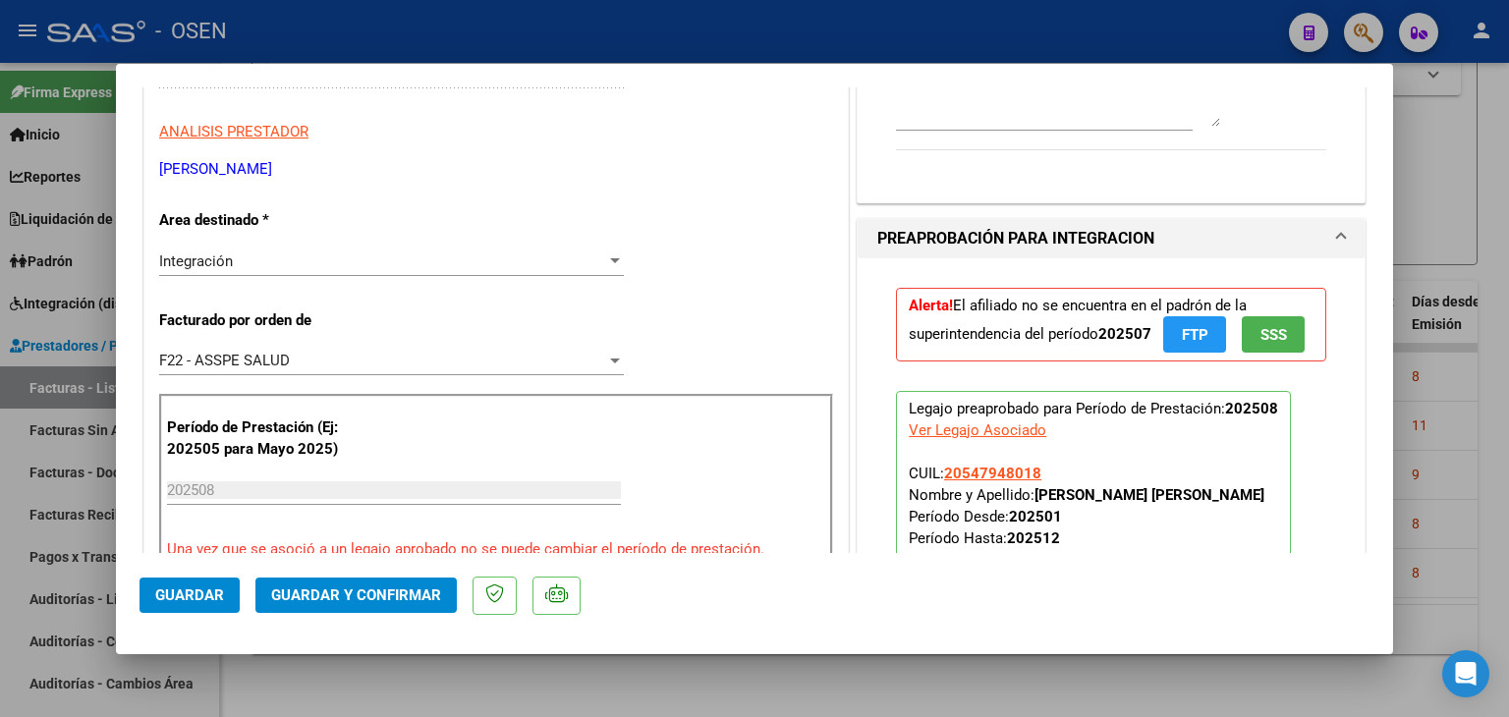
scroll to position [491, 0]
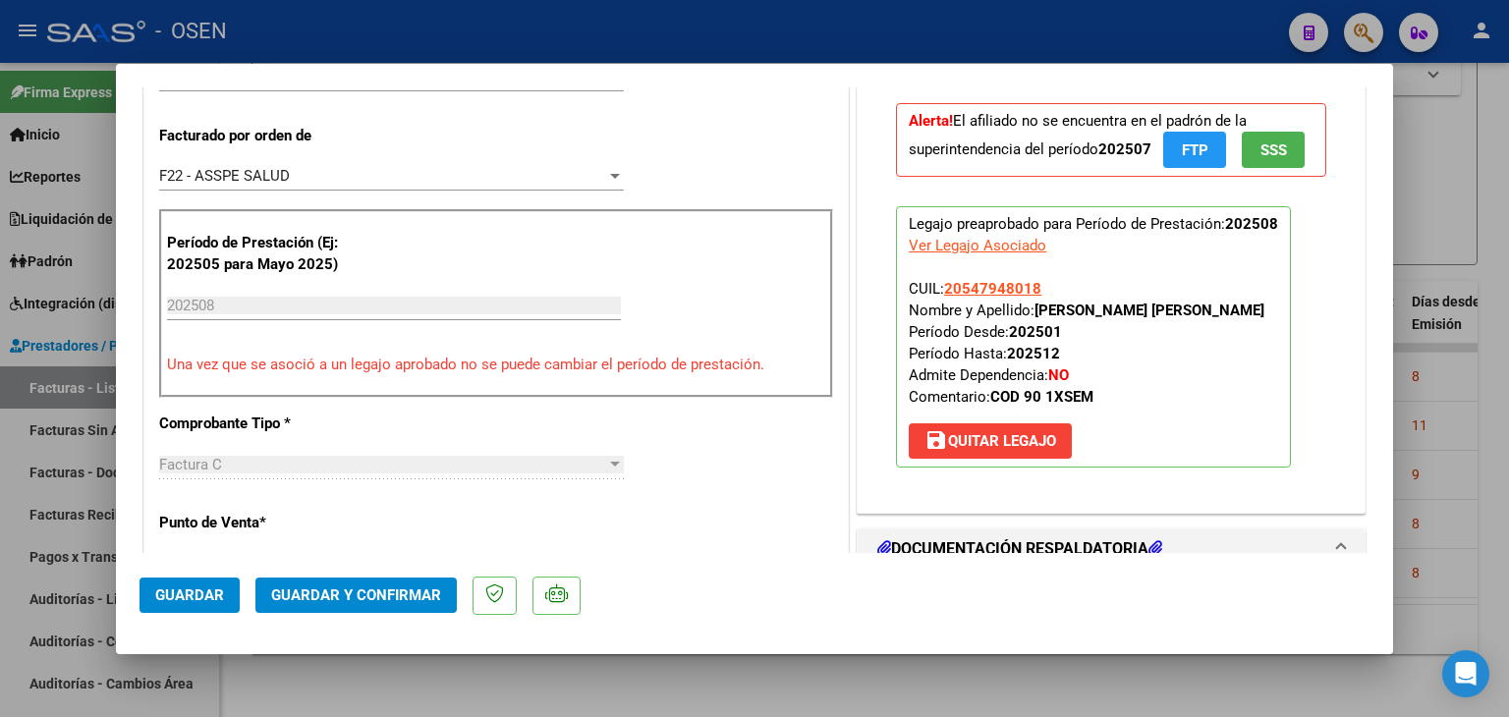
type textarea "BAJA POR CAMBIO DE OPCION AL 31/07. 09-09 se pide NC"
click at [1053, 437] on button "save [PERSON_NAME]" at bounding box center [990, 441] width 163 height 35
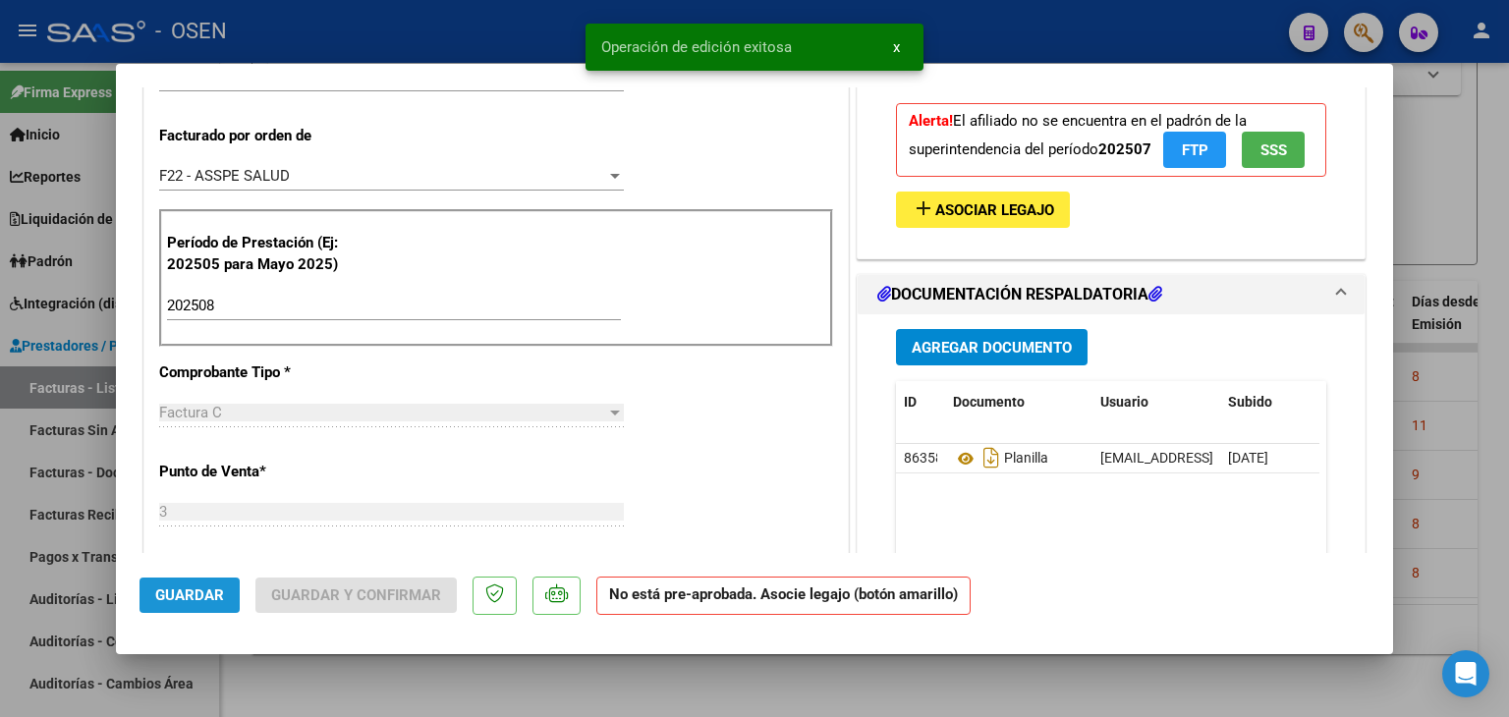
click at [200, 595] on span "Guardar" at bounding box center [189, 596] width 69 height 18
click at [307, 681] on div at bounding box center [754, 358] width 1509 height 717
type input "$ 0,00"
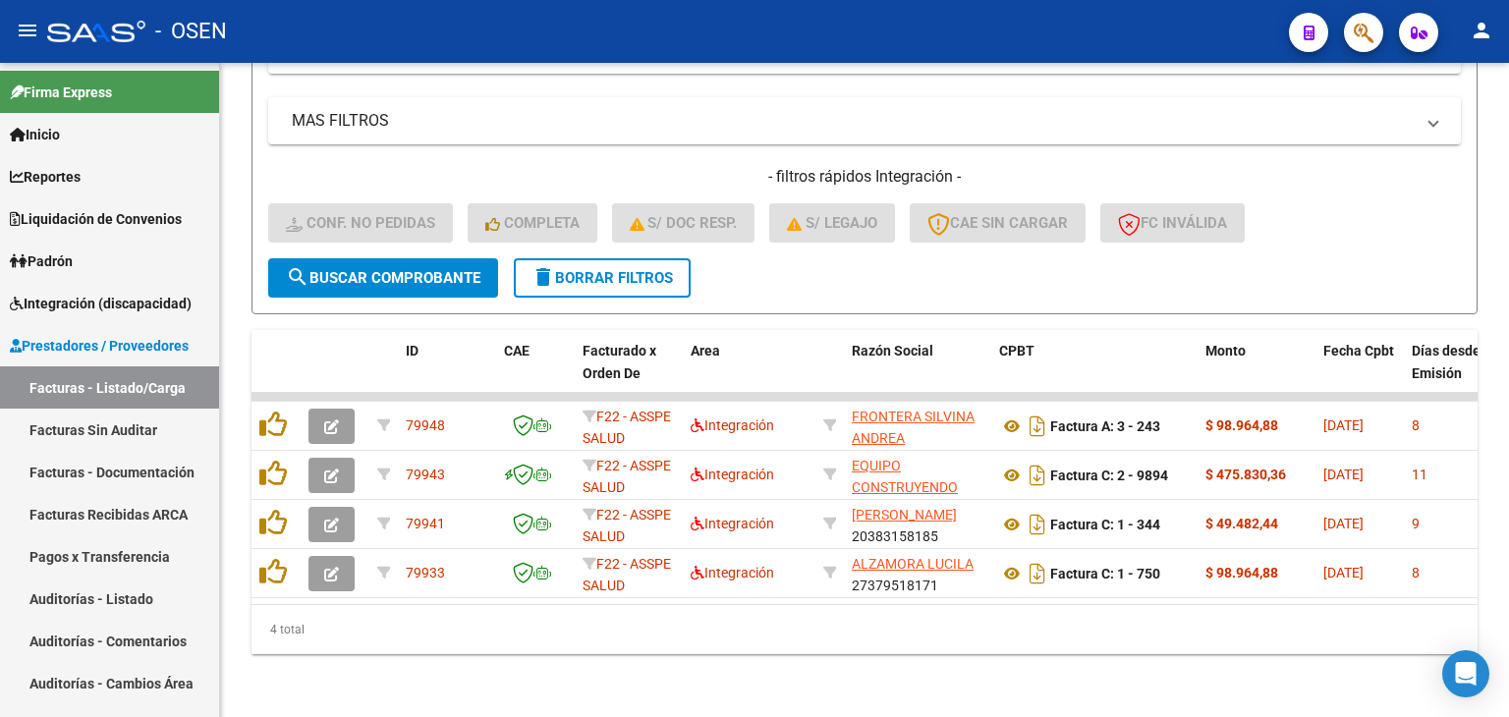
scroll to position [730, 0]
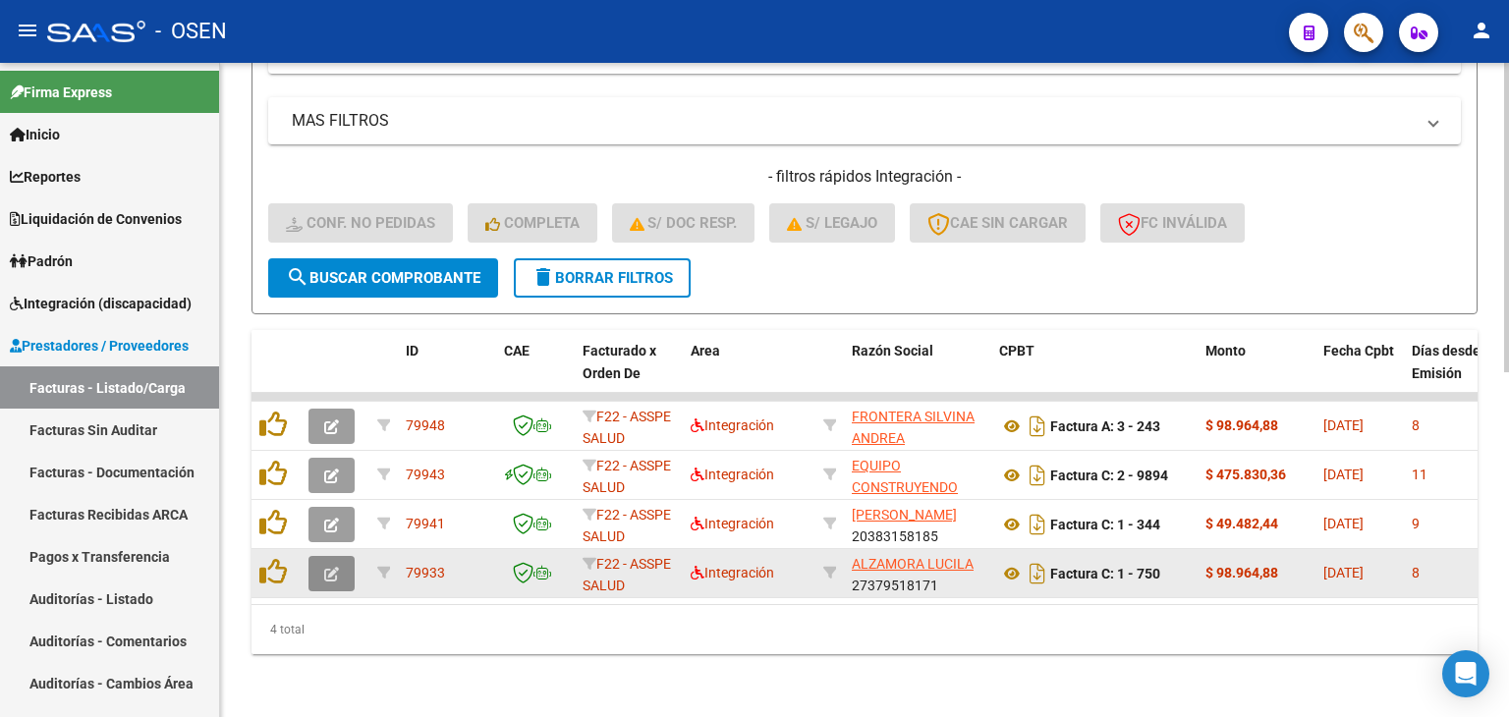
click at [325, 567] on icon "button" at bounding box center [331, 574] width 15 height 15
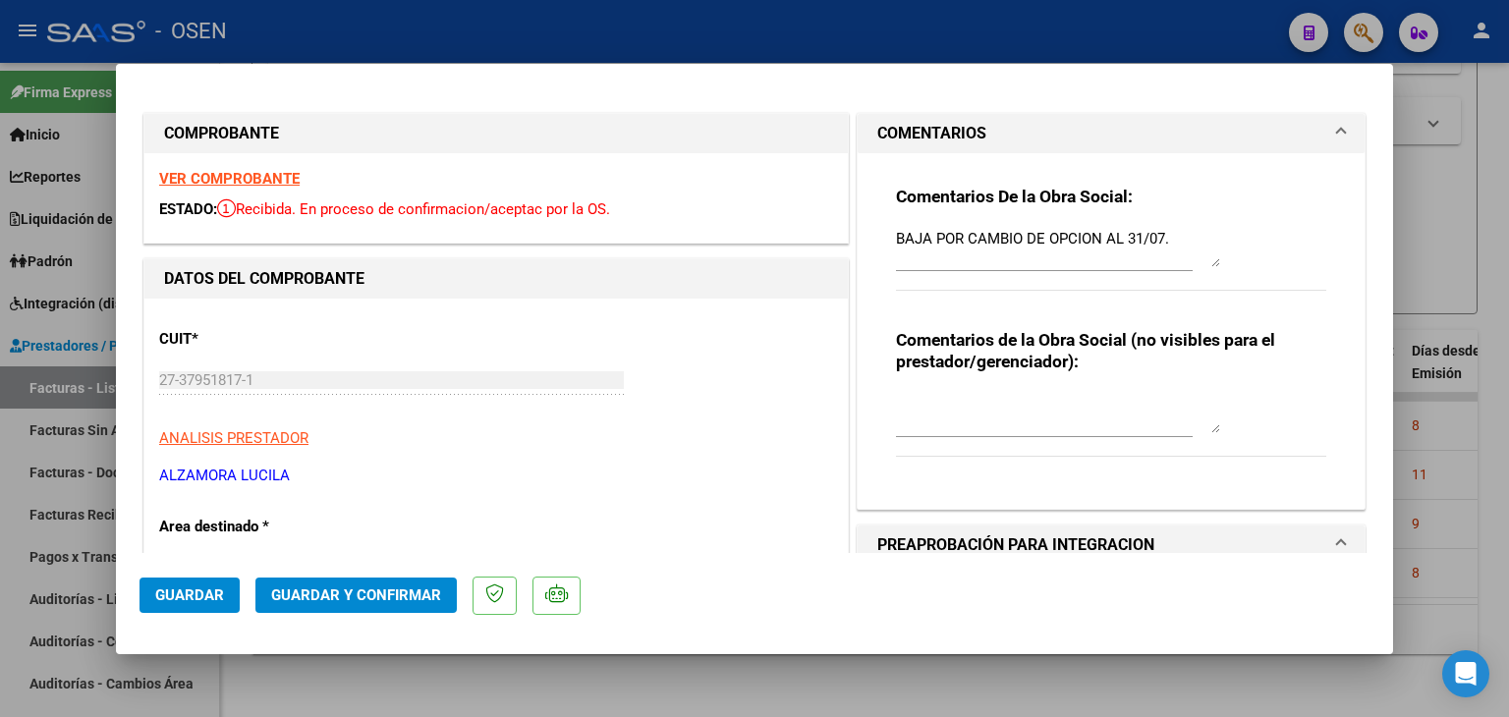
click at [1167, 234] on textarea "BAJA POR CAMBIO DE OPCION AL 31/07." at bounding box center [1058, 247] width 324 height 39
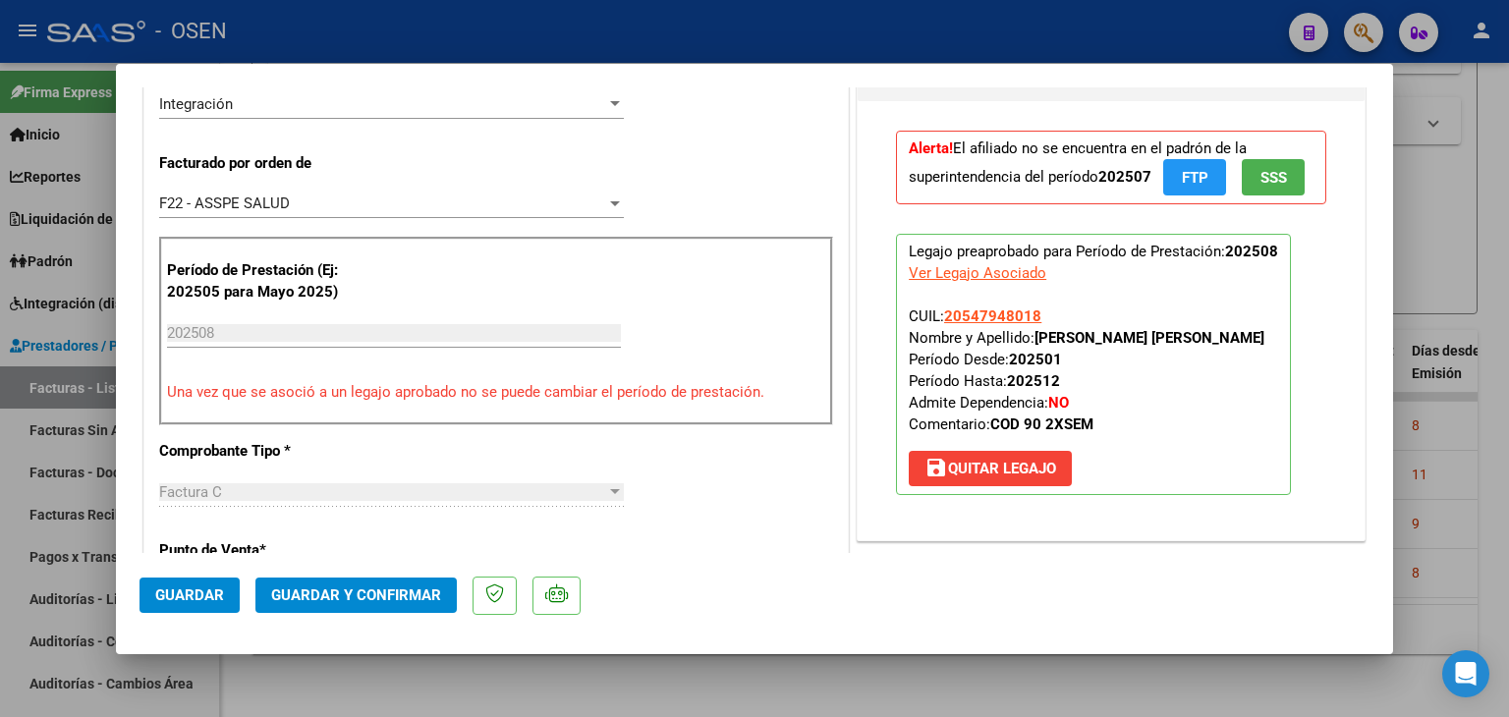
scroll to position [491, 0]
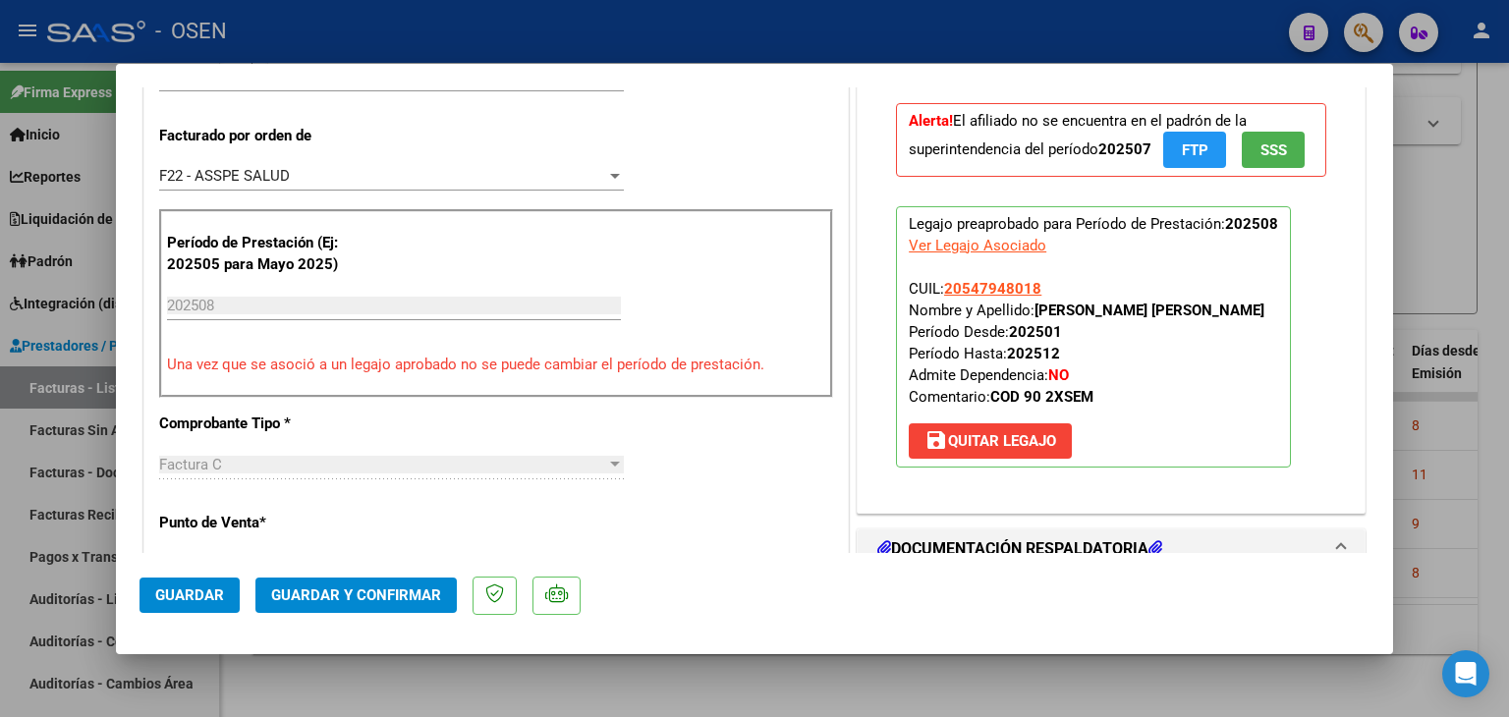
type textarea "BAJA POR CAMBIO DE OPCION AL 31/07. 09-09 se pide NC"
click at [1036, 442] on span "save [PERSON_NAME]" at bounding box center [991, 441] width 132 height 18
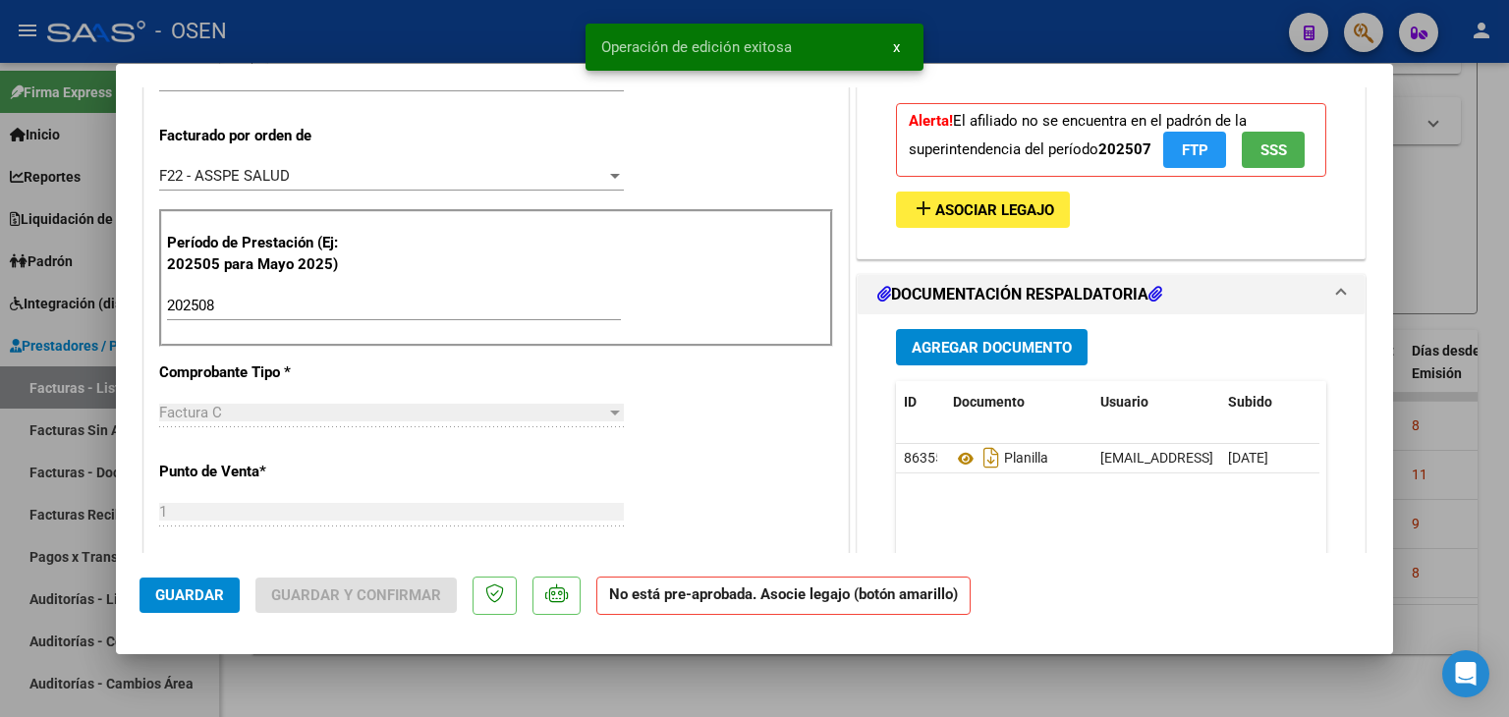
click at [202, 597] on span "Guardar" at bounding box center [189, 596] width 69 height 18
click at [881, 677] on div at bounding box center [754, 358] width 1509 height 717
type input "$ 0,00"
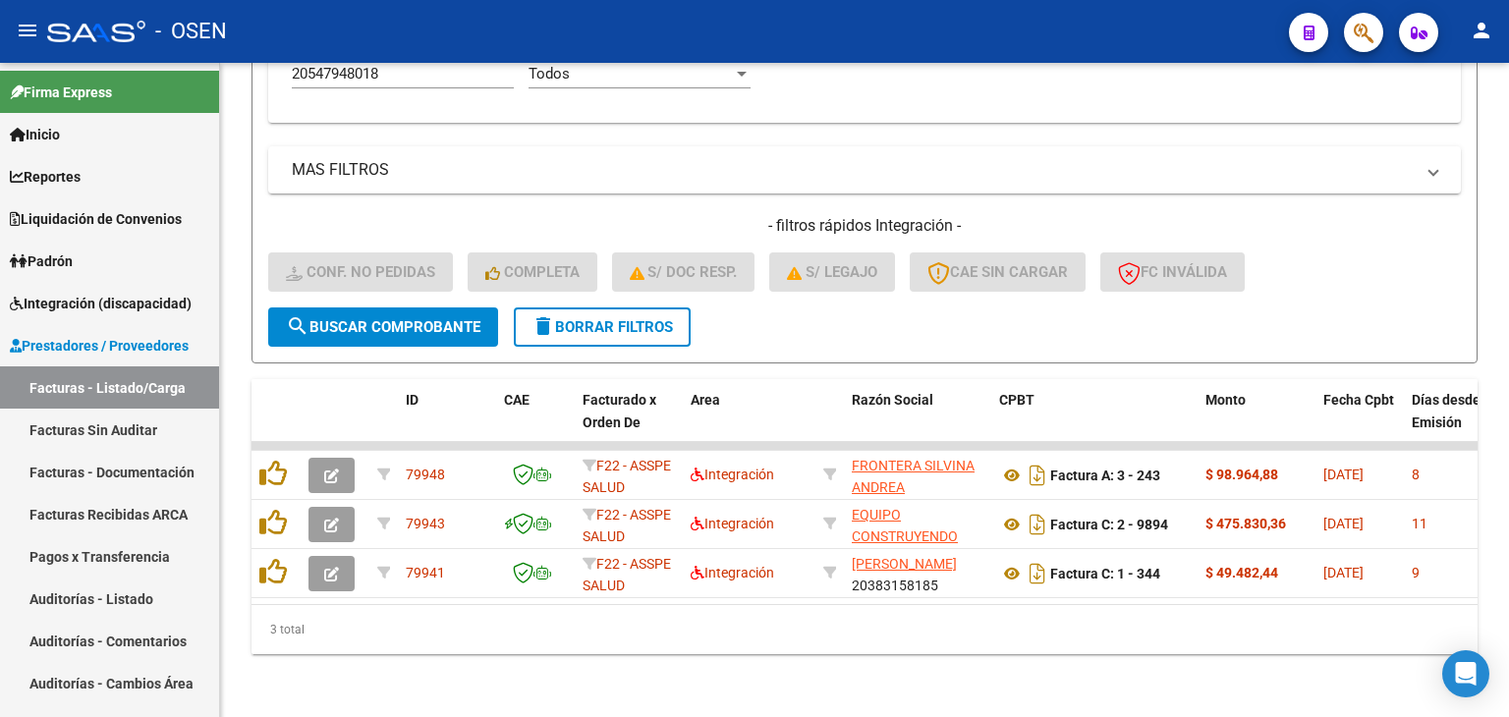
scroll to position [681, 0]
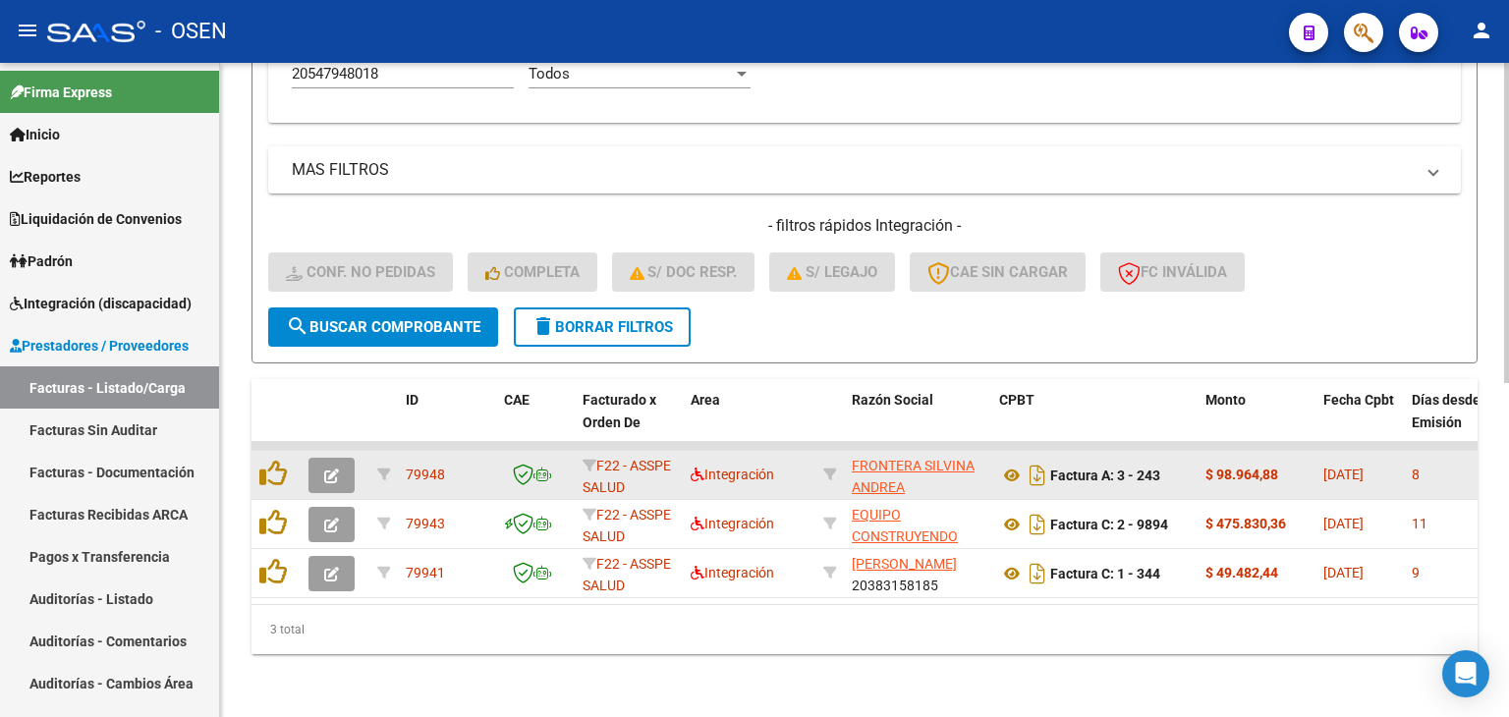
click at [329, 469] on icon "button" at bounding box center [331, 476] width 15 height 15
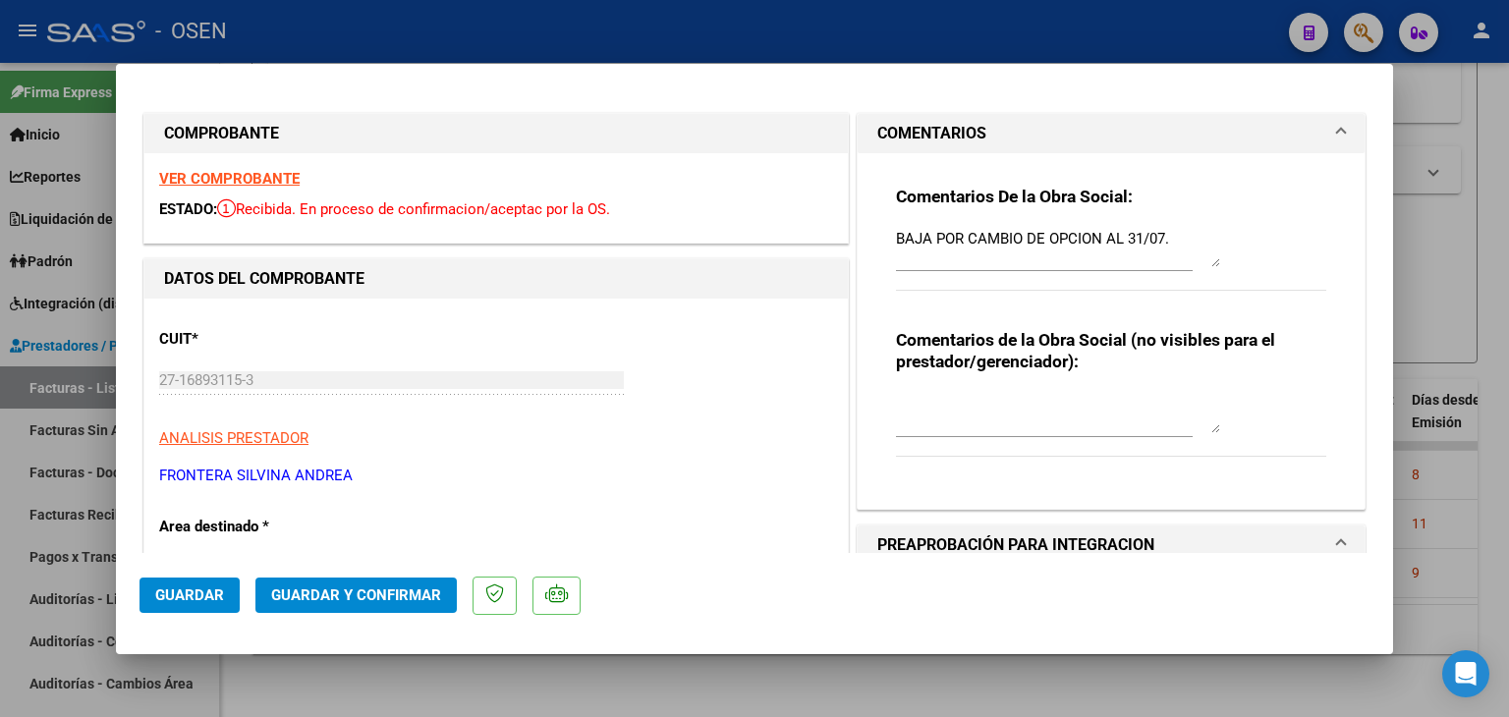
click at [1173, 242] on textarea "BAJA POR CAMBIO DE OPCION AL 31/07." at bounding box center [1058, 247] width 324 height 39
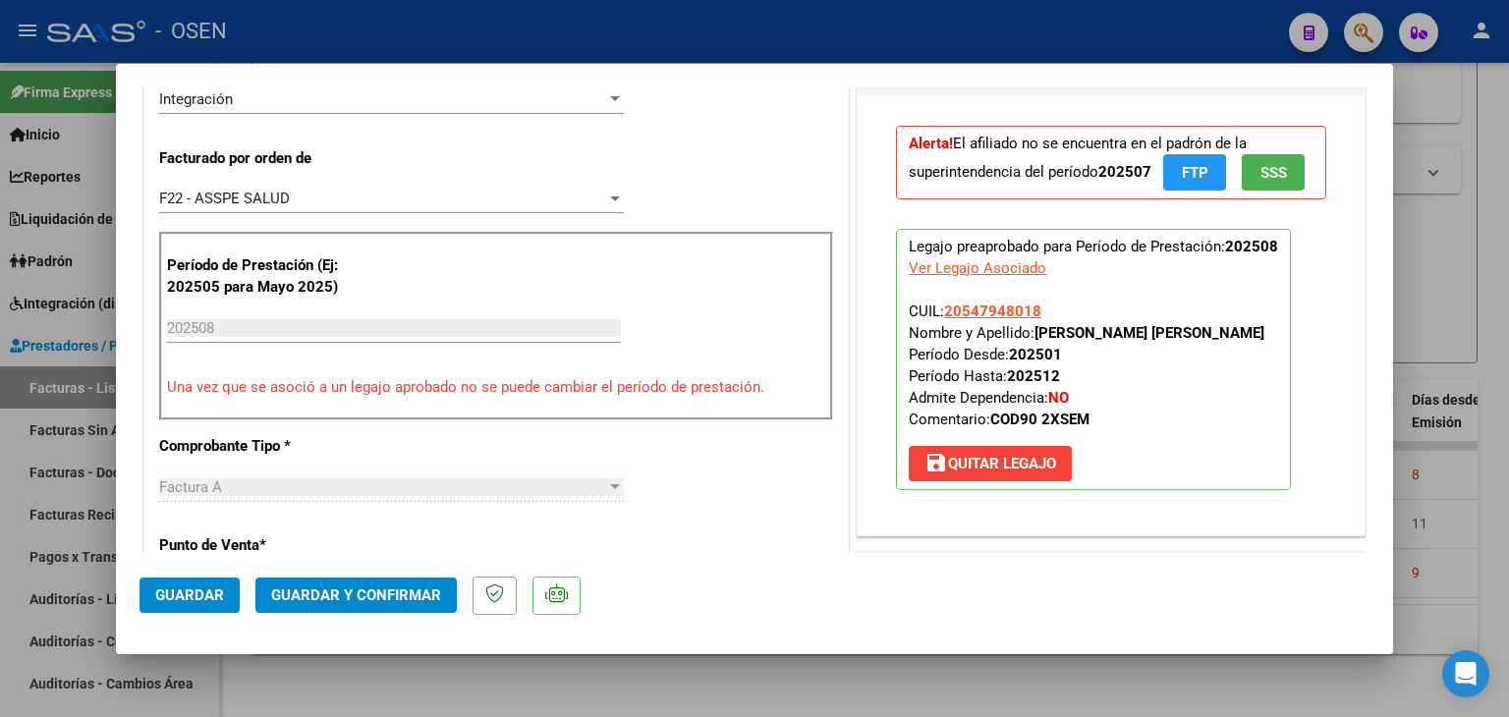
scroll to position [491, 0]
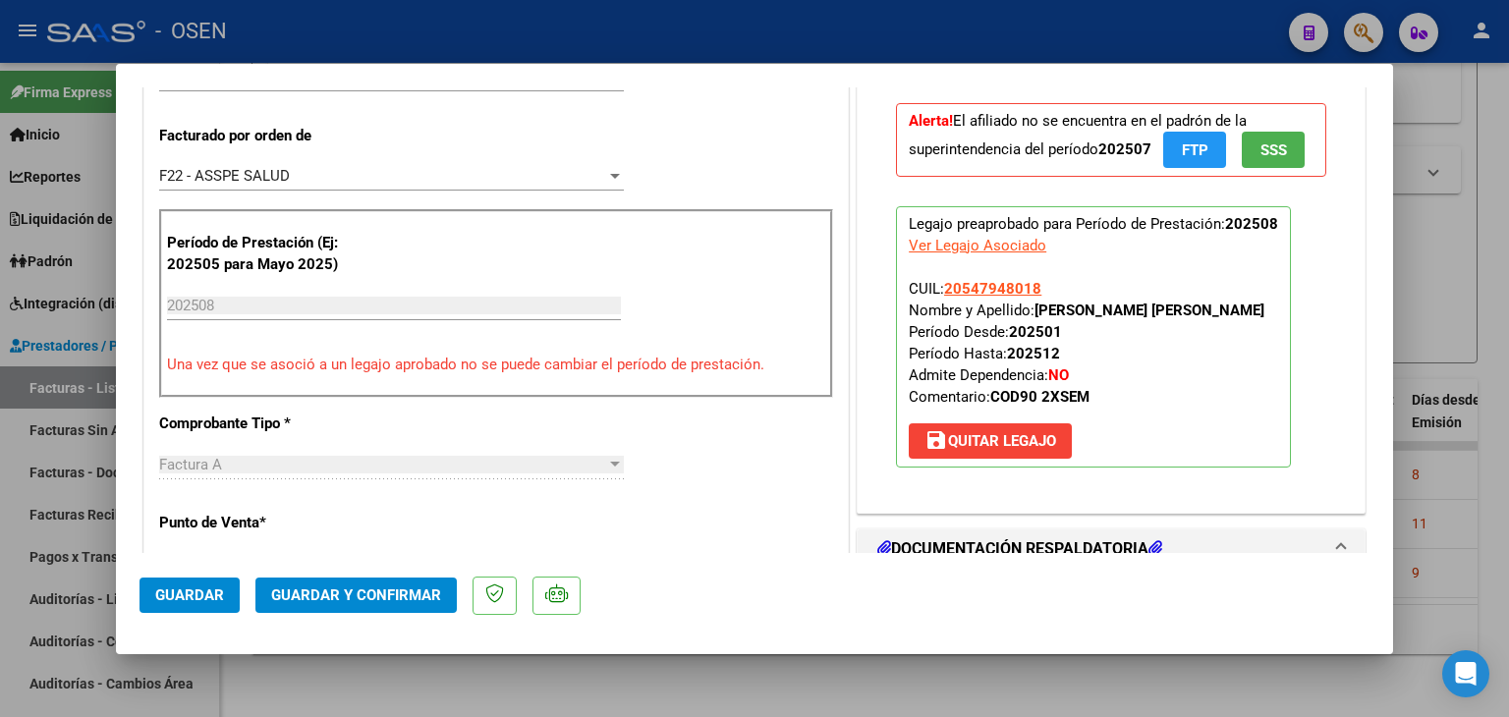
type textarea "BAJA POR CAMBIO DE OPCION AL 31/07. 09-09 Se pide NC"
click at [1058, 441] on button "save [PERSON_NAME]" at bounding box center [990, 441] width 163 height 35
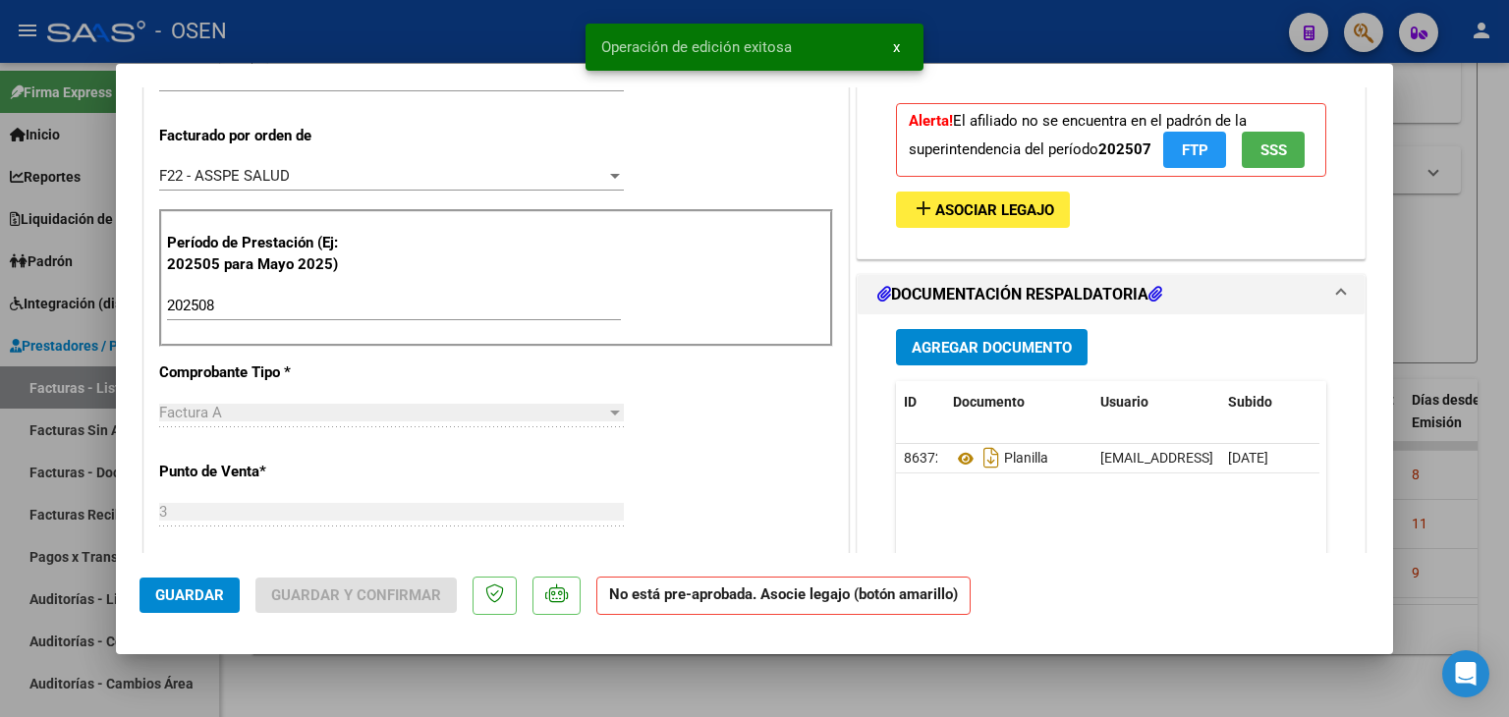
click at [208, 594] on span "Guardar" at bounding box center [189, 596] width 69 height 18
click at [423, 685] on div at bounding box center [754, 358] width 1509 height 717
type input "$ 0,00"
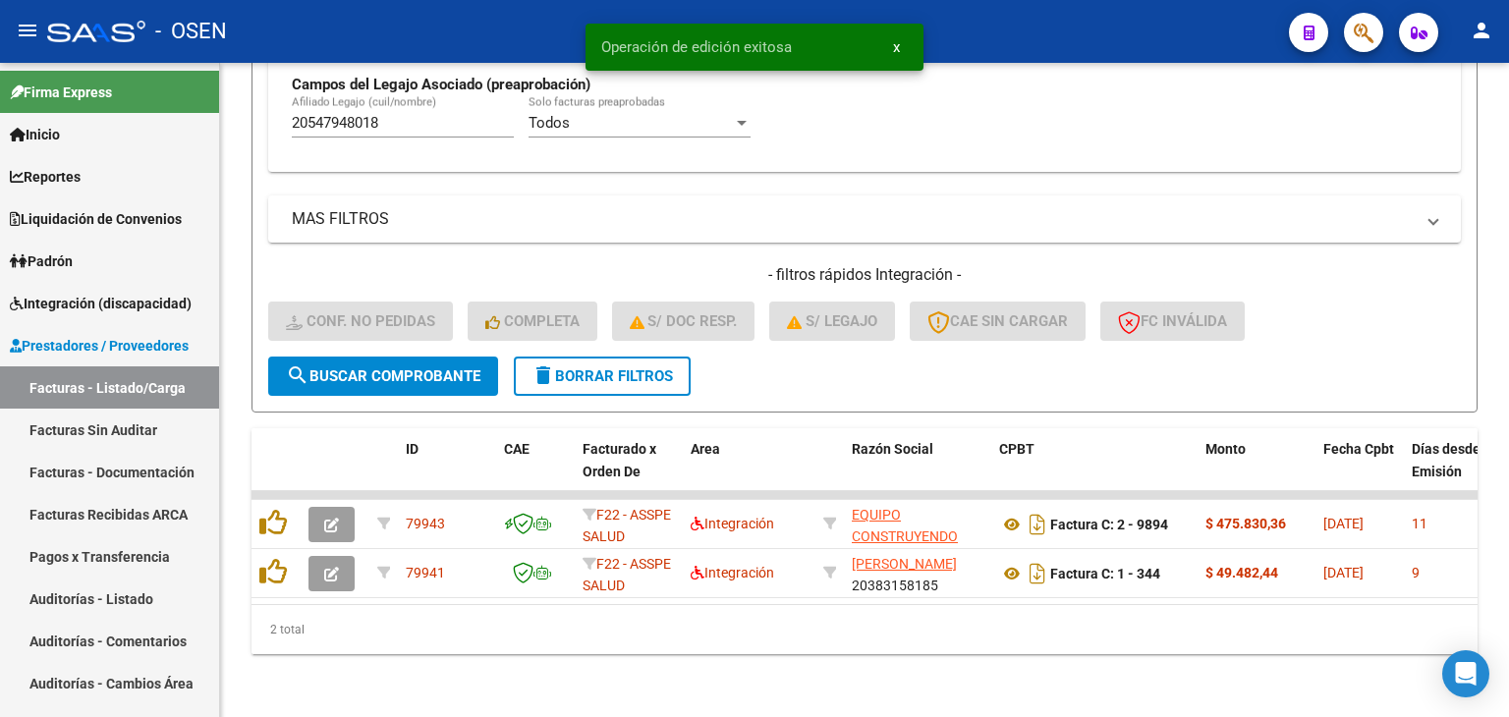
scroll to position [632, 0]
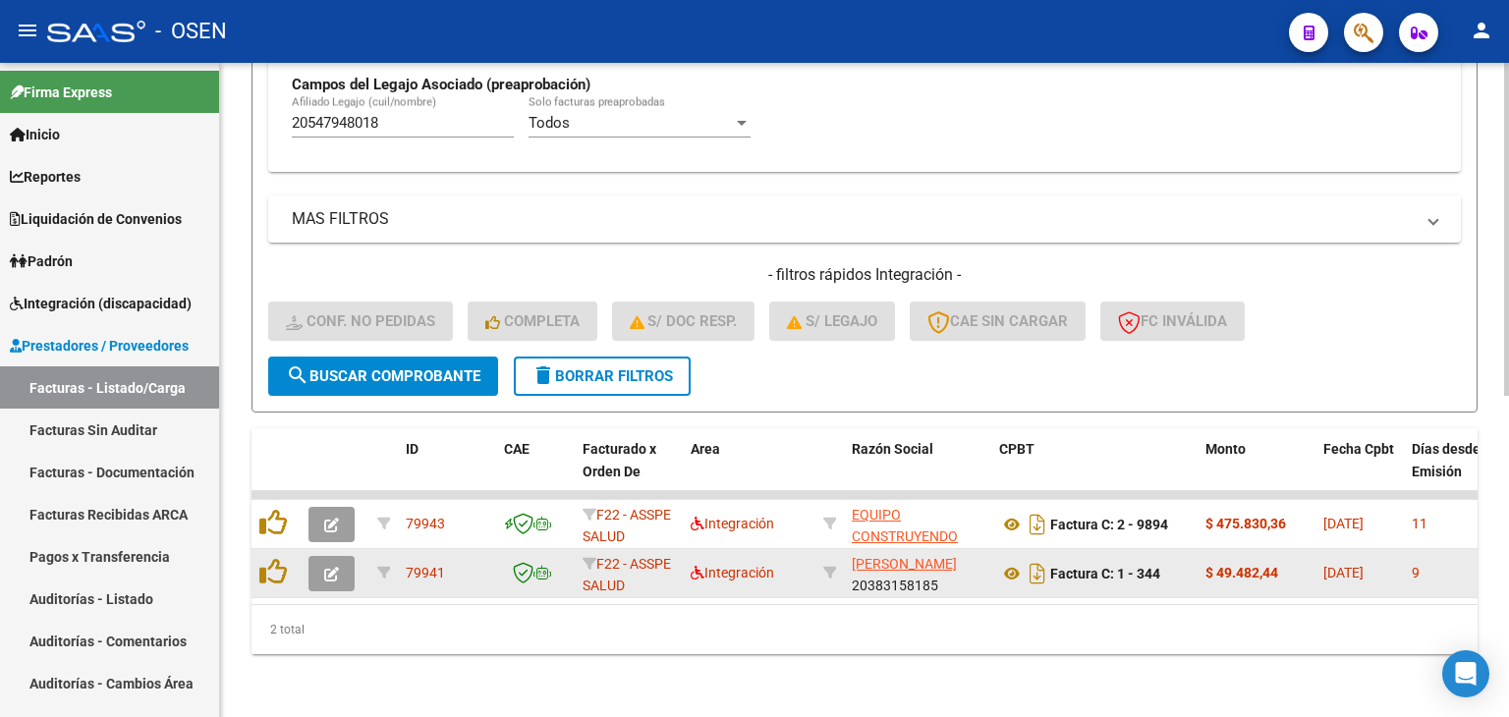
click at [324, 567] on icon "button" at bounding box center [331, 574] width 15 height 15
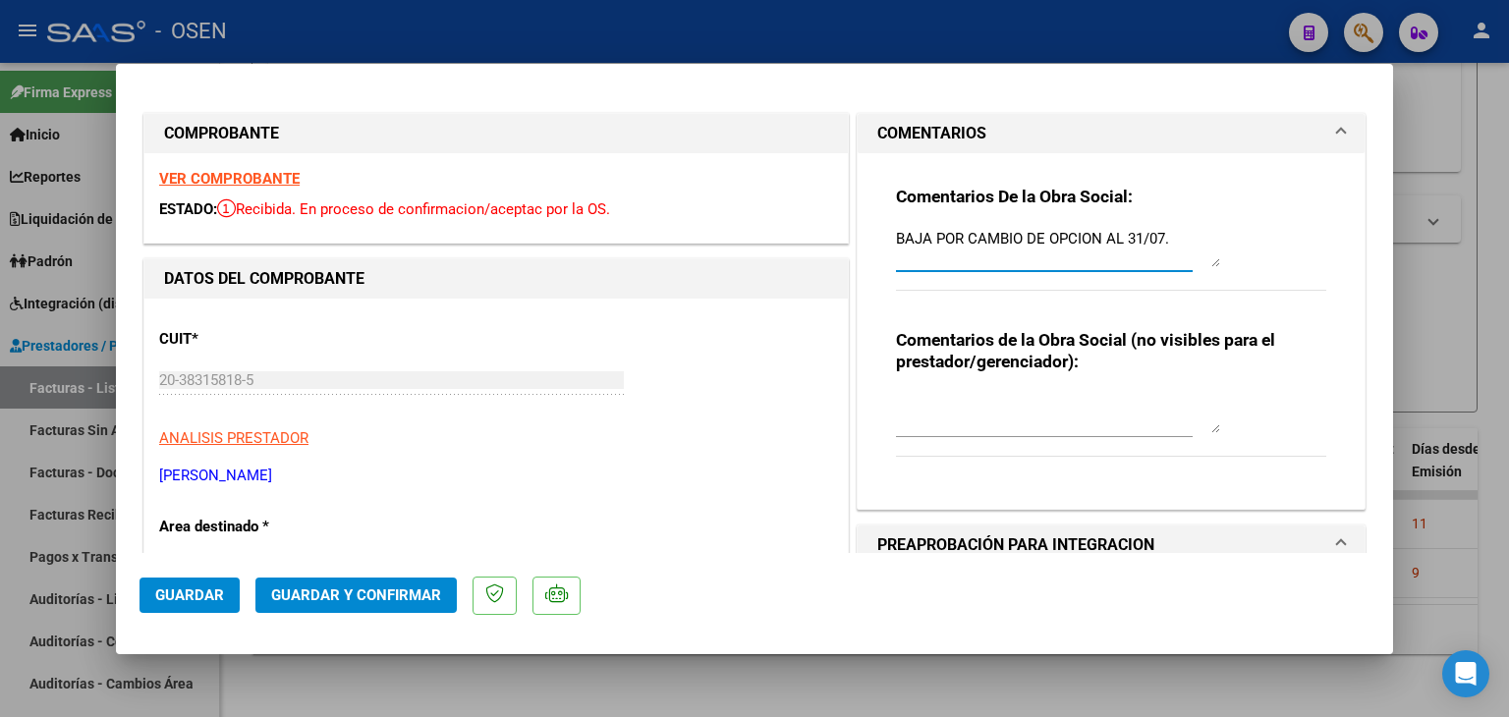
click at [1165, 233] on textarea "BAJA POR CAMBIO DE OPCION AL 31/07." at bounding box center [1058, 247] width 324 height 39
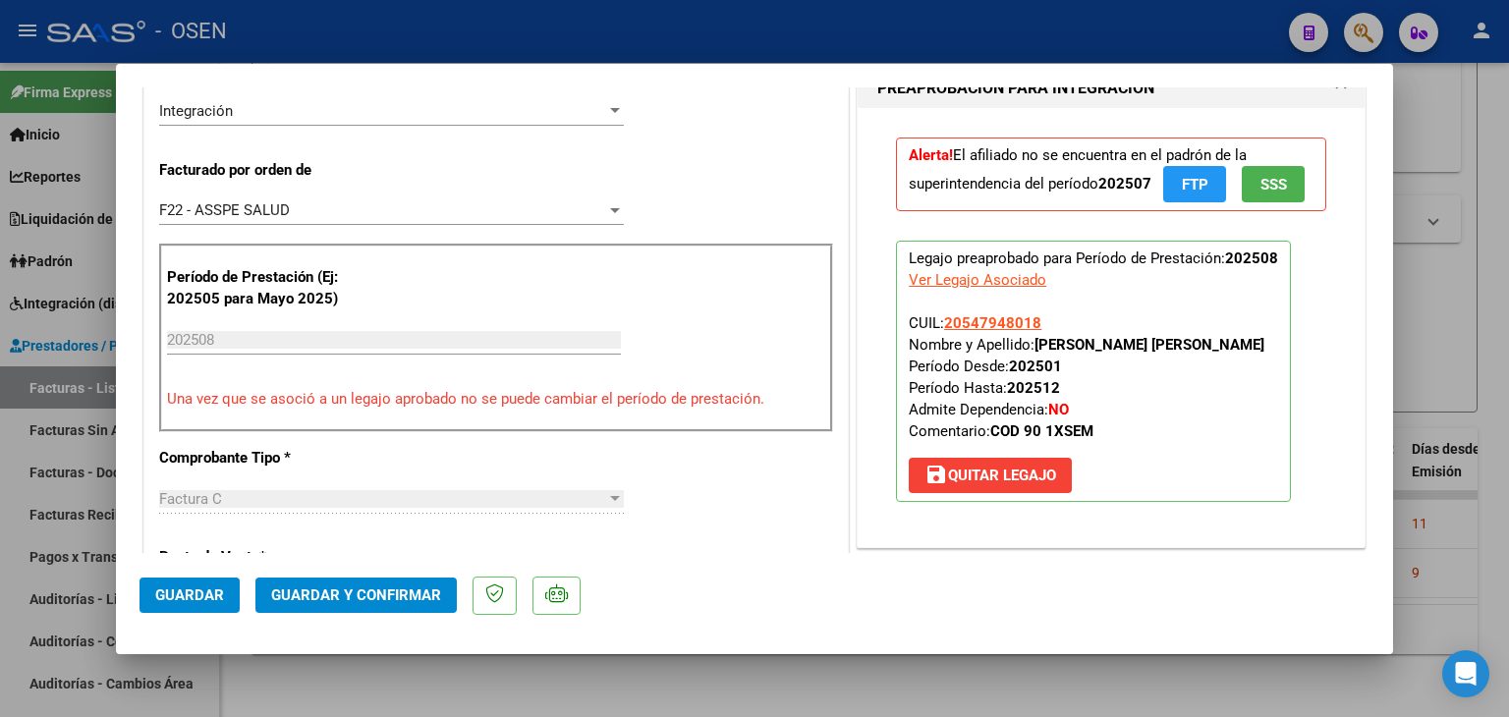
scroll to position [491, 0]
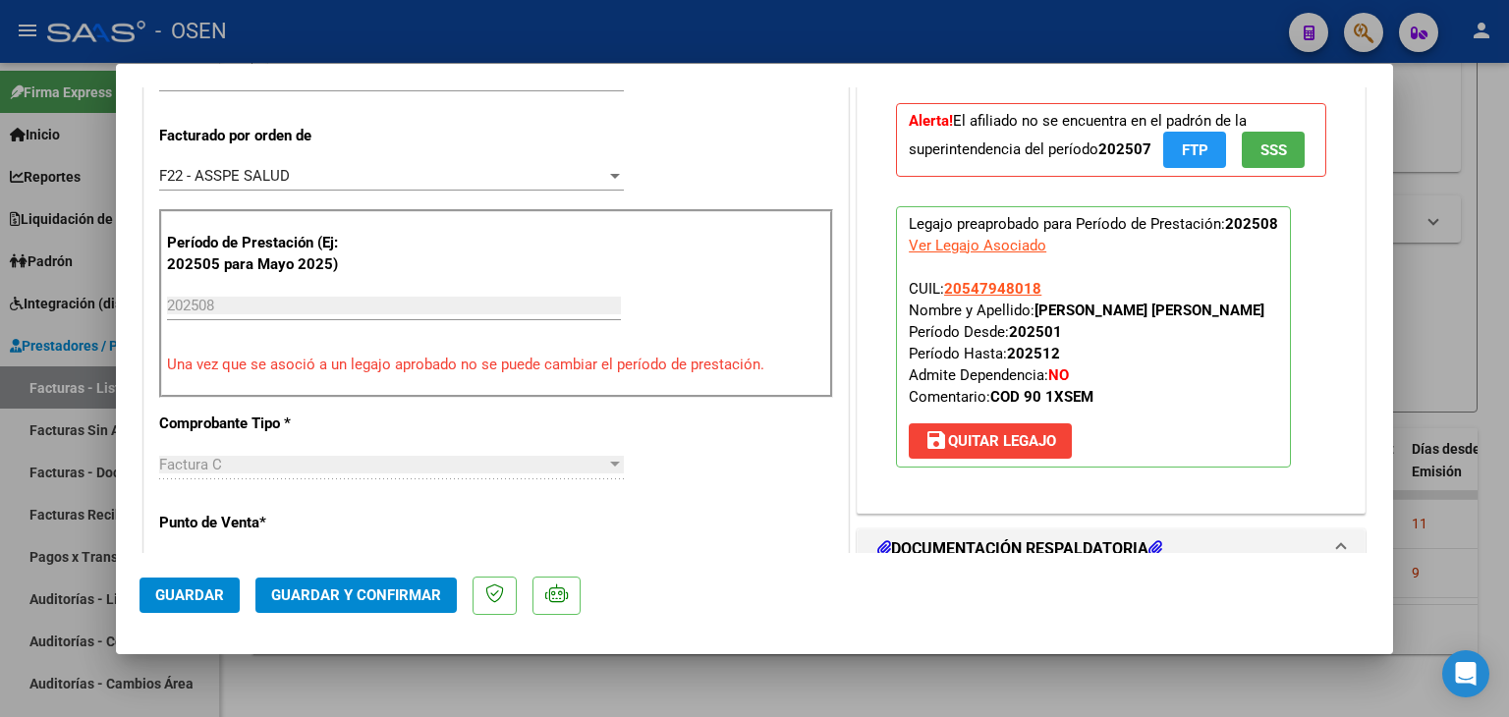
type textarea "BAJA POR CAMBIO DE OPCION AL 31/07. 09-09 Se pide NC"
click at [1002, 437] on span "save [PERSON_NAME]" at bounding box center [991, 441] width 132 height 18
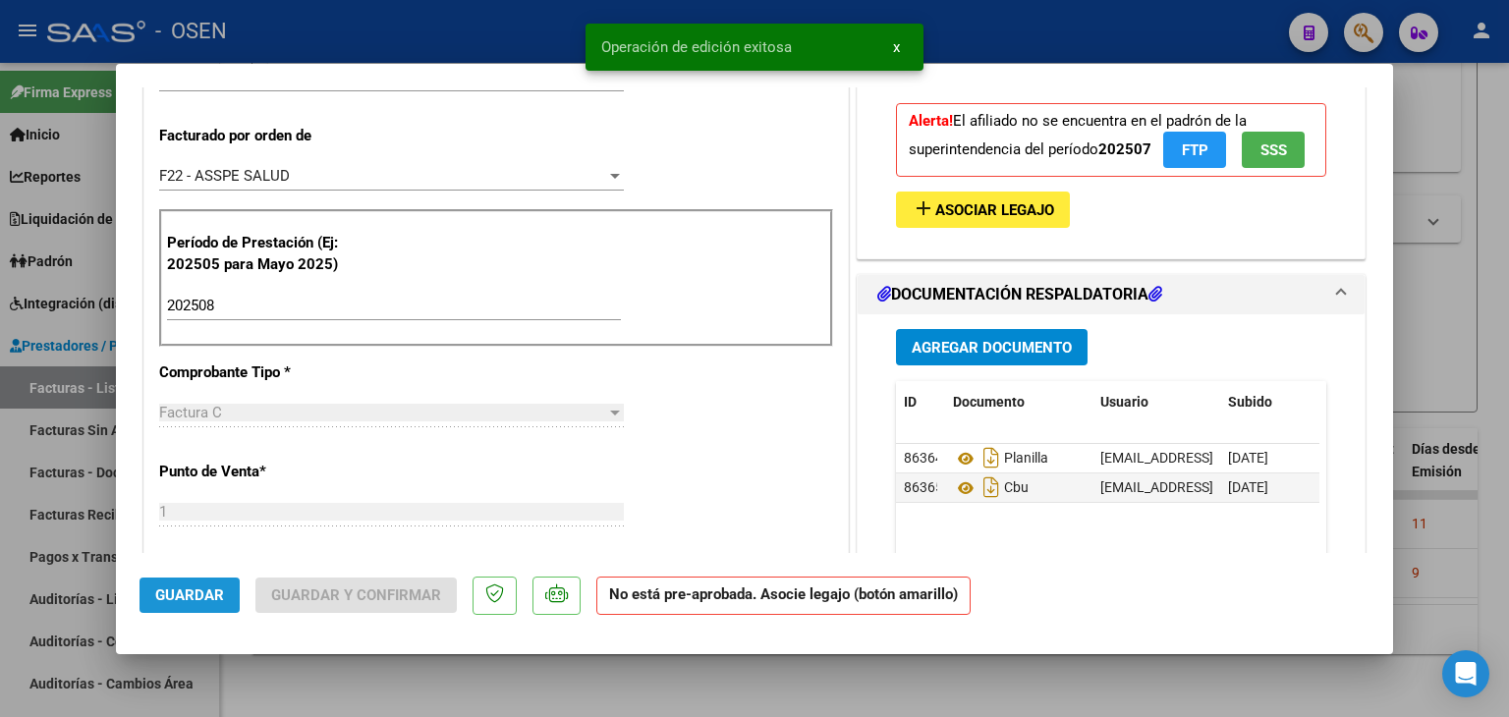
click at [185, 589] on span "Guardar" at bounding box center [189, 596] width 69 height 18
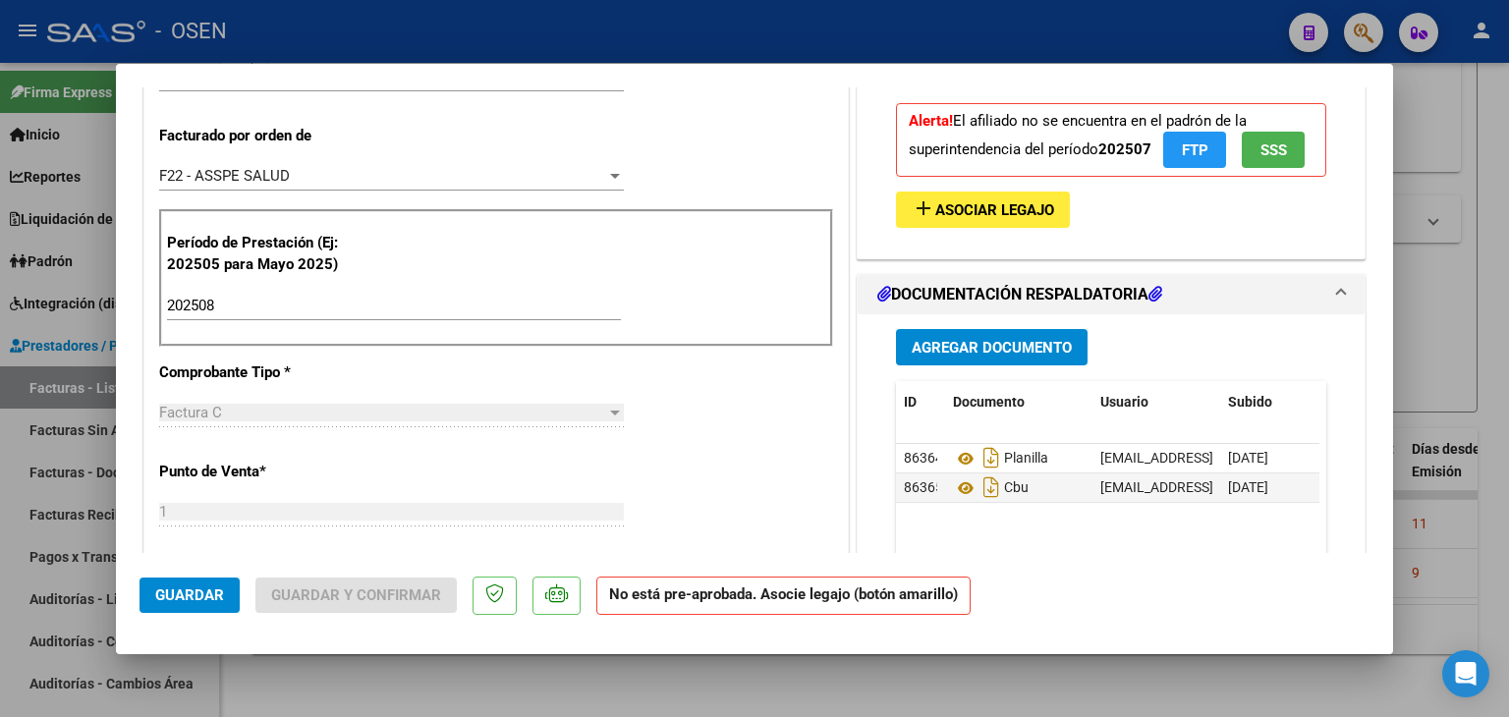
click at [192, 601] on span "Guardar" at bounding box center [189, 596] width 69 height 18
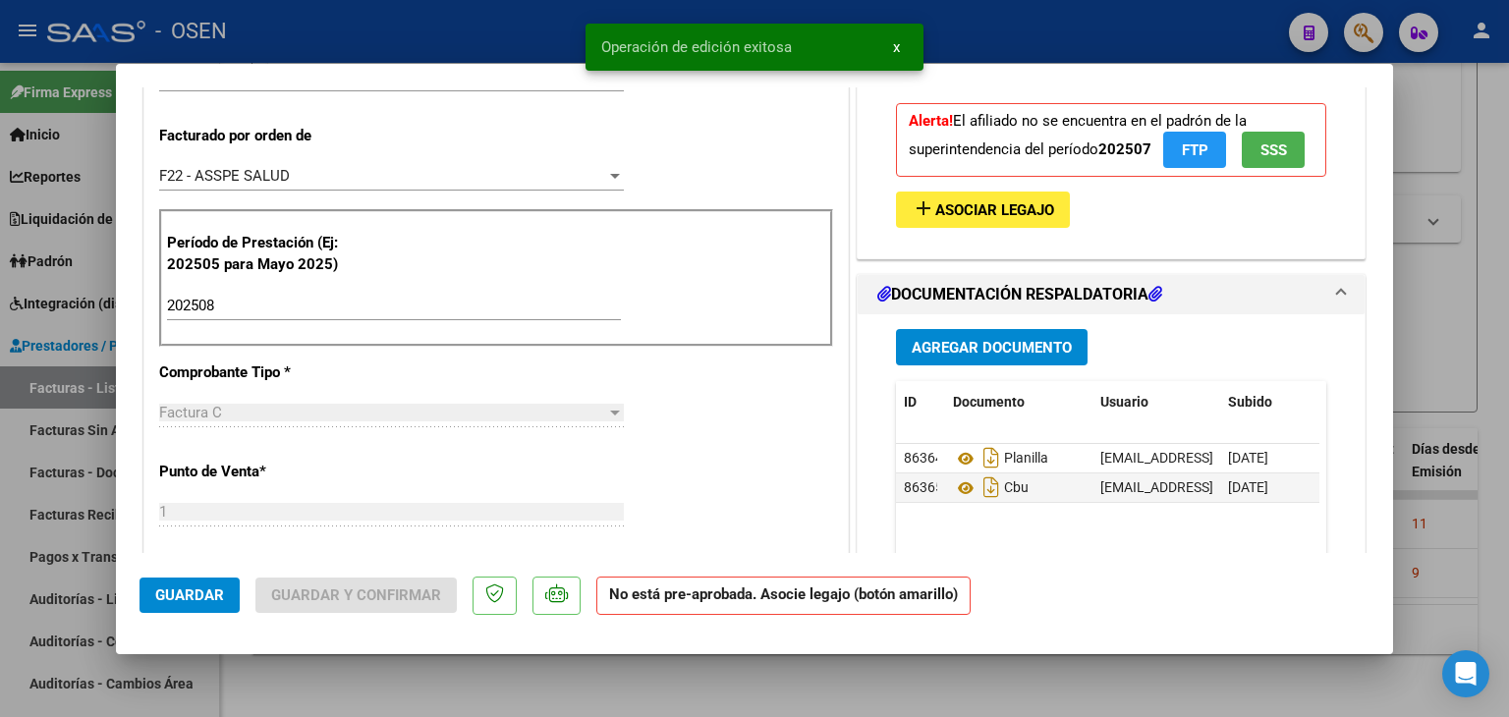
click at [348, 701] on div at bounding box center [754, 358] width 1509 height 717
type input "$ 0,00"
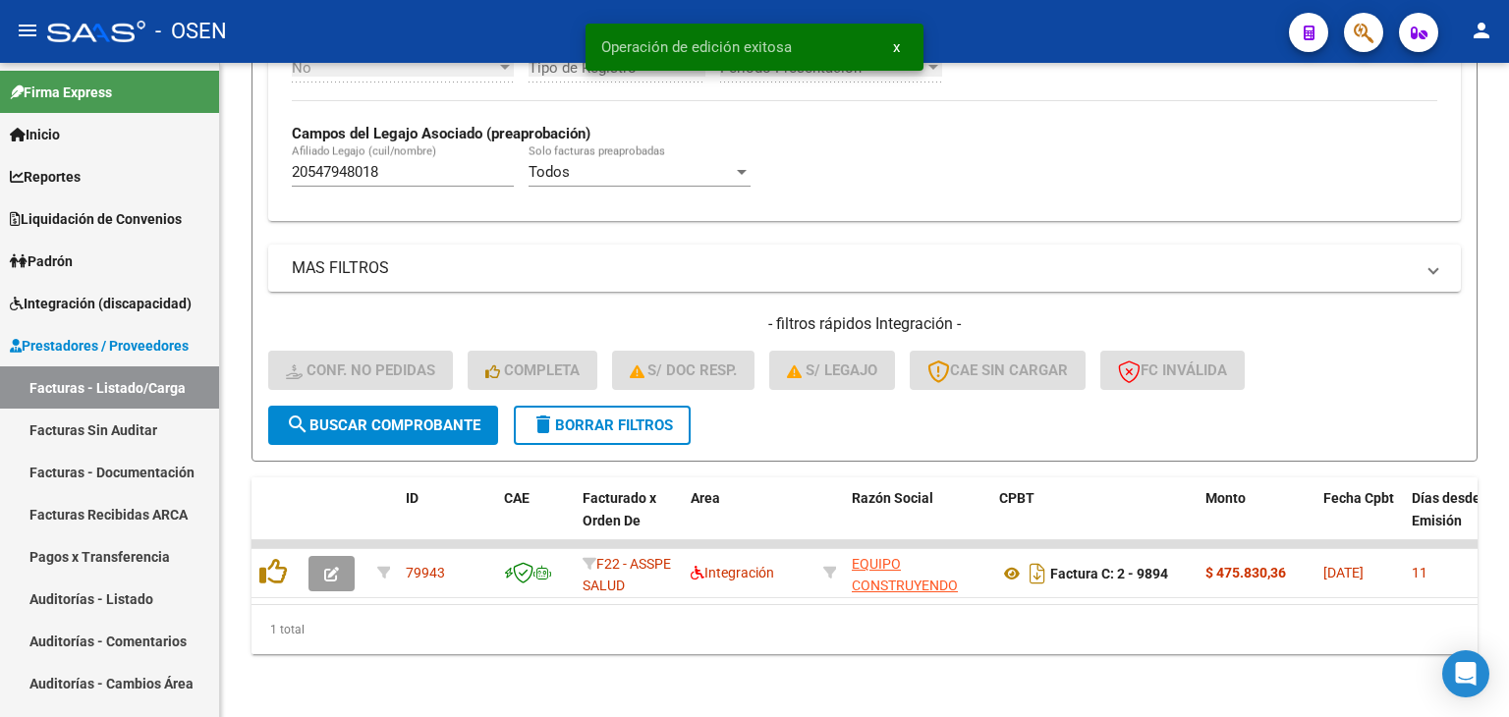
scroll to position [583, 0]
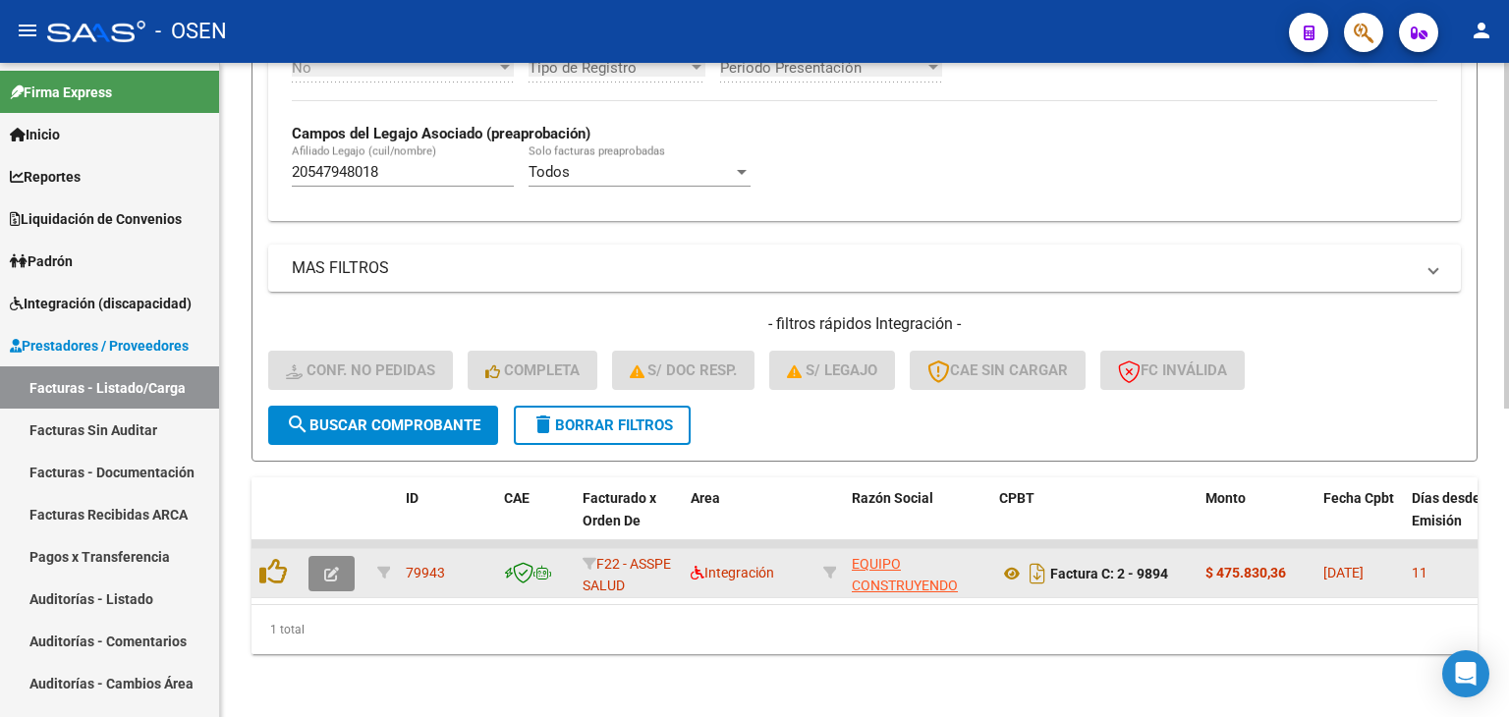
click at [352, 556] on button "button" at bounding box center [332, 573] width 46 height 35
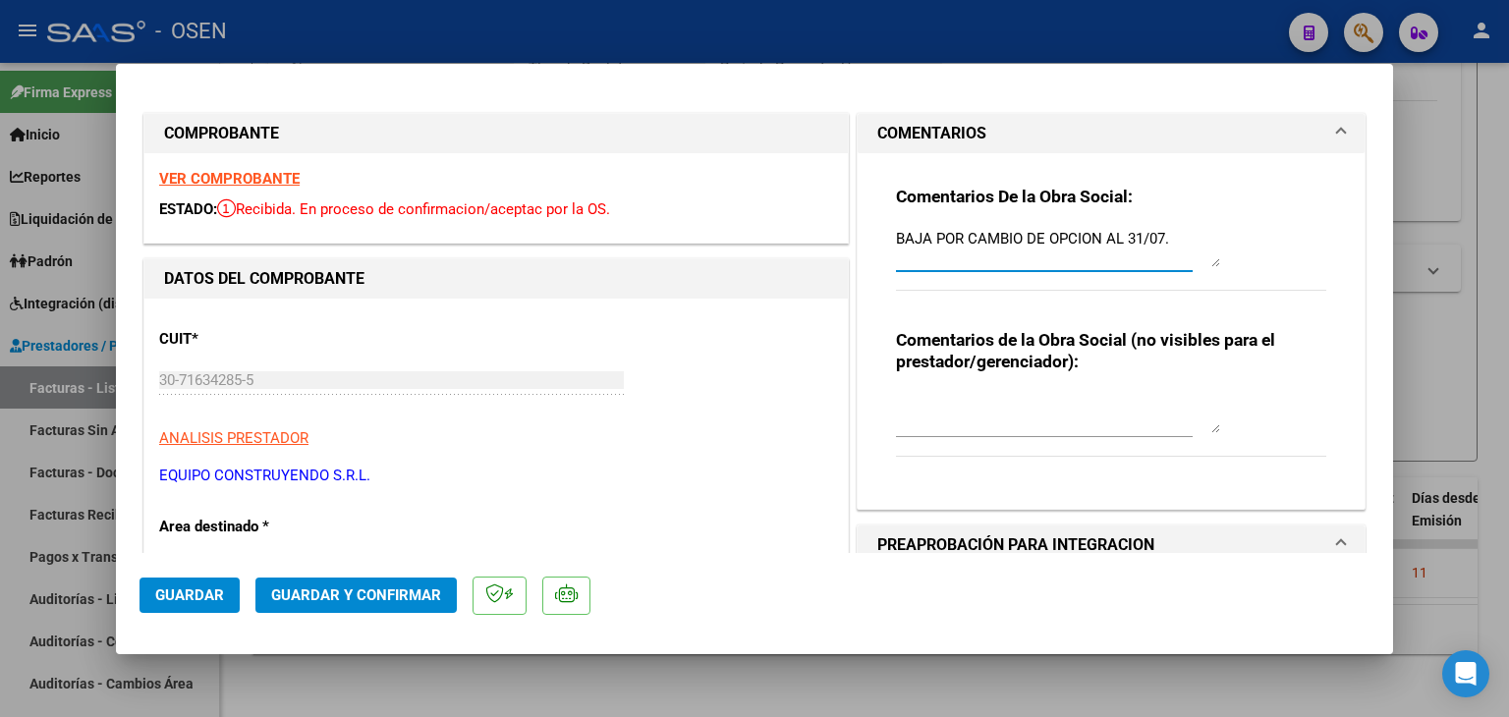
click at [1186, 241] on textarea "BAJA POR CAMBIO DE OPCION AL 31/07." at bounding box center [1058, 247] width 324 height 39
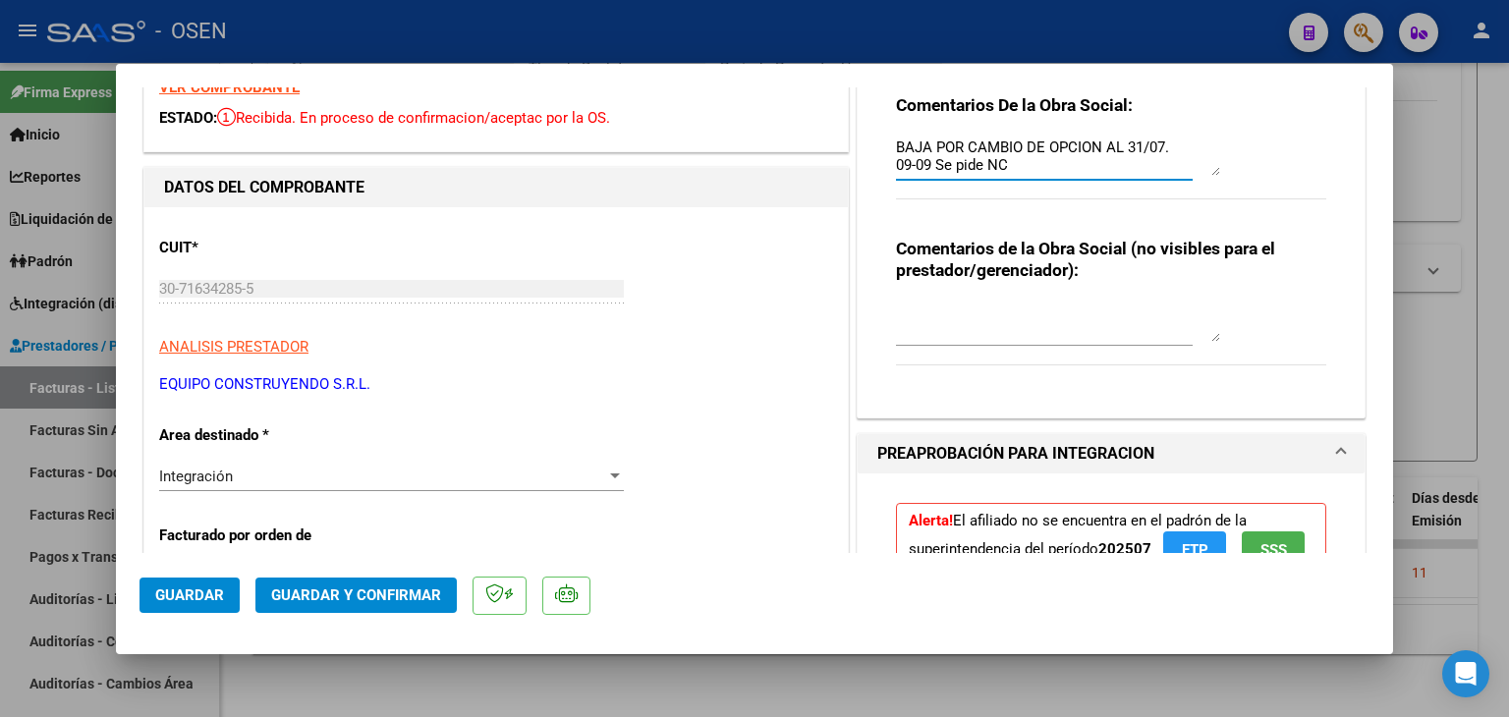
scroll to position [491, 0]
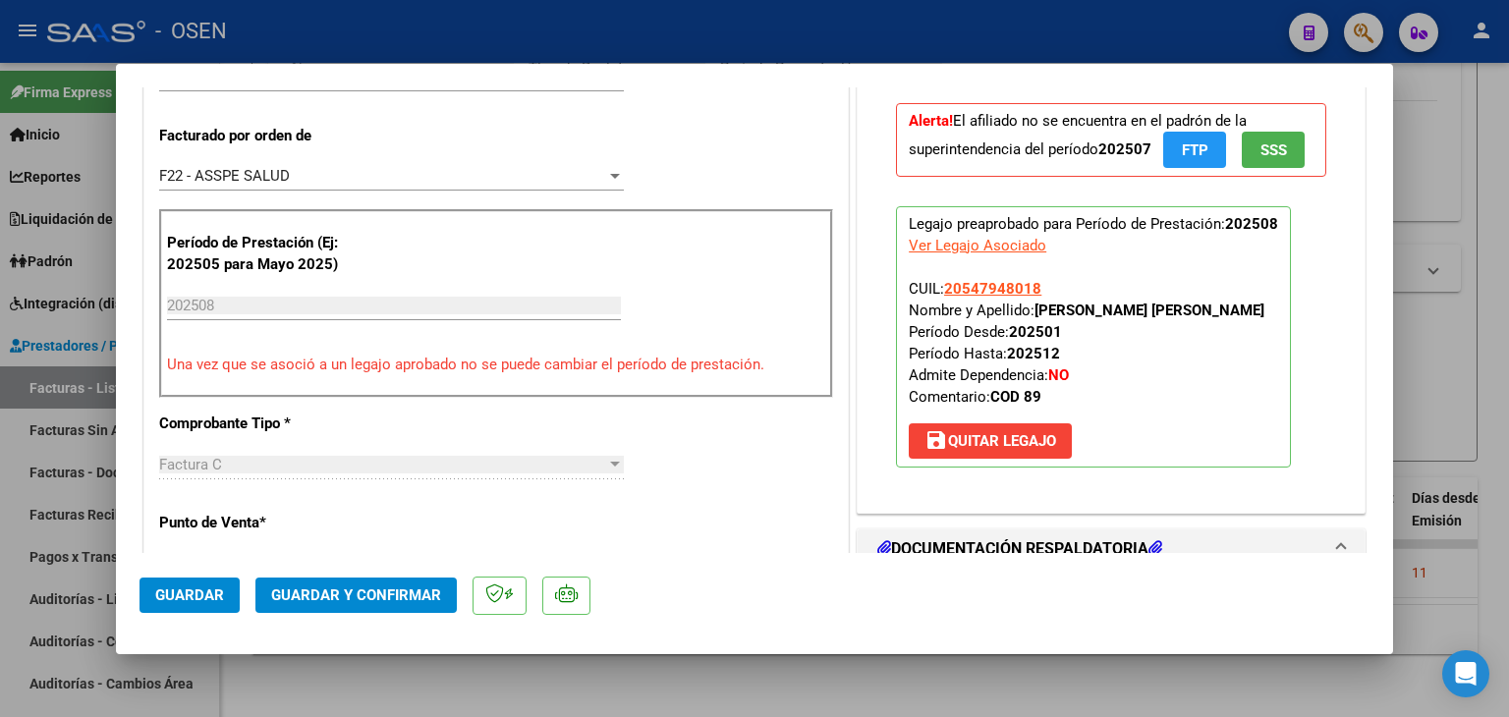
type textarea "BAJA POR CAMBIO DE OPCION AL 31/07. 09-09 Se pide NC"
click at [999, 445] on span "save [PERSON_NAME]" at bounding box center [991, 441] width 132 height 18
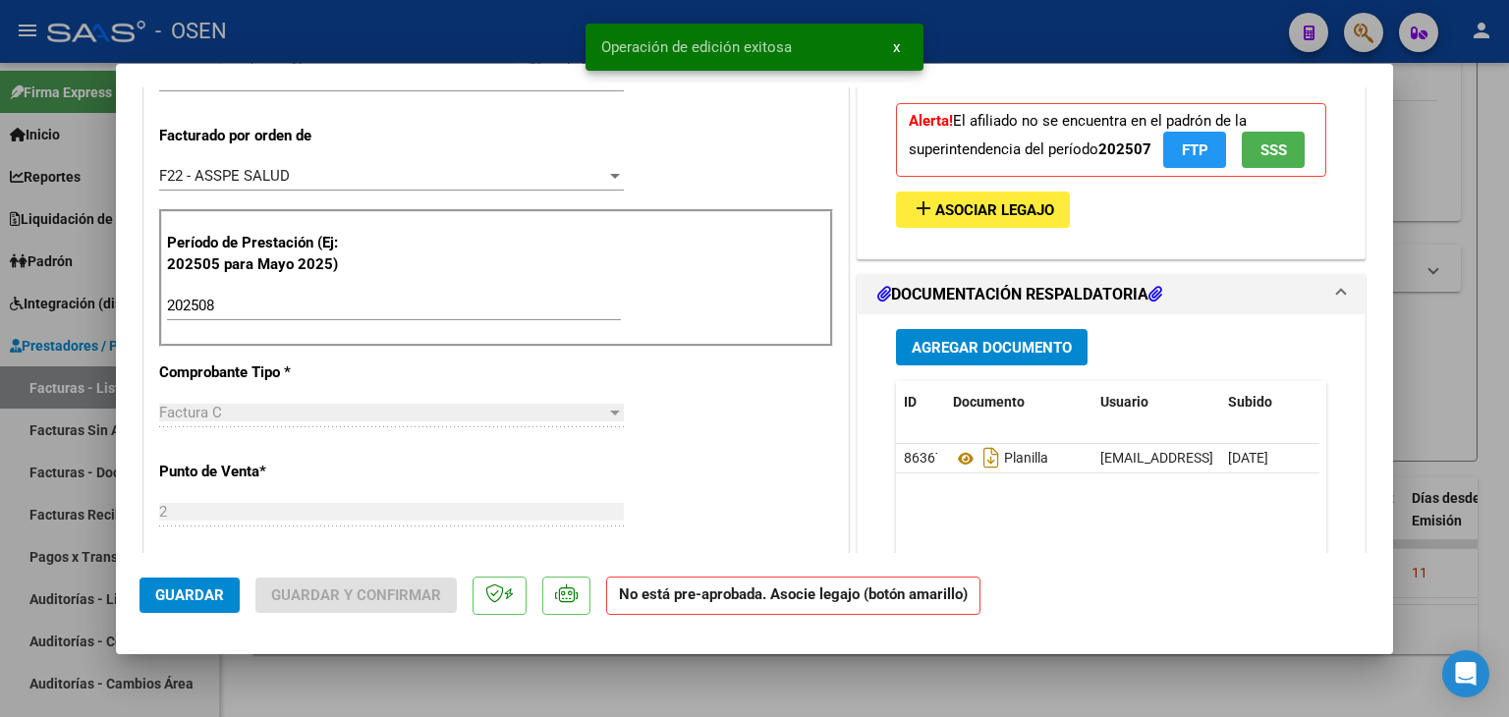
click at [178, 591] on span "Guardar" at bounding box center [189, 596] width 69 height 18
click at [324, 687] on div at bounding box center [754, 358] width 1509 height 717
type input "$ 0,00"
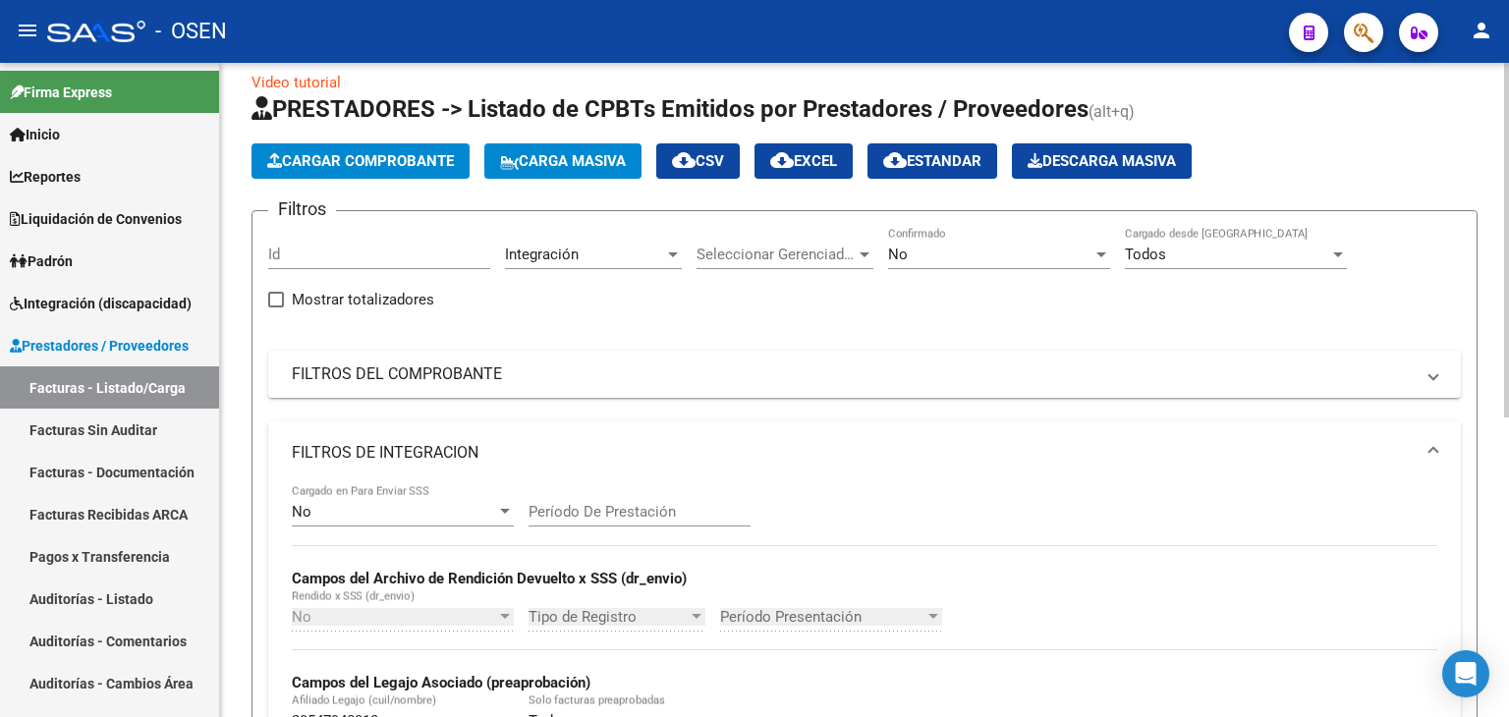
scroll to position [0, 0]
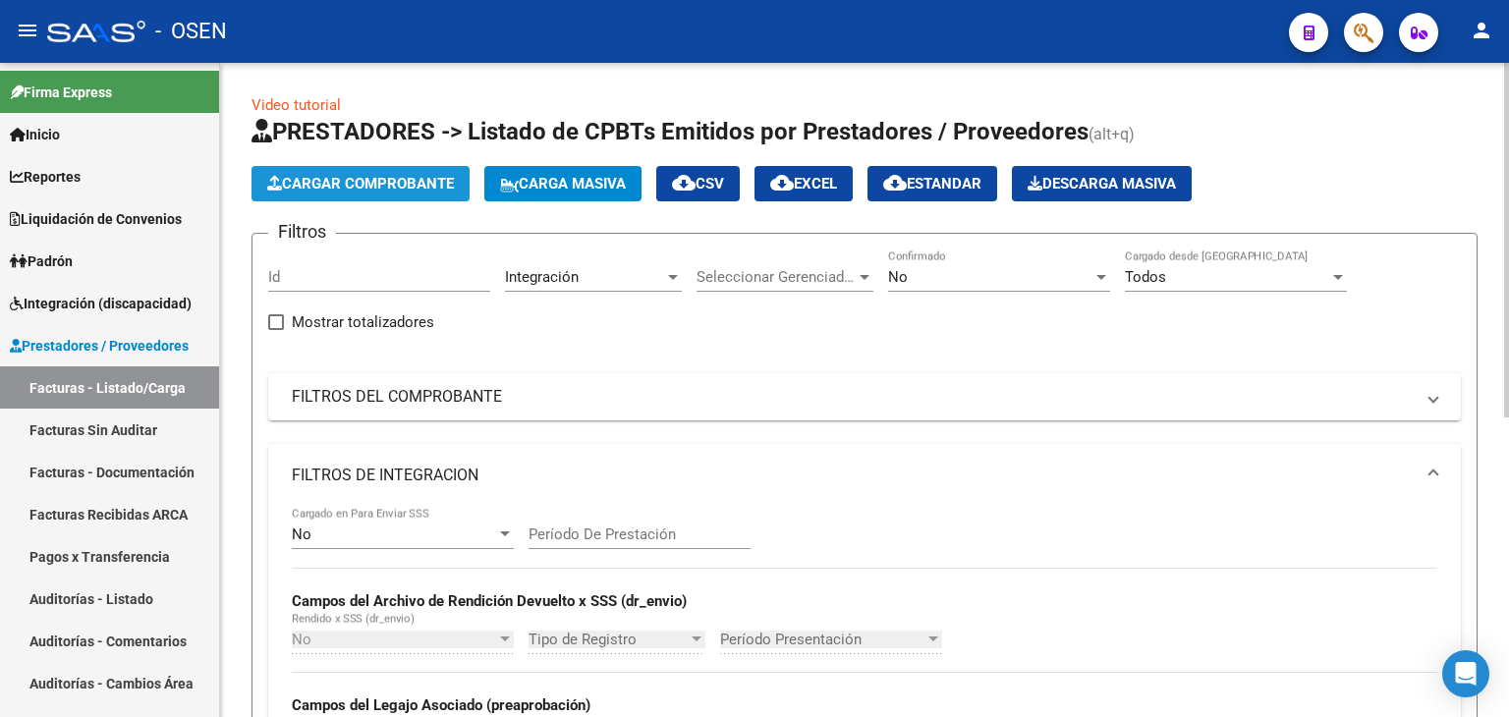
click at [358, 182] on span "Cargar Comprobante" at bounding box center [360, 184] width 187 height 18
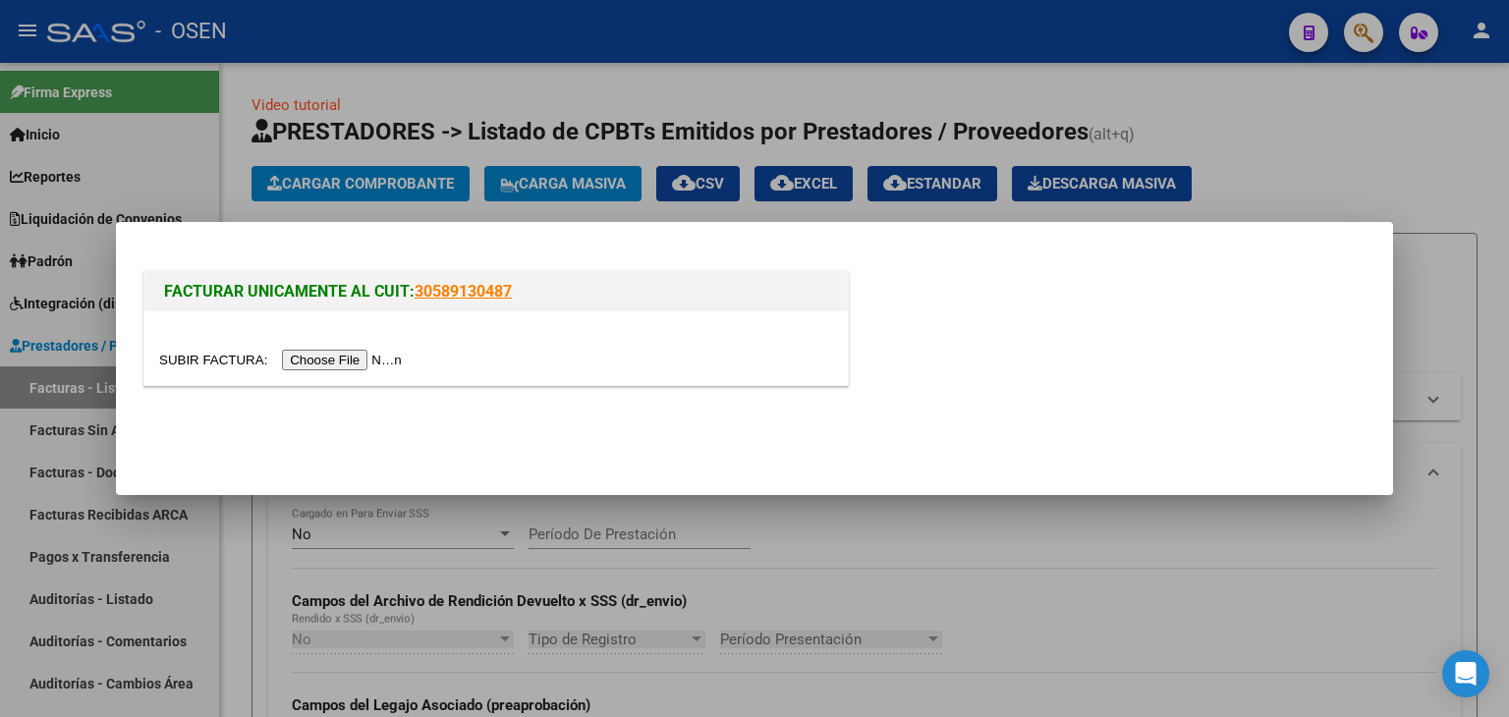
click at [364, 364] on input "file" at bounding box center [283, 360] width 249 height 21
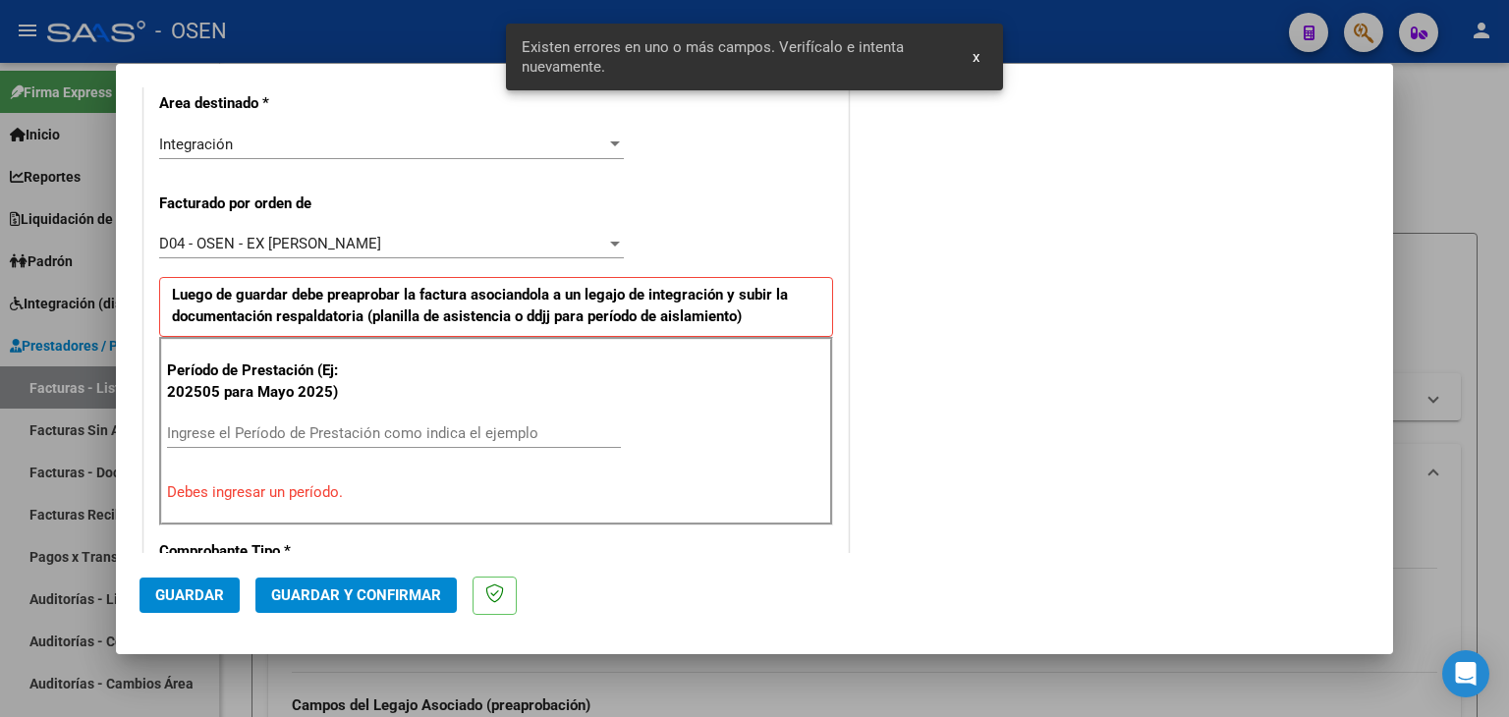
scroll to position [512, 0]
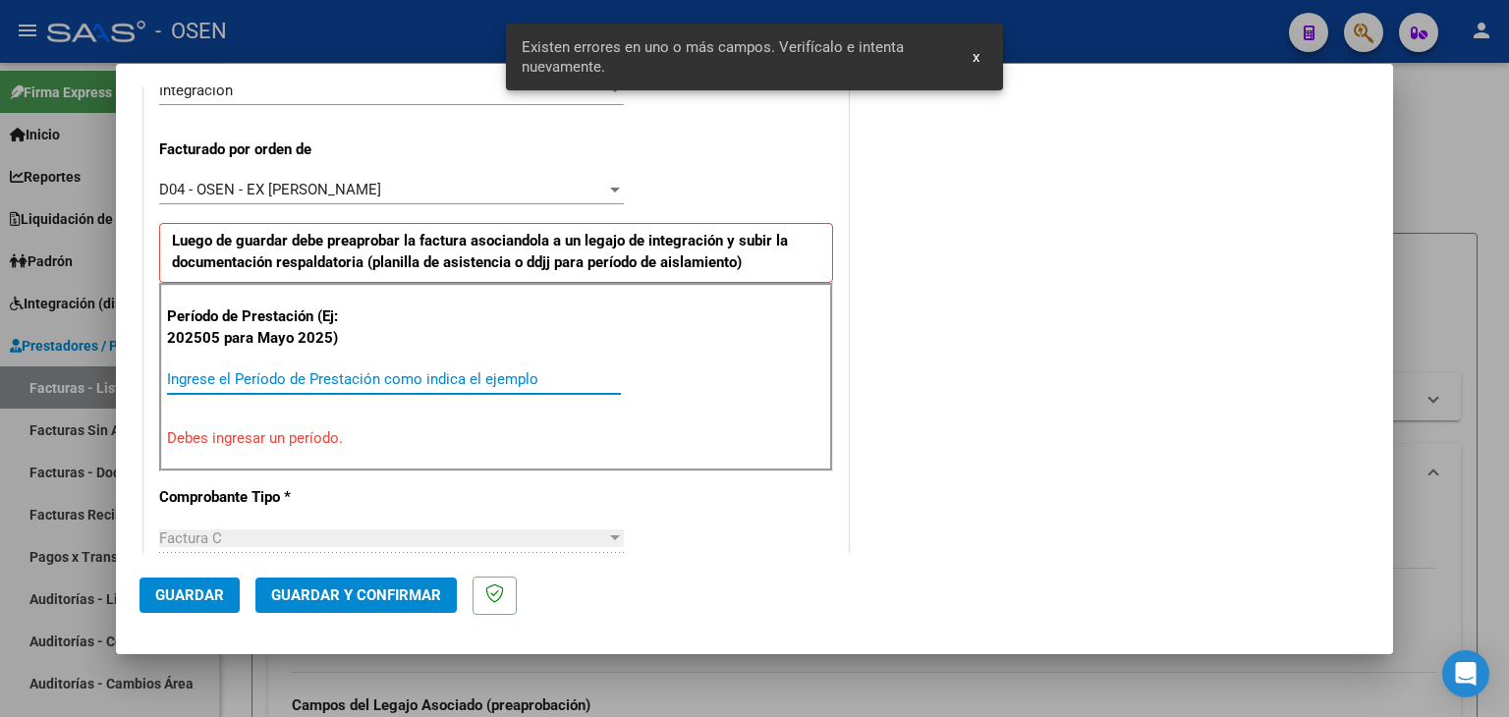
click at [215, 378] on input "Ingrese el Período de Prestación como indica el ejemplo" at bounding box center [394, 379] width 454 height 18
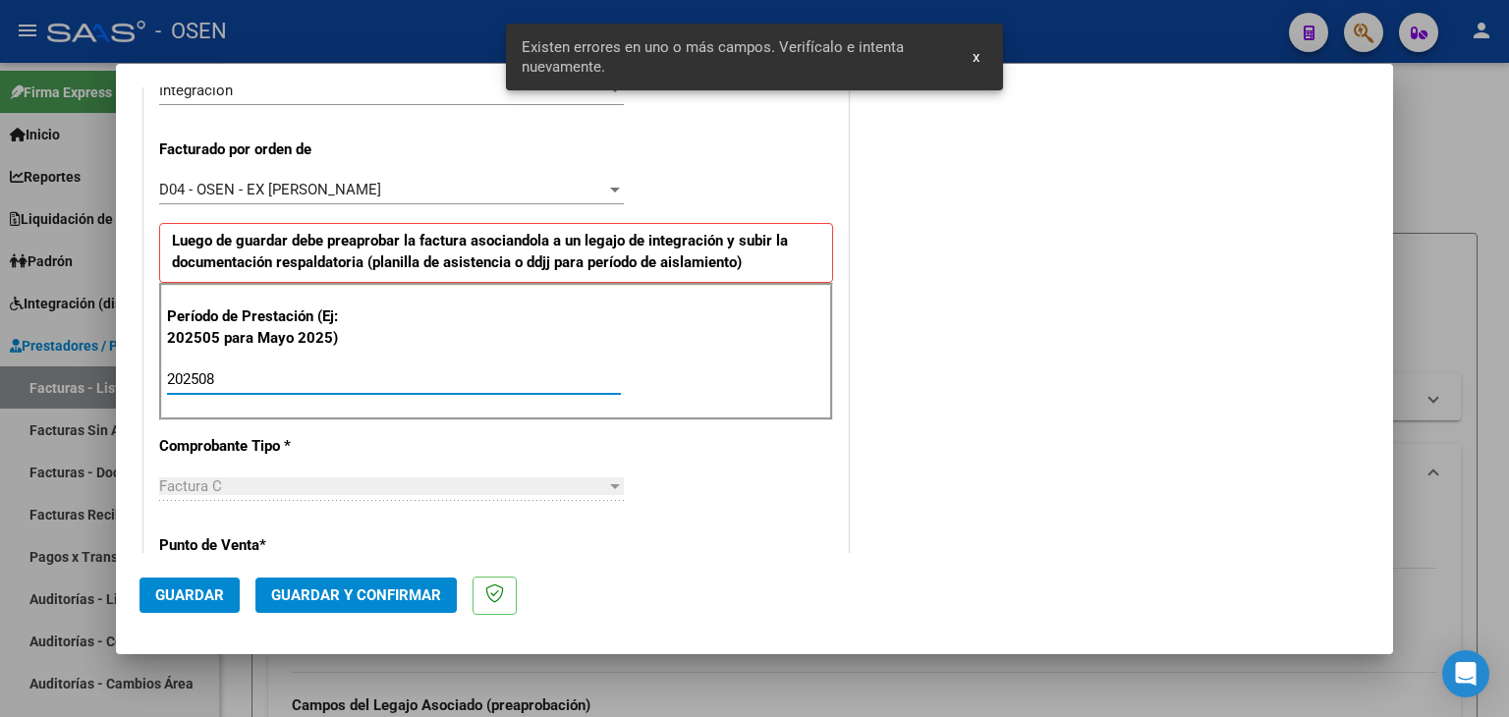
type input "202508"
click at [165, 593] on span "Guardar" at bounding box center [189, 596] width 69 height 18
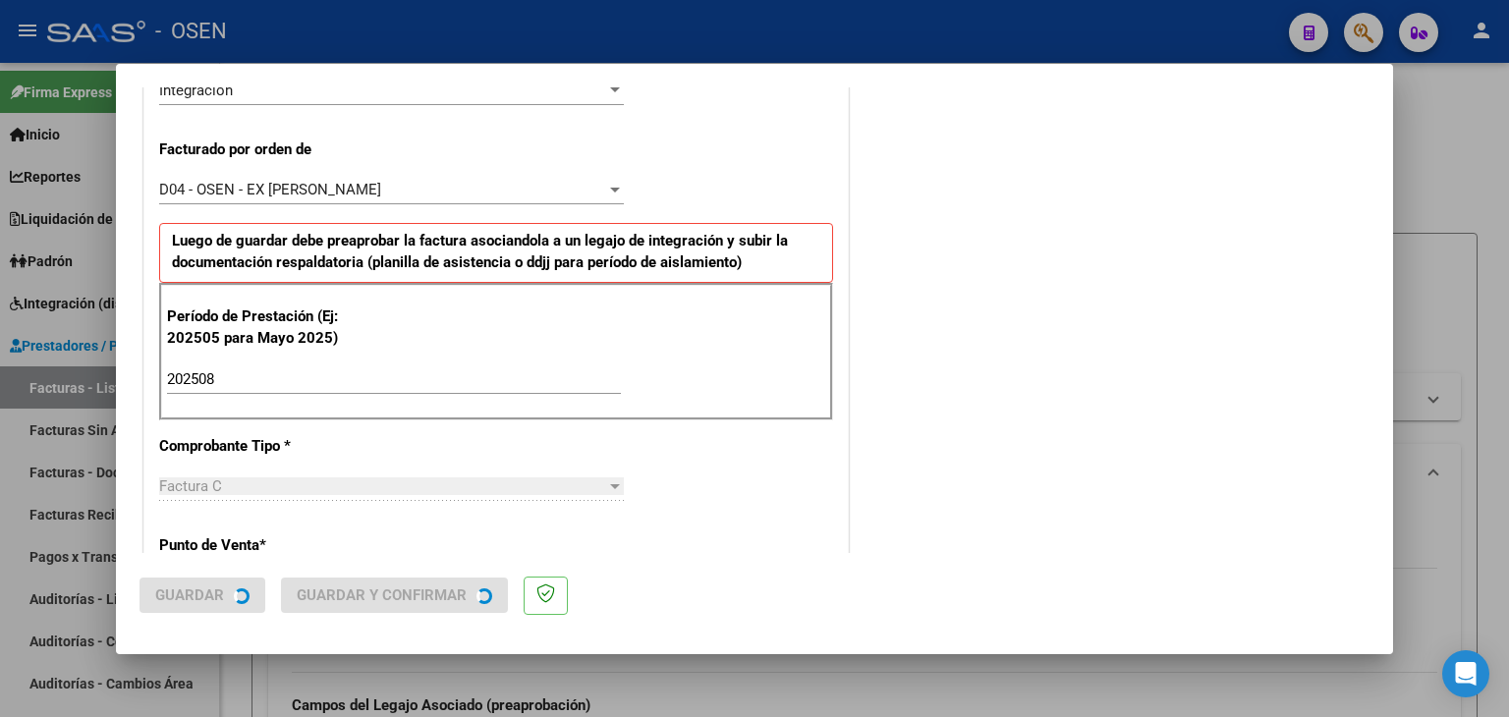
scroll to position [0, 0]
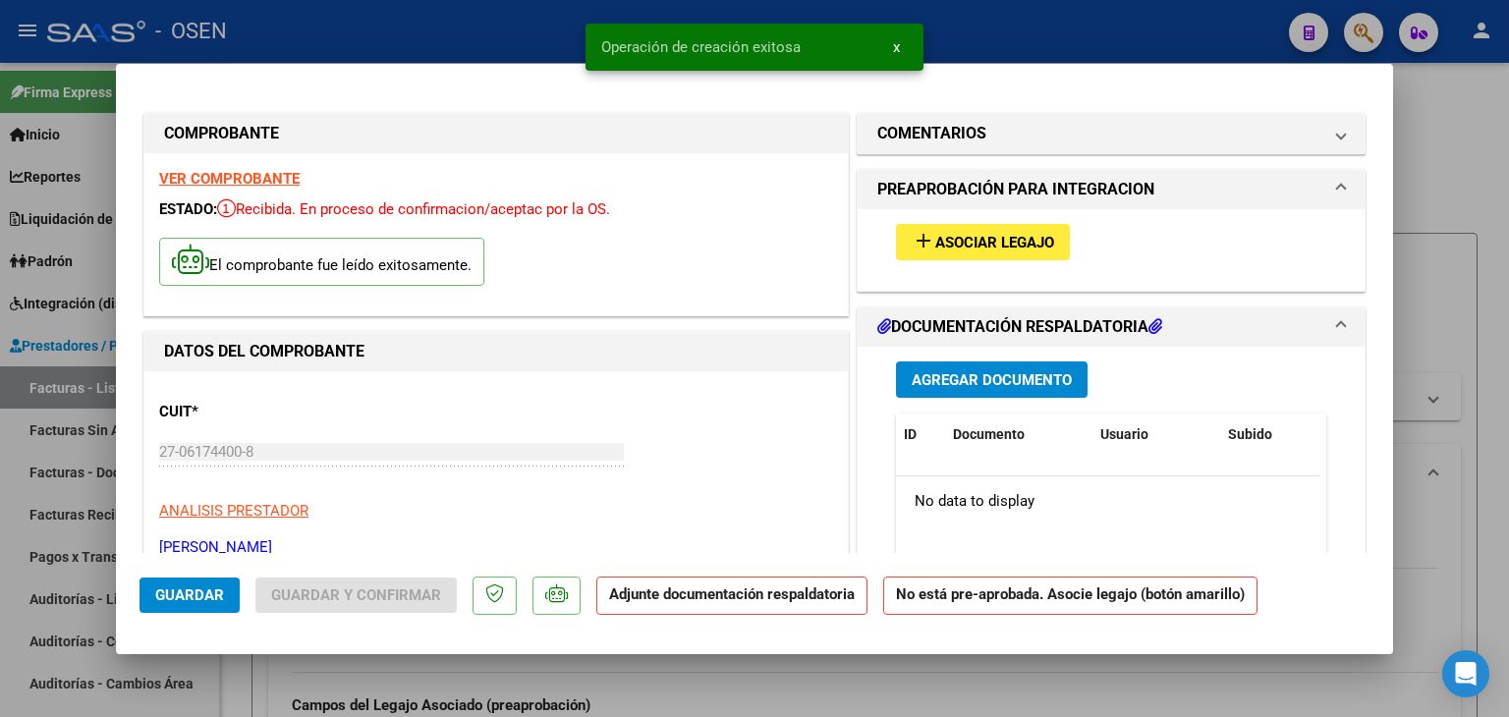
click at [935, 251] on span "Asociar Legajo" at bounding box center [994, 243] width 119 height 18
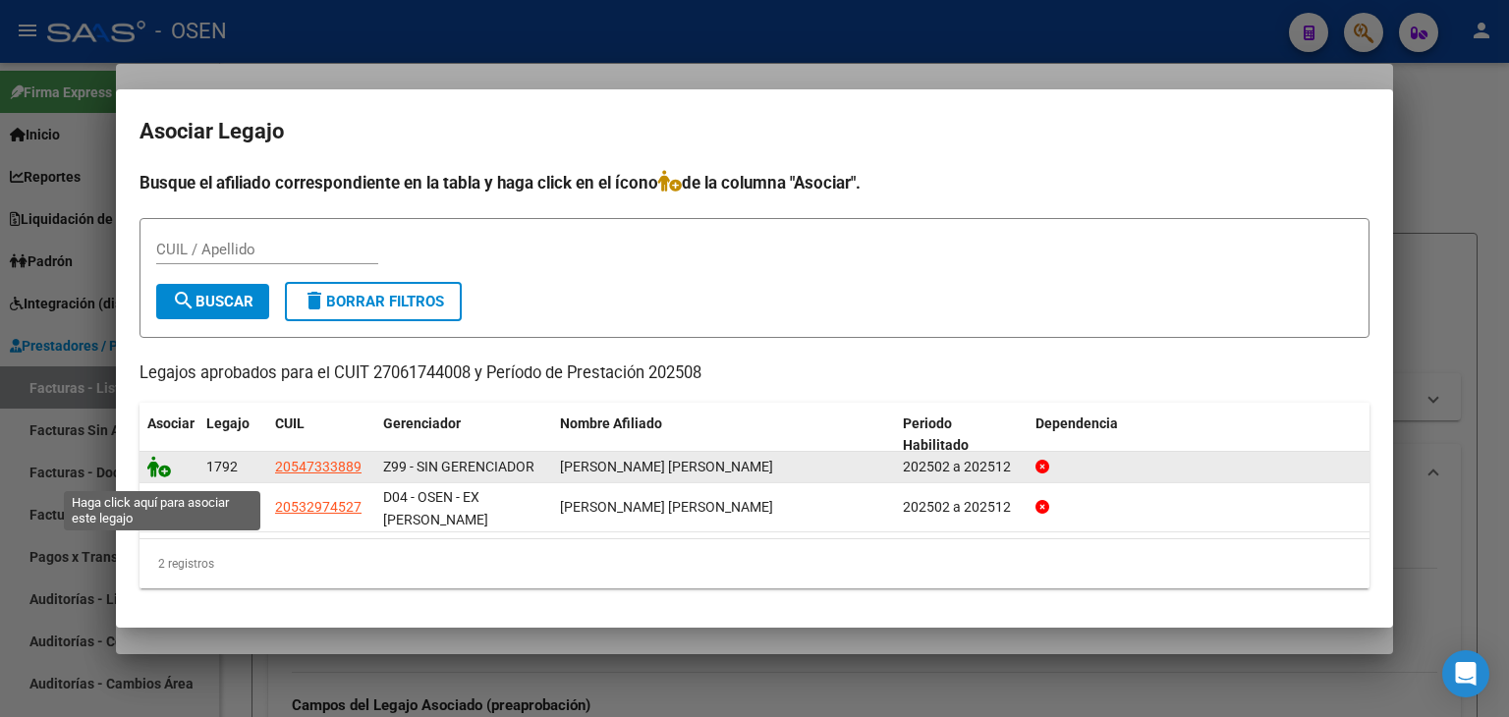
click at [152, 471] on icon at bounding box center [159, 467] width 24 height 22
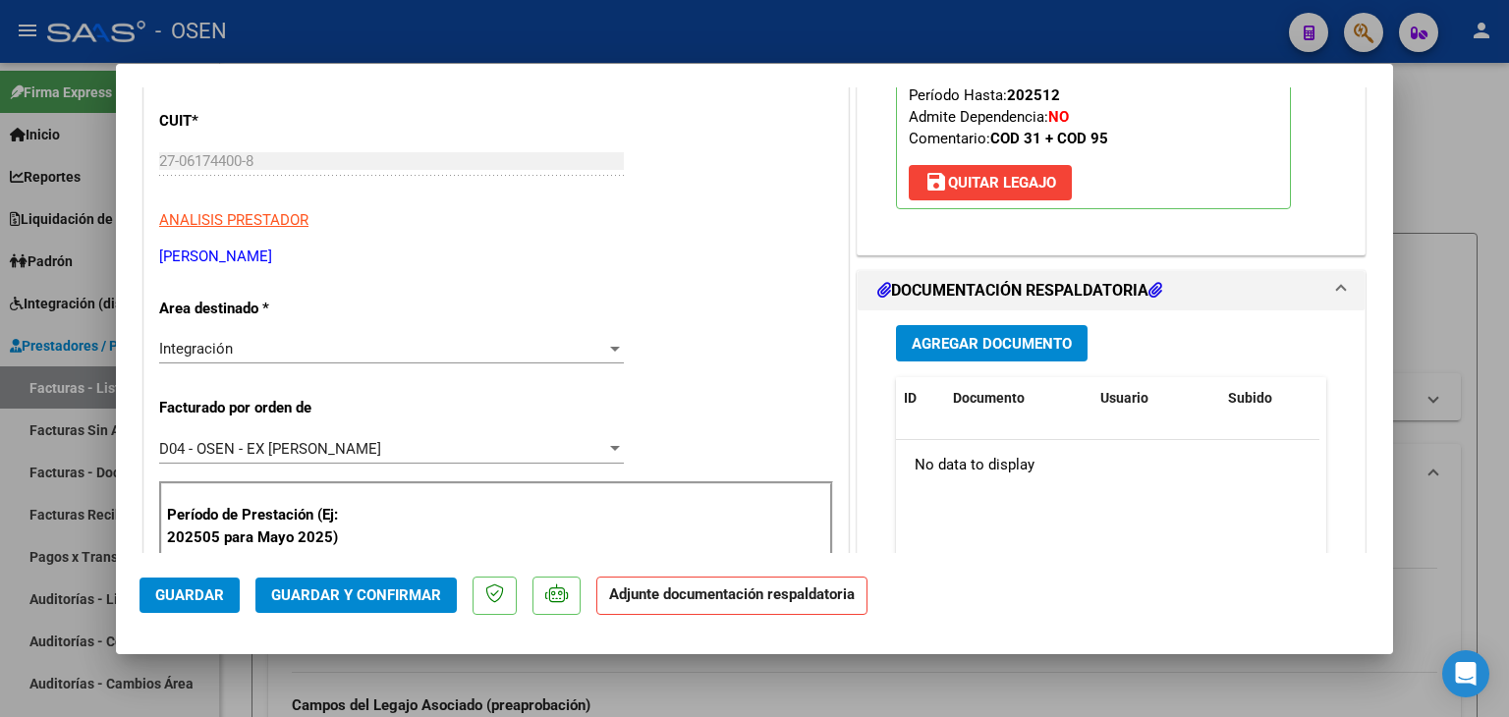
scroll to position [295, 0]
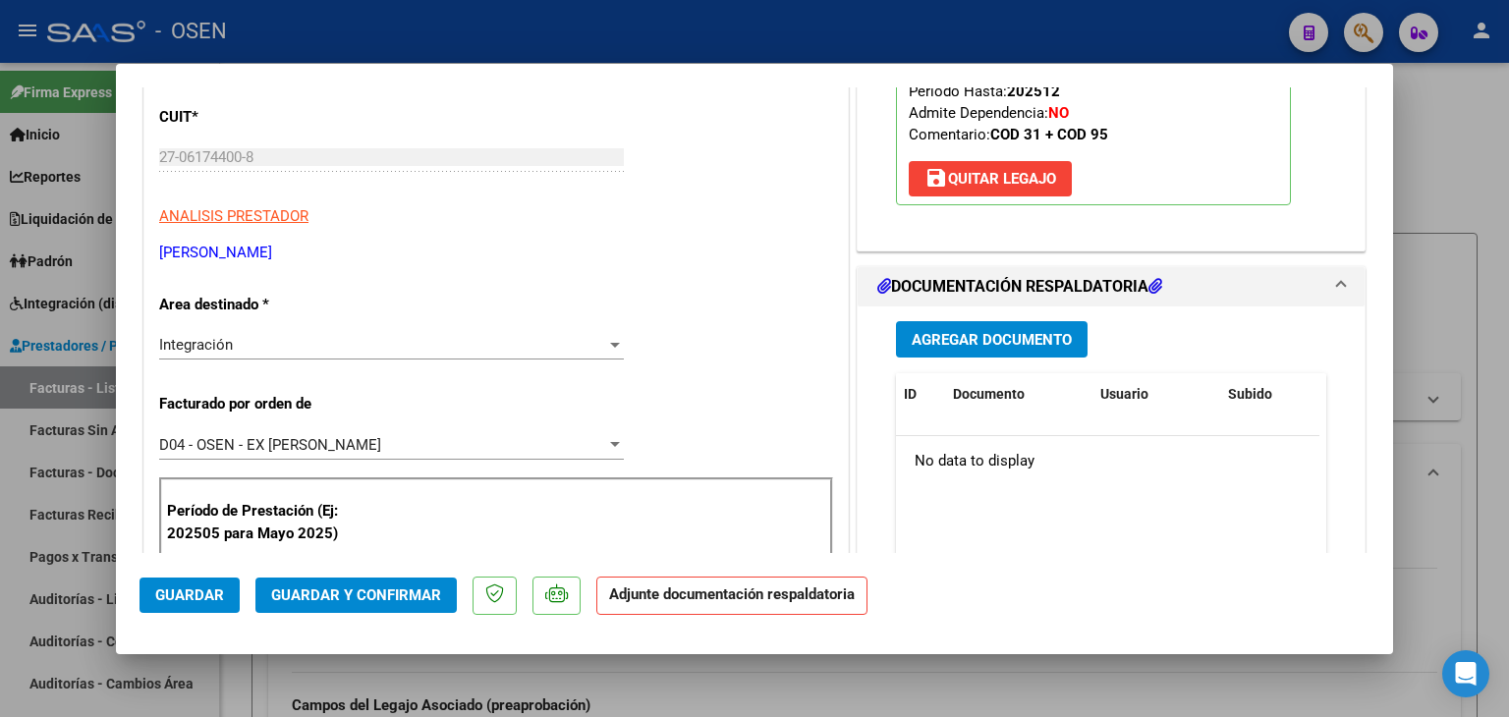
click at [994, 358] on button "Agregar Documento" at bounding box center [992, 339] width 192 height 36
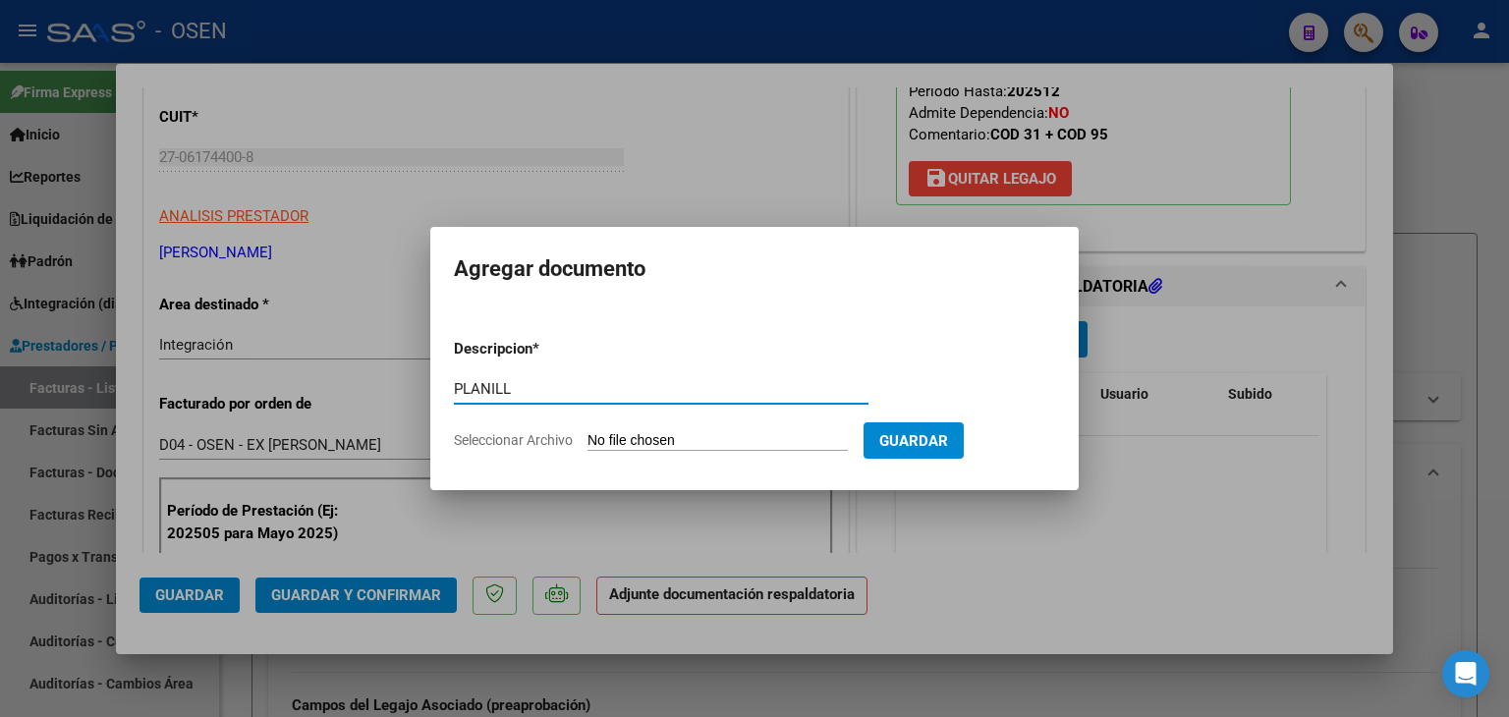
type input "PLANILL"
click at [588, 432] on input "Seleccionar Archivo" at bounding box center [718, 441] width 260 height 19
type input "C:\fakepath\[PERSON_NAME] GIMENEZ121.pdf"
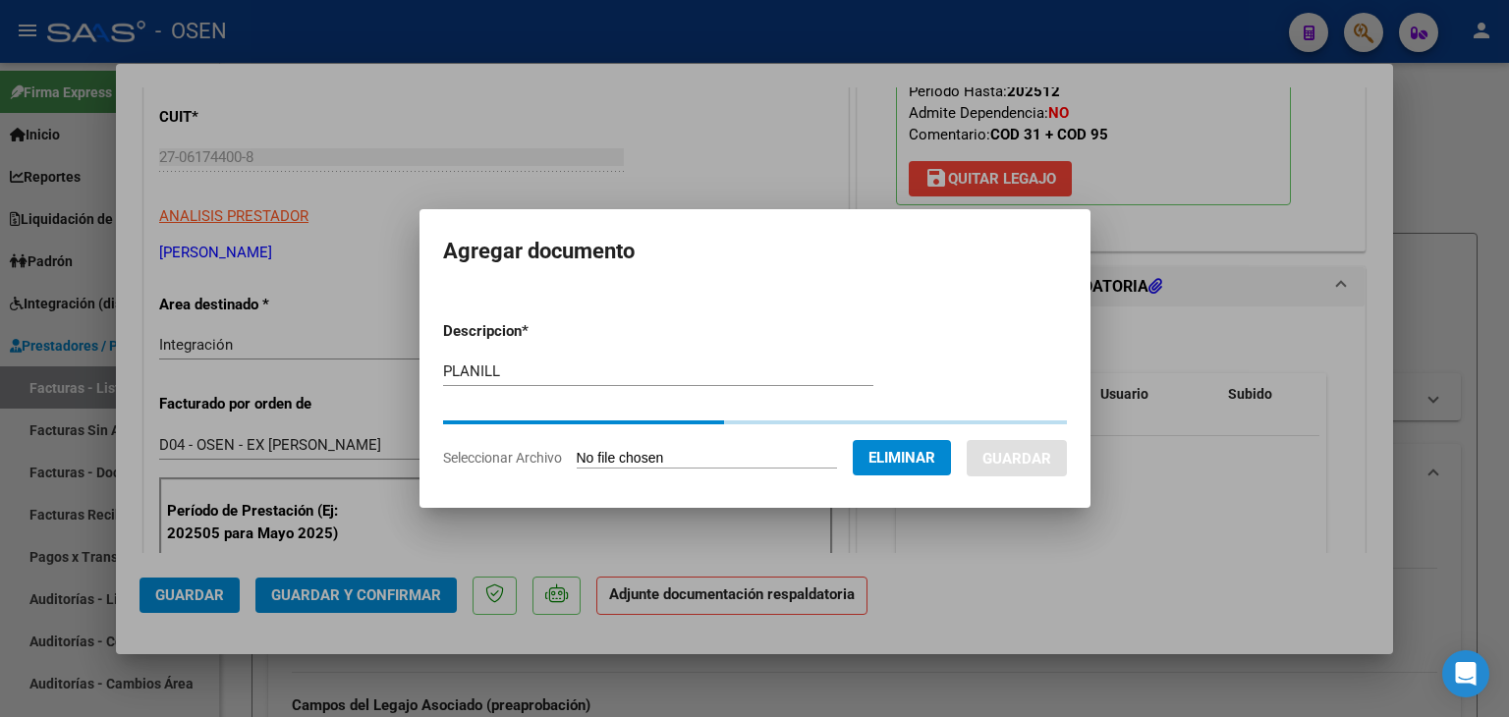
click at [513, 368] on input "PLANILL" at bounding box center [658, 372] width 430 height 18
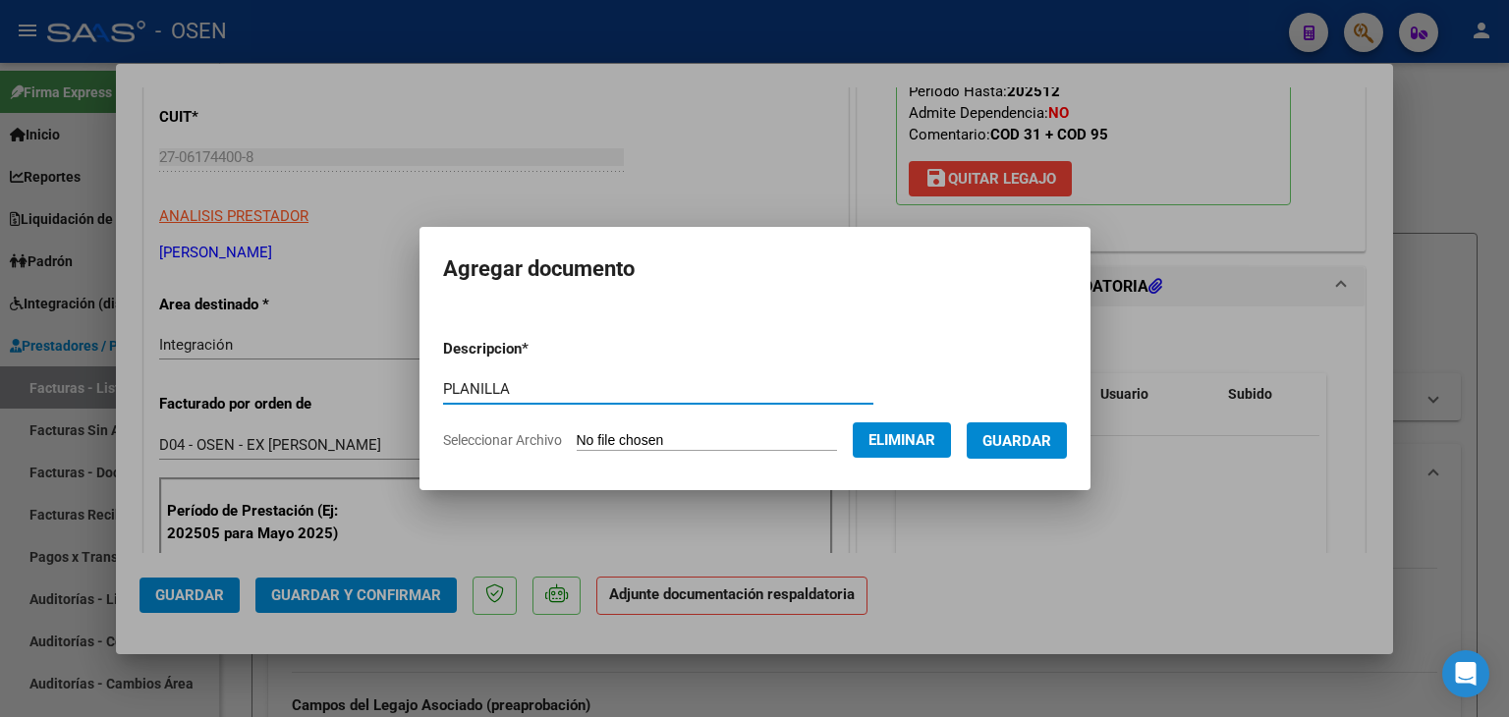
type input "PLANILLA"
click at [1047, 453] on button "Guardar" at bounding box center [1017, 441] width 100 height 36
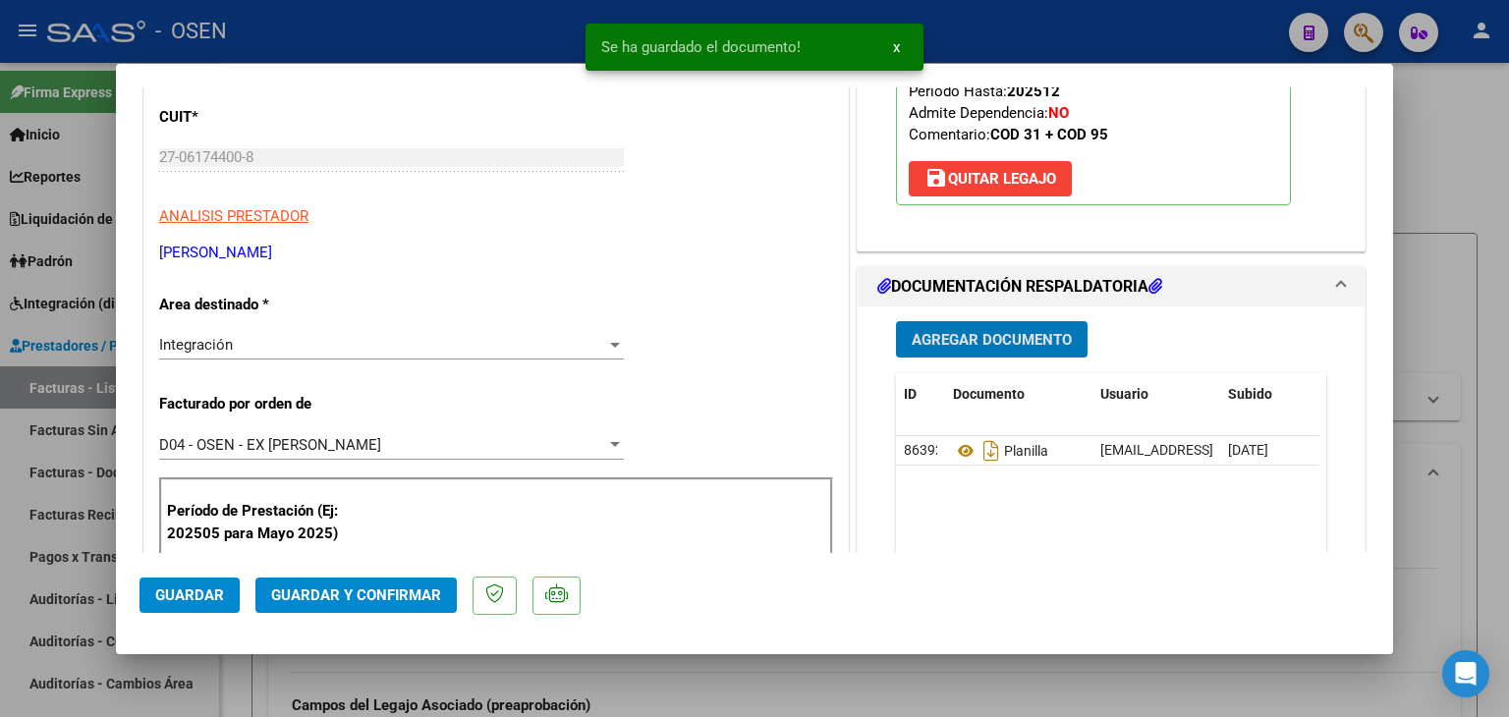
drag, startPoint x: 193, startPoint y: 598, endPoint x: 200, endPoint y: 607, distance: 11.8
click at [193, 597] on span "Guardar" at bounding box center [189, 596] width 69 height 18
click at [234, 676] on div at bounding box center [754, 358] width 1509 height 717
type input "$ 0,00"
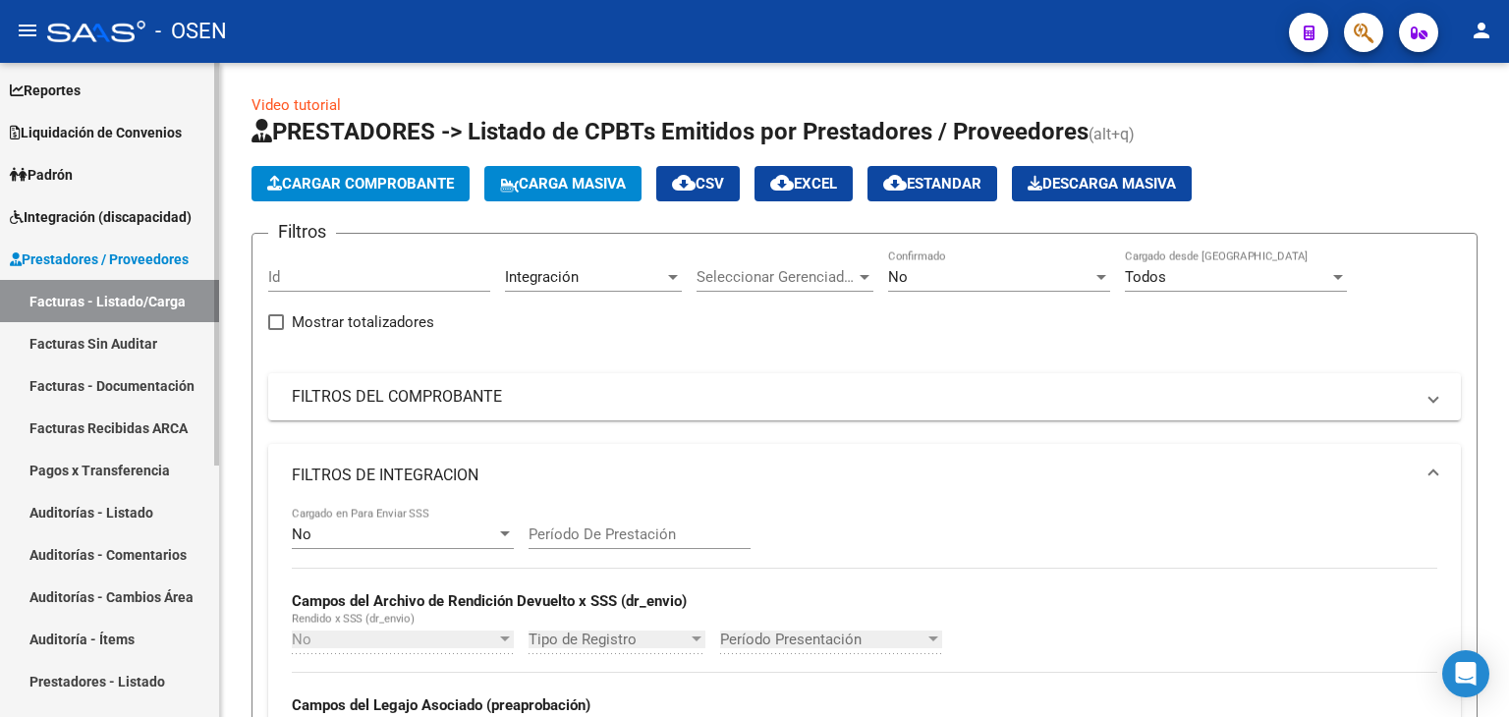
scroll to position [197, 0]
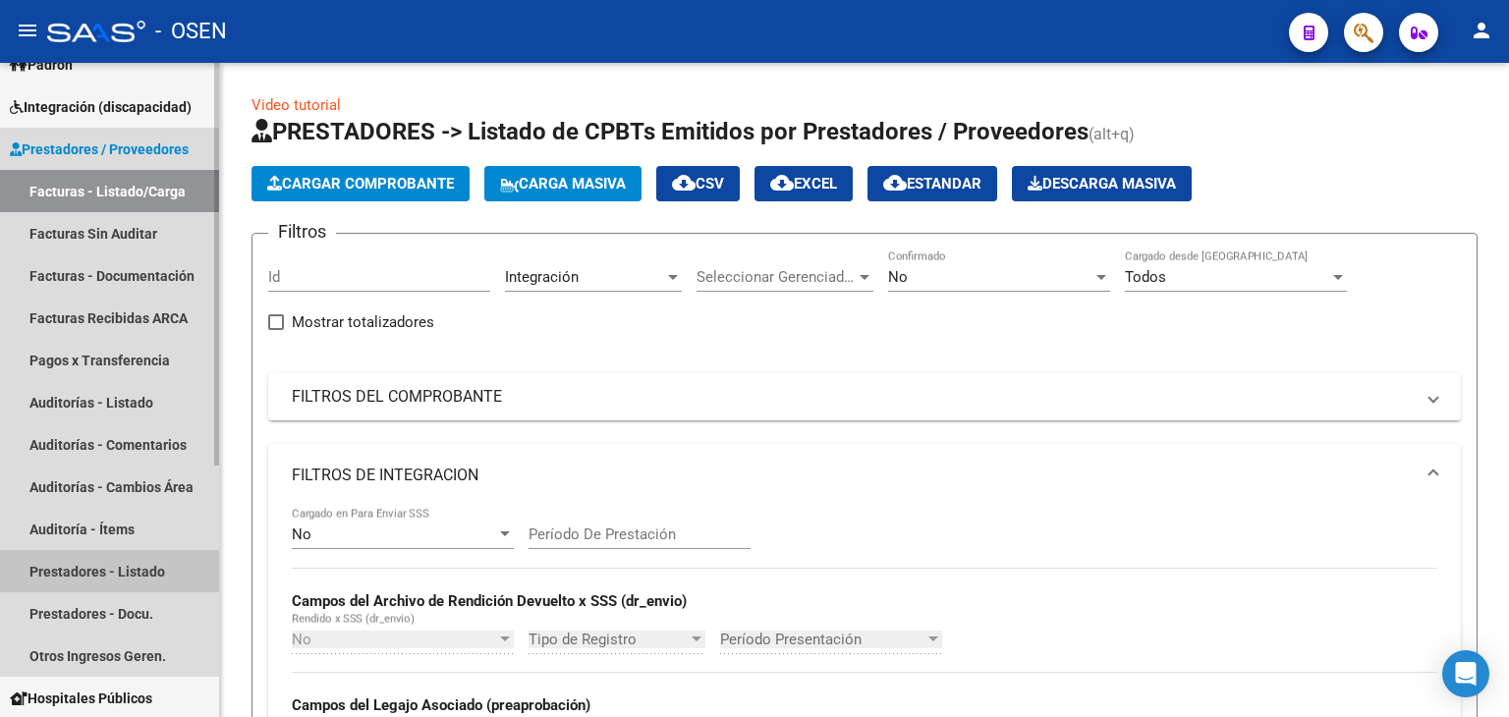
drag, startPoint x: 100, startPoint y: 569, endPoint x: 205, endPoint y: 540, distance: 108.9
click at [100, 569] on link "Prestadores - Listado" at bounding box center [109, 571] width 219 height 42
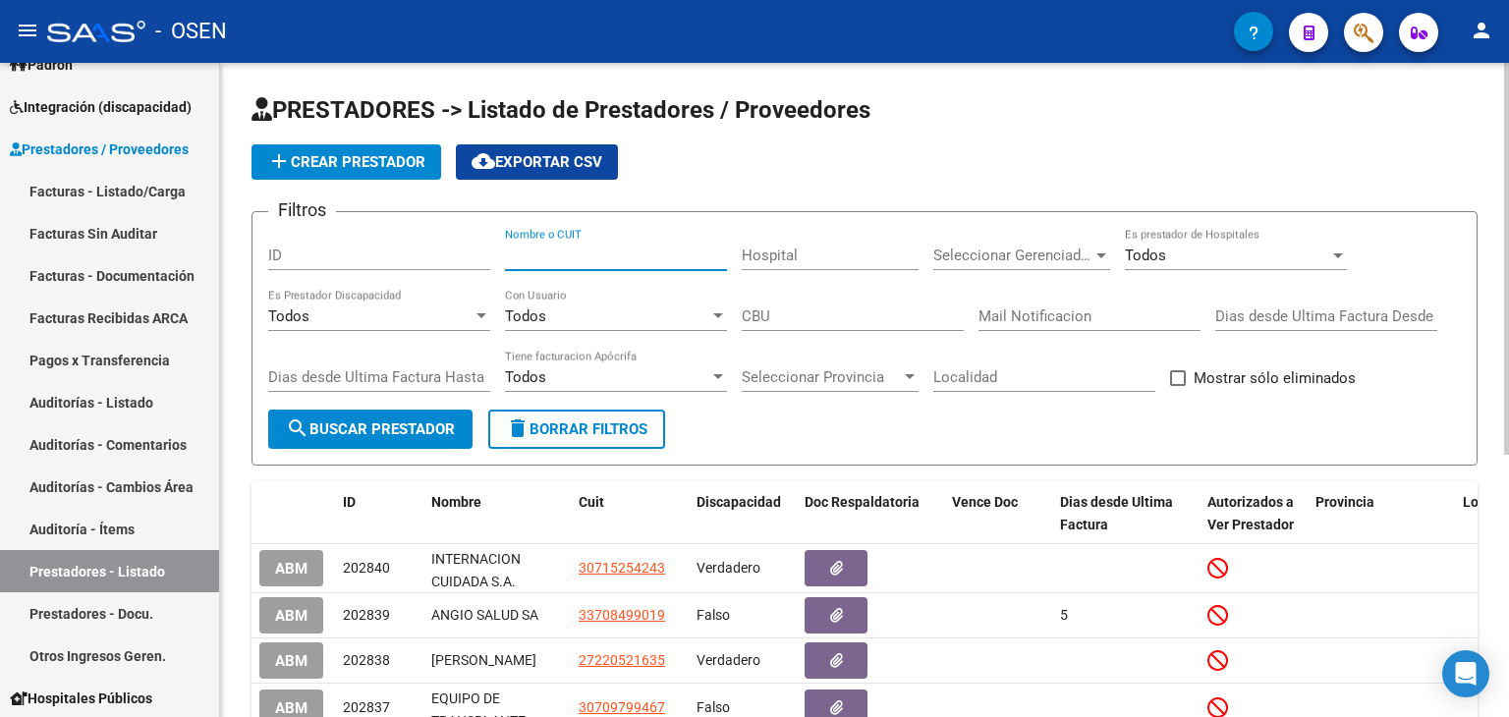
click at [645, 255] on input "Nombre o CUIT" at bounding box center [616, 256] width 222 height 18
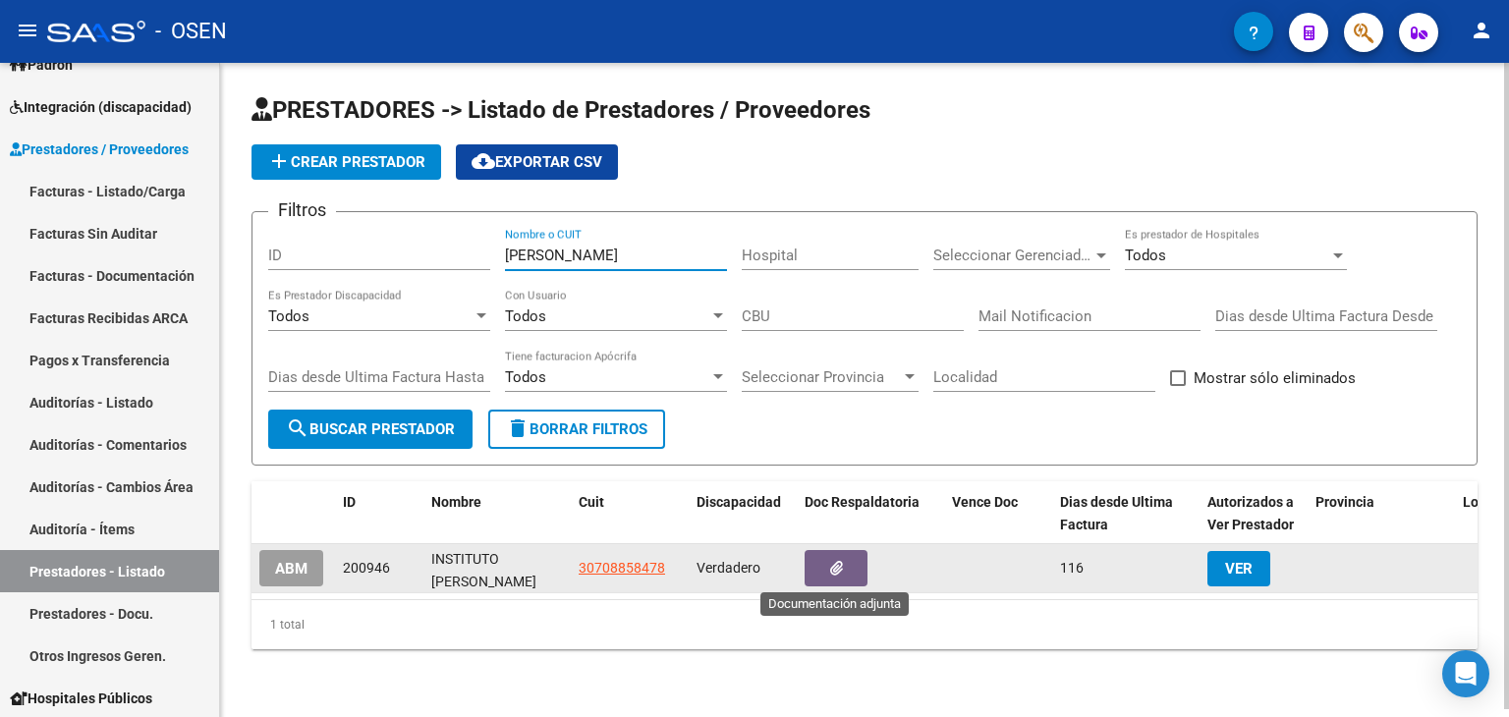
type input "[PERSON_NAME]"
click at [832, 570] on icon "button" at bounding box center [836, 568] width 13 height 15
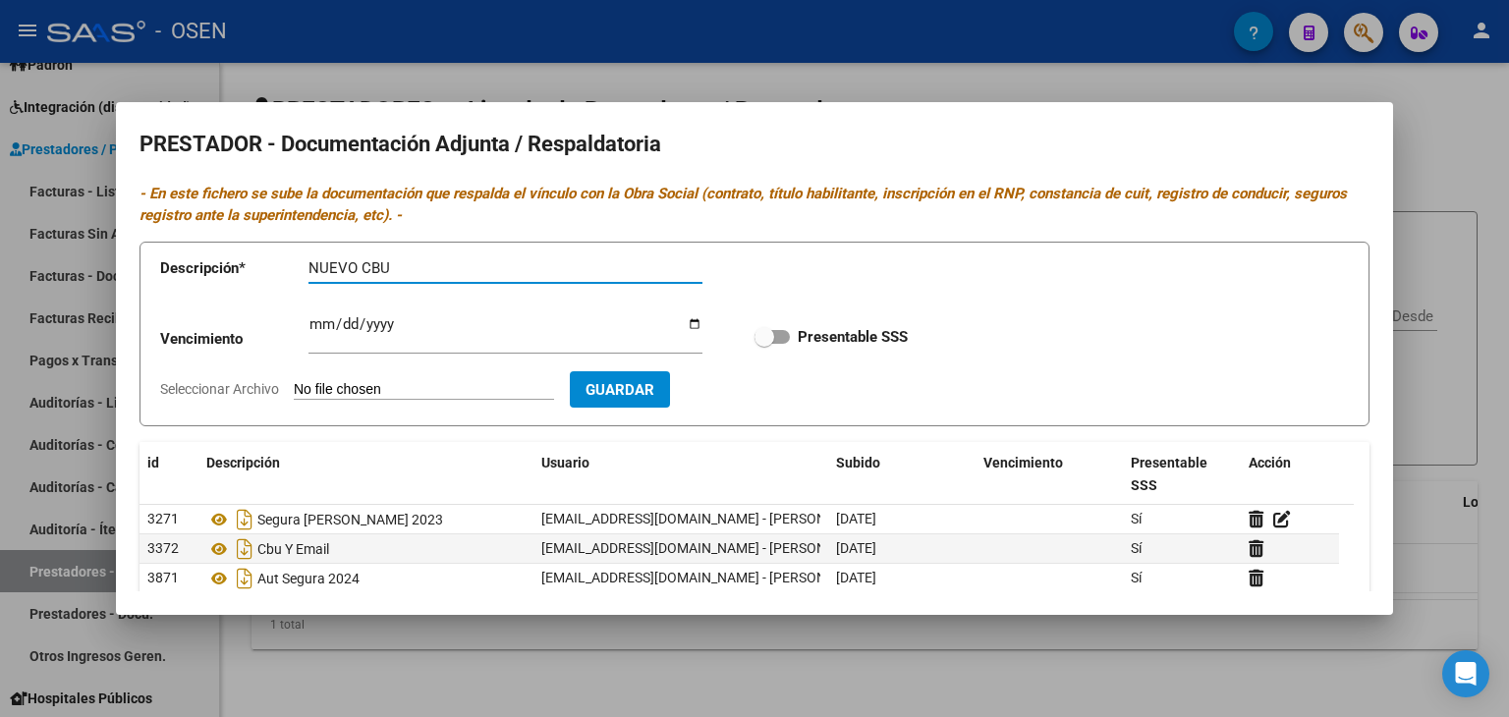
type input "NUEVO CBU"
click at [322, 389] on input "Seleccionar Archivo" at bounding box center [424, 390] width 260 height 19
type input "C:\fakepath\[PERSON_NAME] constancia de cbu y nota de cambio.pdf"
click at [759, 382] on span "Guardar" at bounding box center [734, 390] width 69 height 18
checkbox input "true"
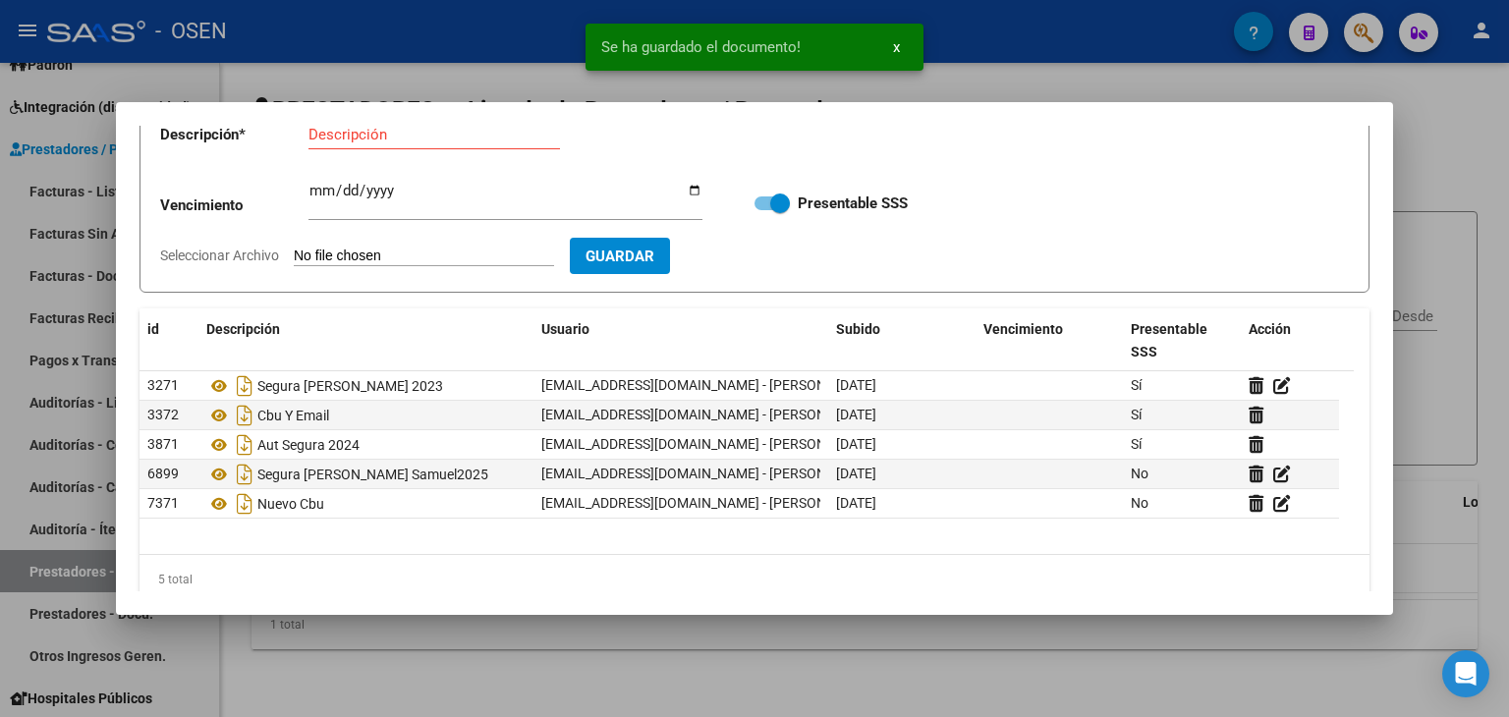
scroll to position [161, 0]
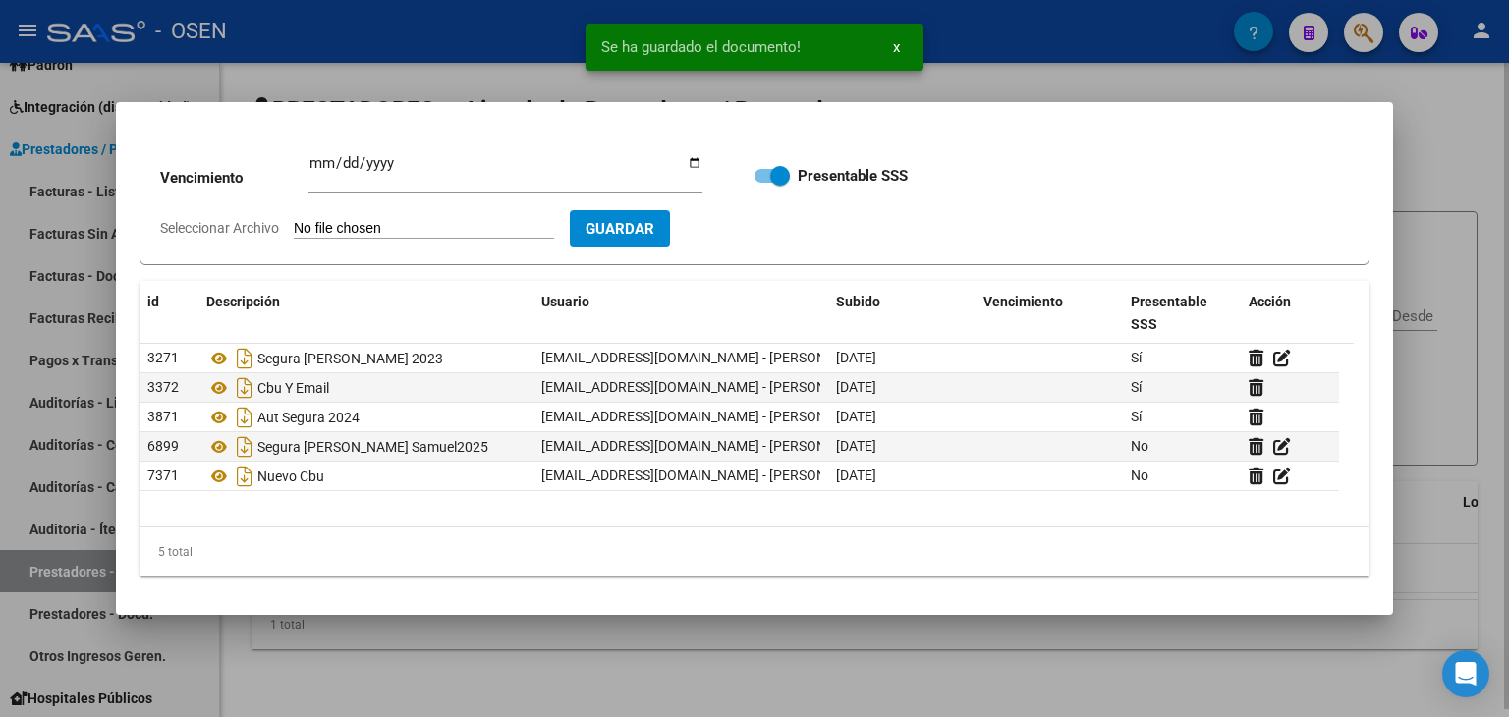
click at [1487, 141] on div at bounding box center [754, 358] width 1509 height 717
